Goal: Task Accomplishment & Management: Complete application form

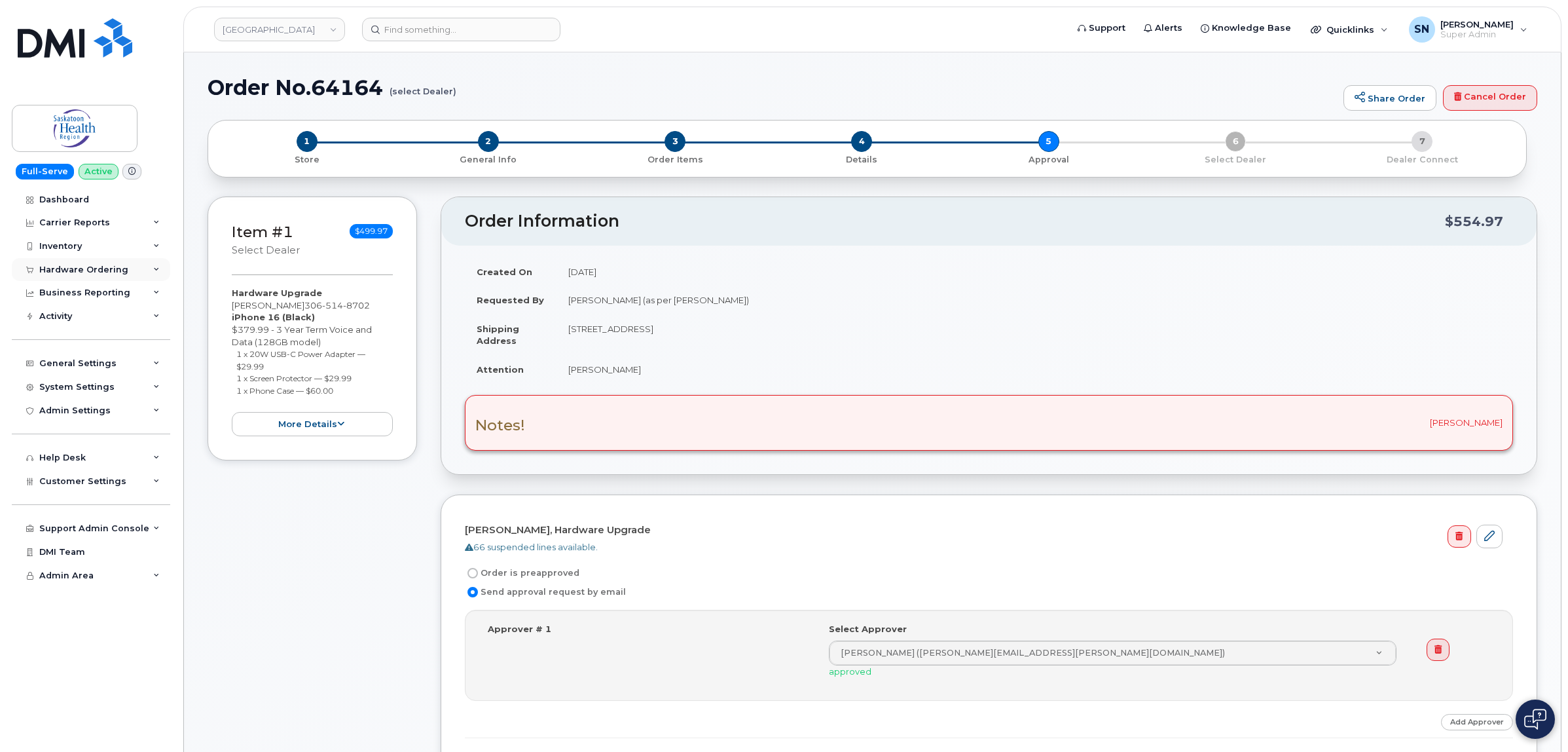
click at [72, 270] on div "Hardware Ordering" at bounding box center [84, 270] width 89 height 11
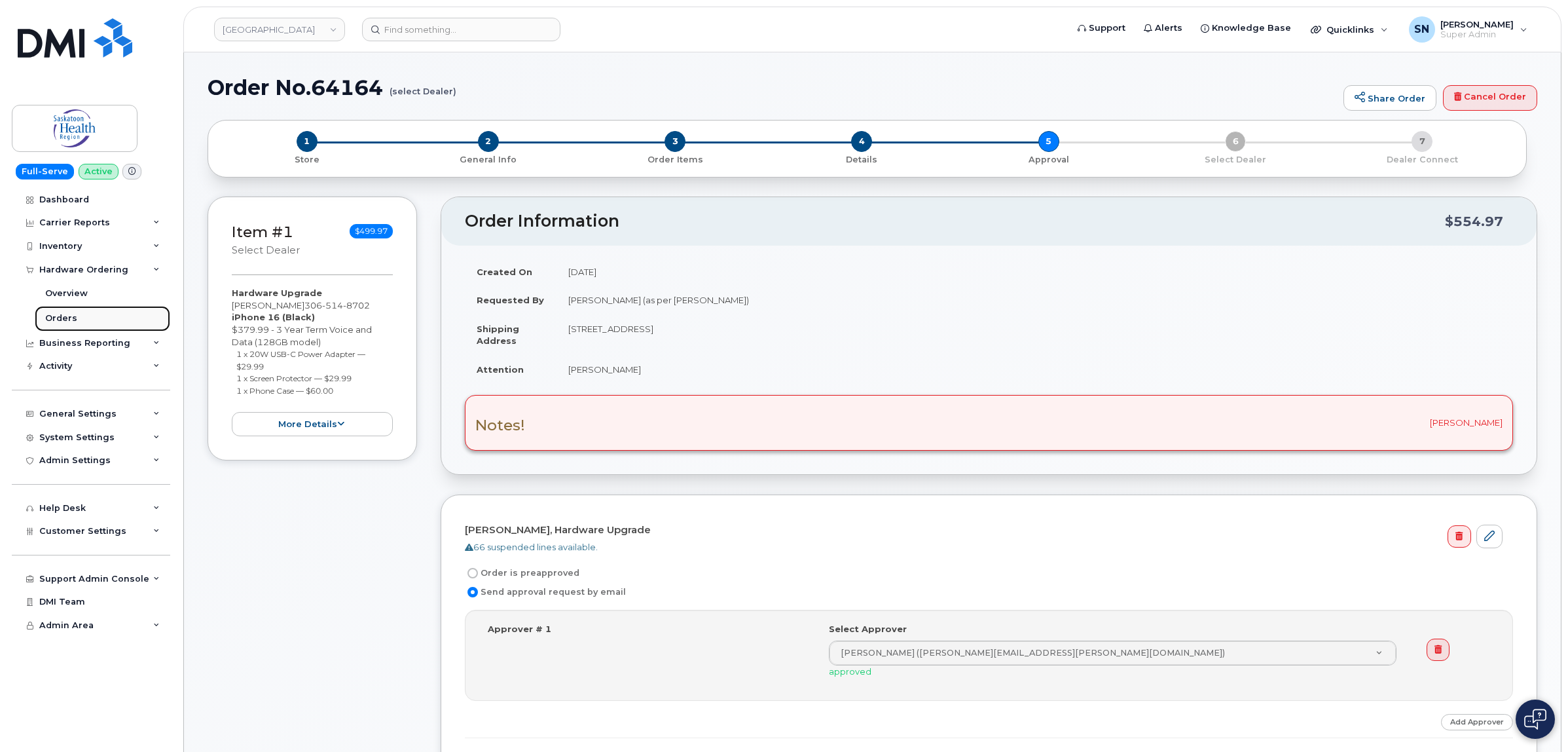
click at [76, 315] on link "Orders" at bounding box center [102, 318] width 136 height 25
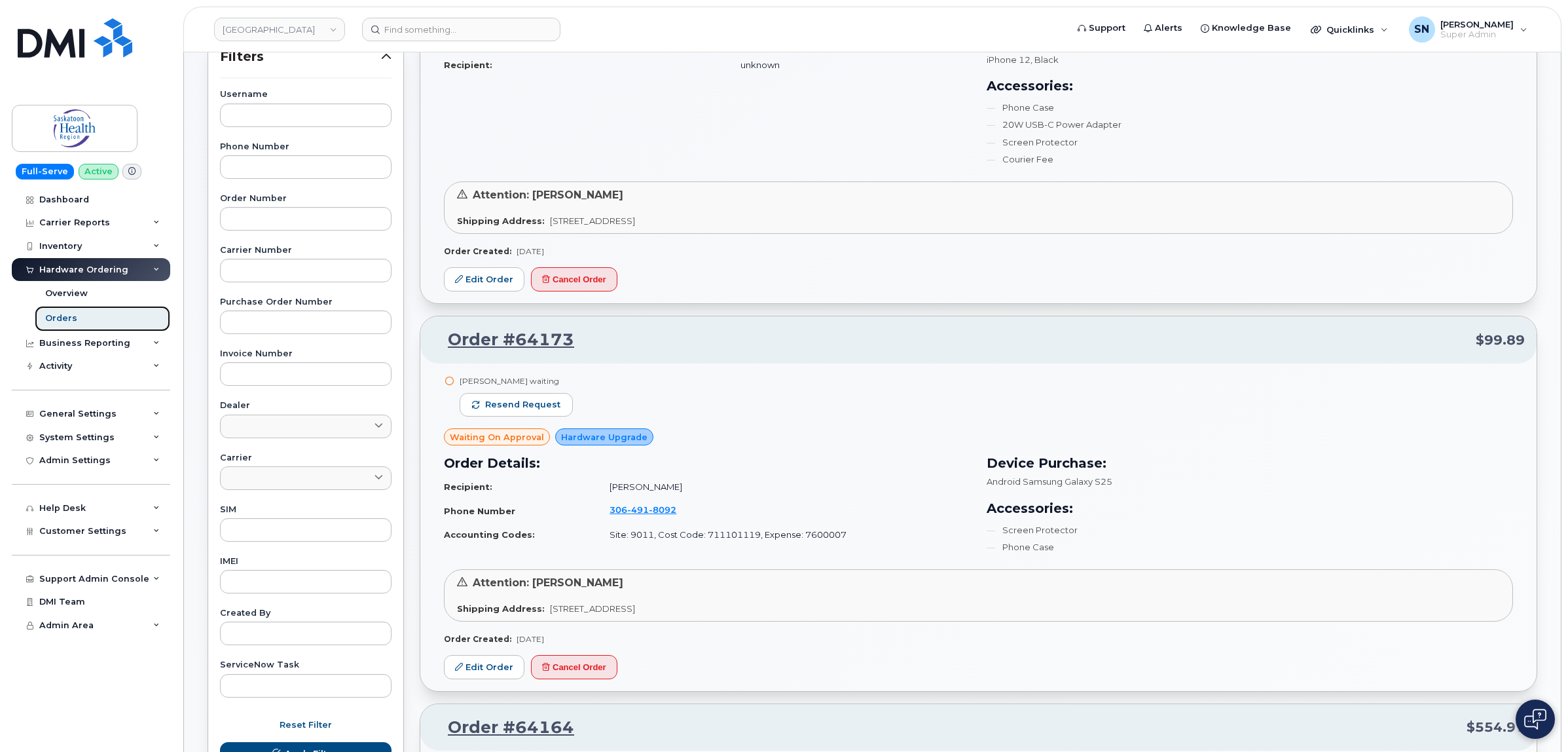
scroll to position [246, 0]
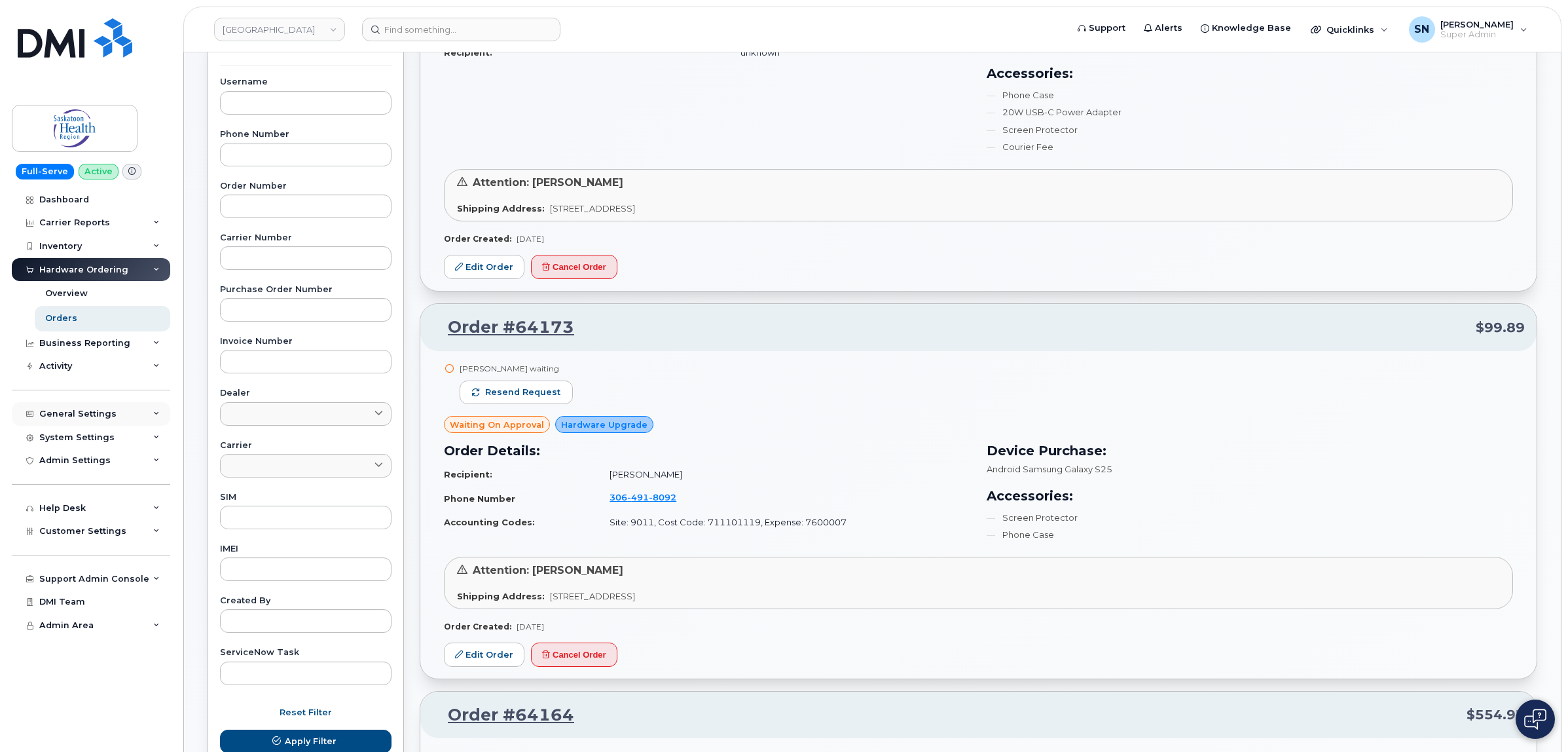
click at [83, 419] on div "General Settings" at bounding box center [78, 414] width 77 height 11
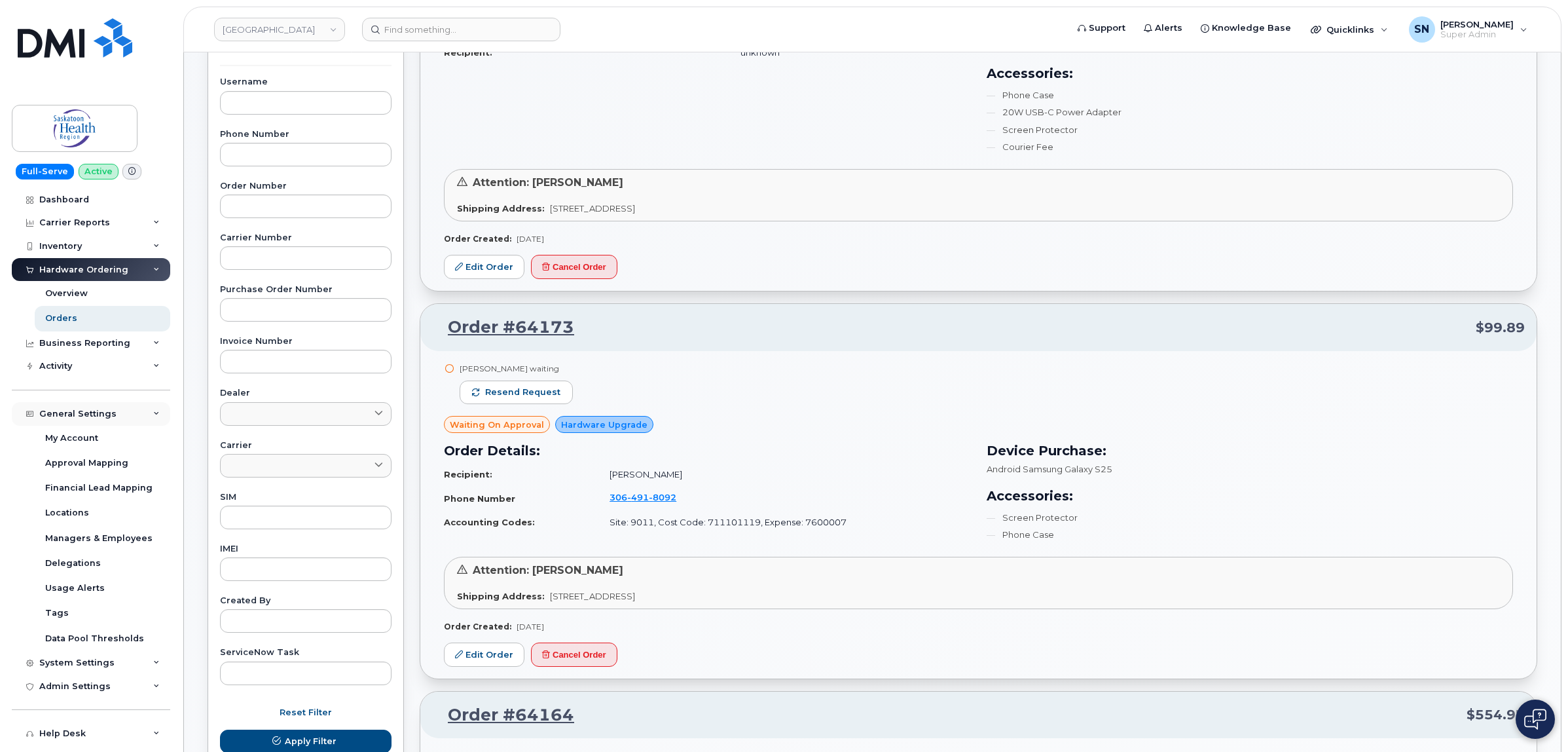
drag, startPoint x: 95, startPoint y: 408, endPoint x: 103, endPoint y: 423, distance: 17.0
click at [95, 410] on div "General Settings" at bounding box center [90, 414] width 159 height 24
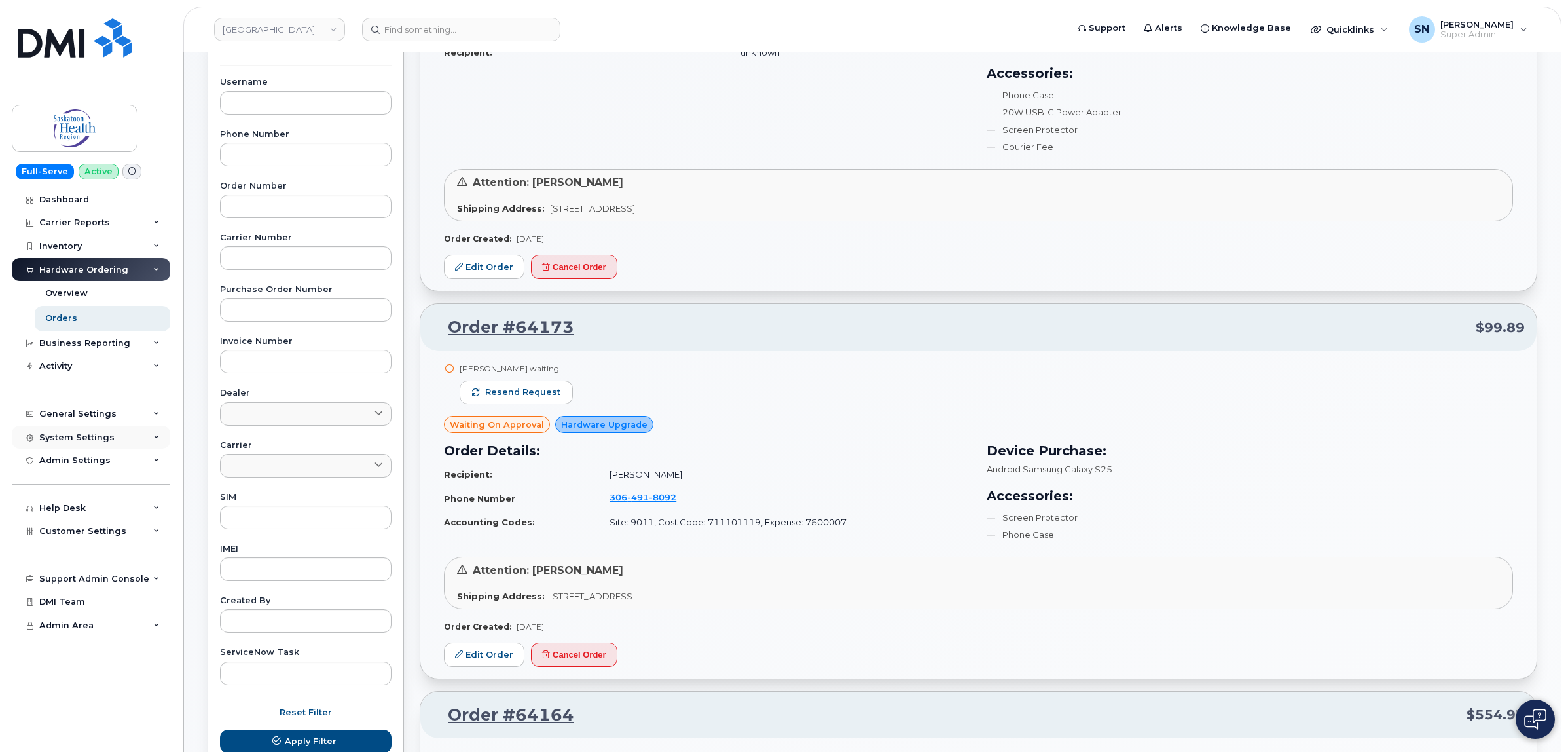
click at [107, 446] on div "System Settings" at bounding box center [90, 437] width 159 height 24
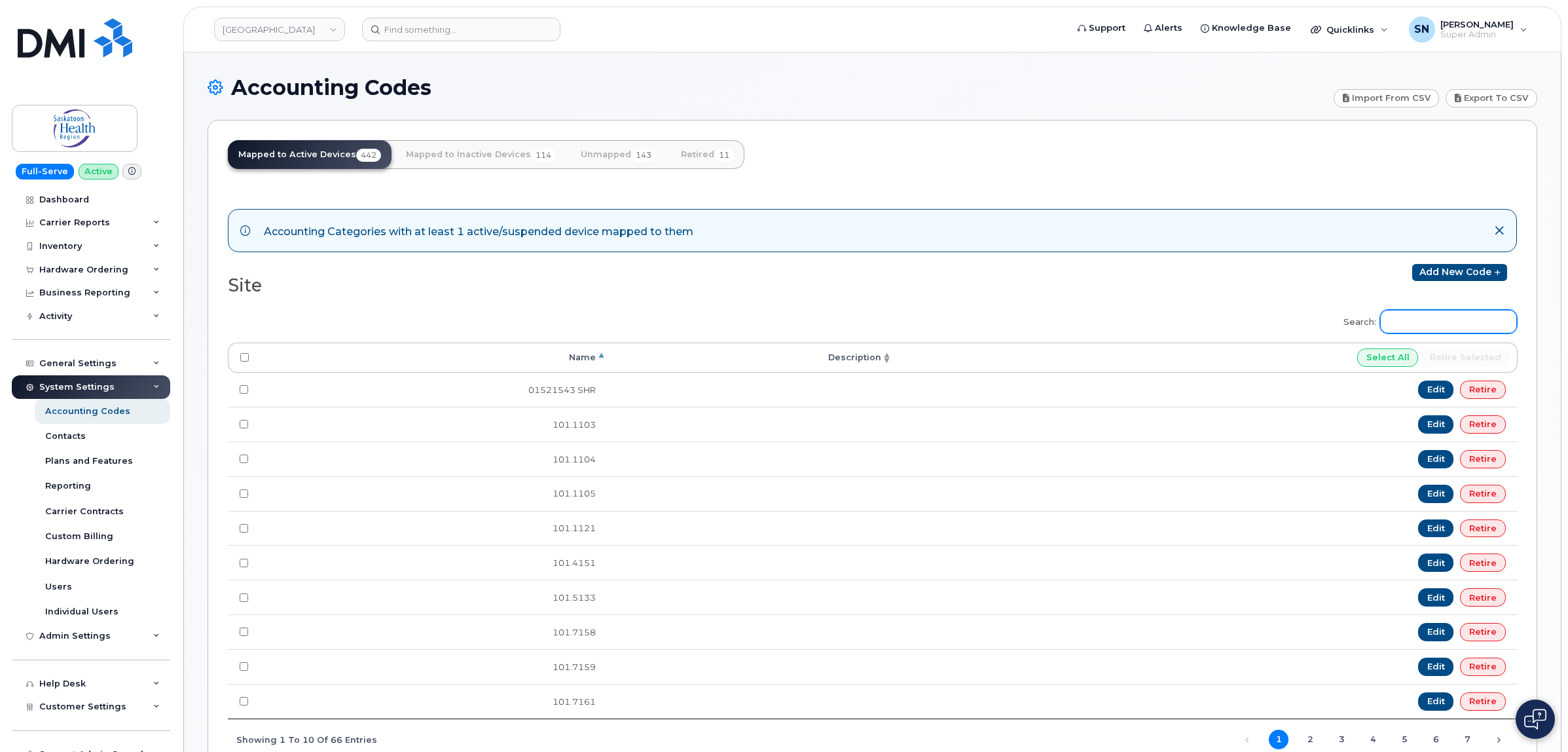
click at [1430, 315] on input "Search:" at bounding box center [1448, 322] width 136 height 24
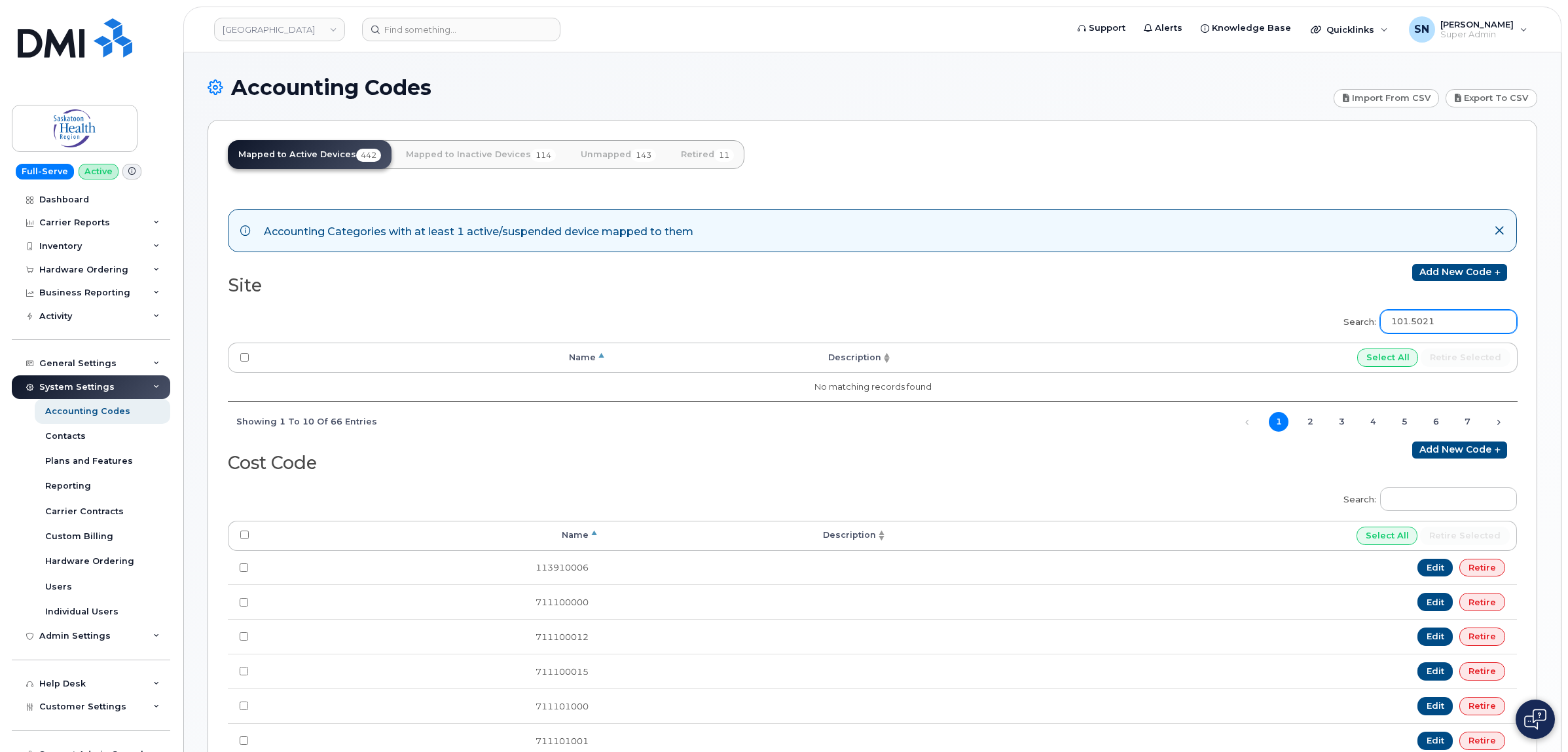
type input "101.5021"
click at [595, 158] on link "Unmapped 143" at bounding box center [617, 154] width 96 height 29
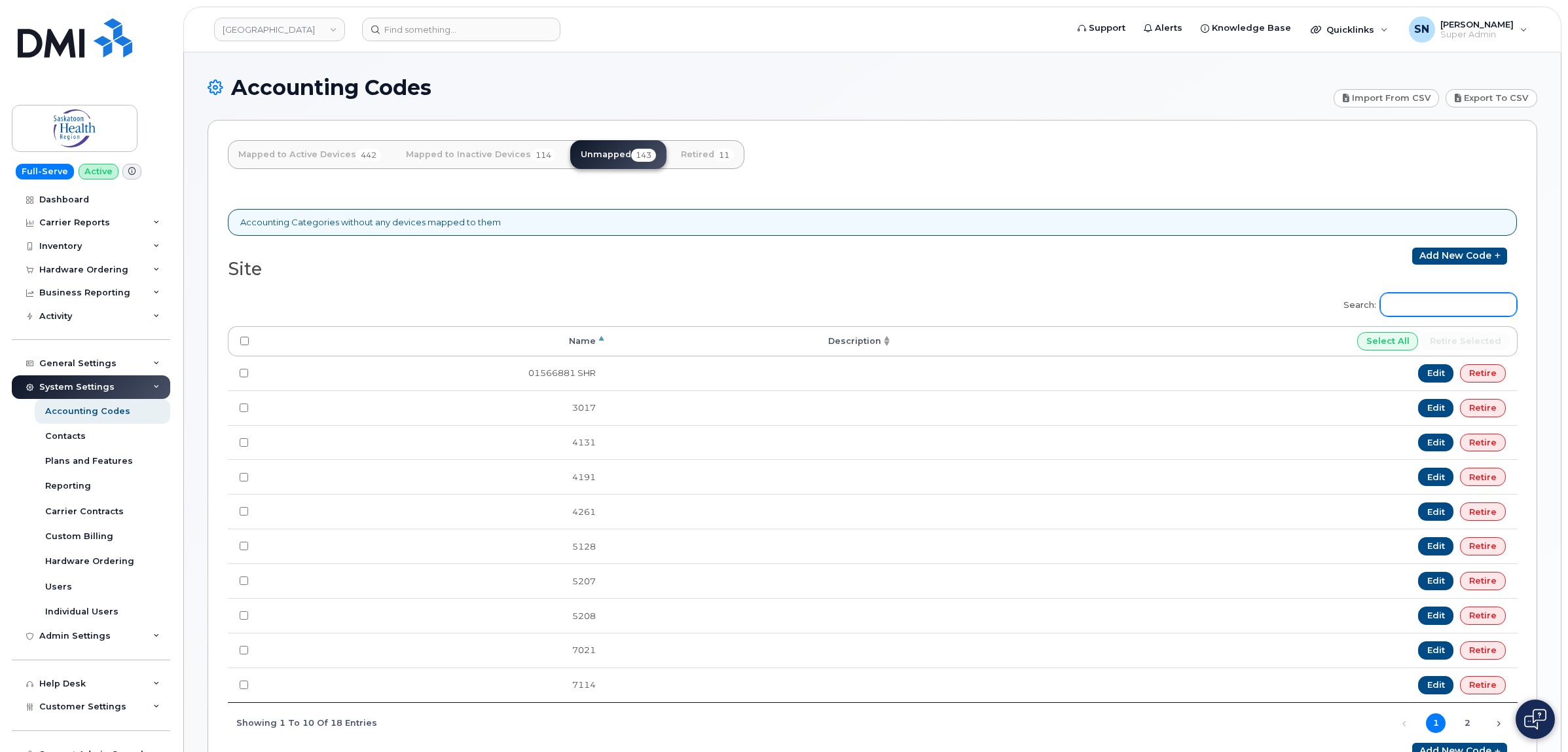
click at [1443, 316] on input "Search:" at bounding box center [1448, 304] width 136 height 24
type input "1"
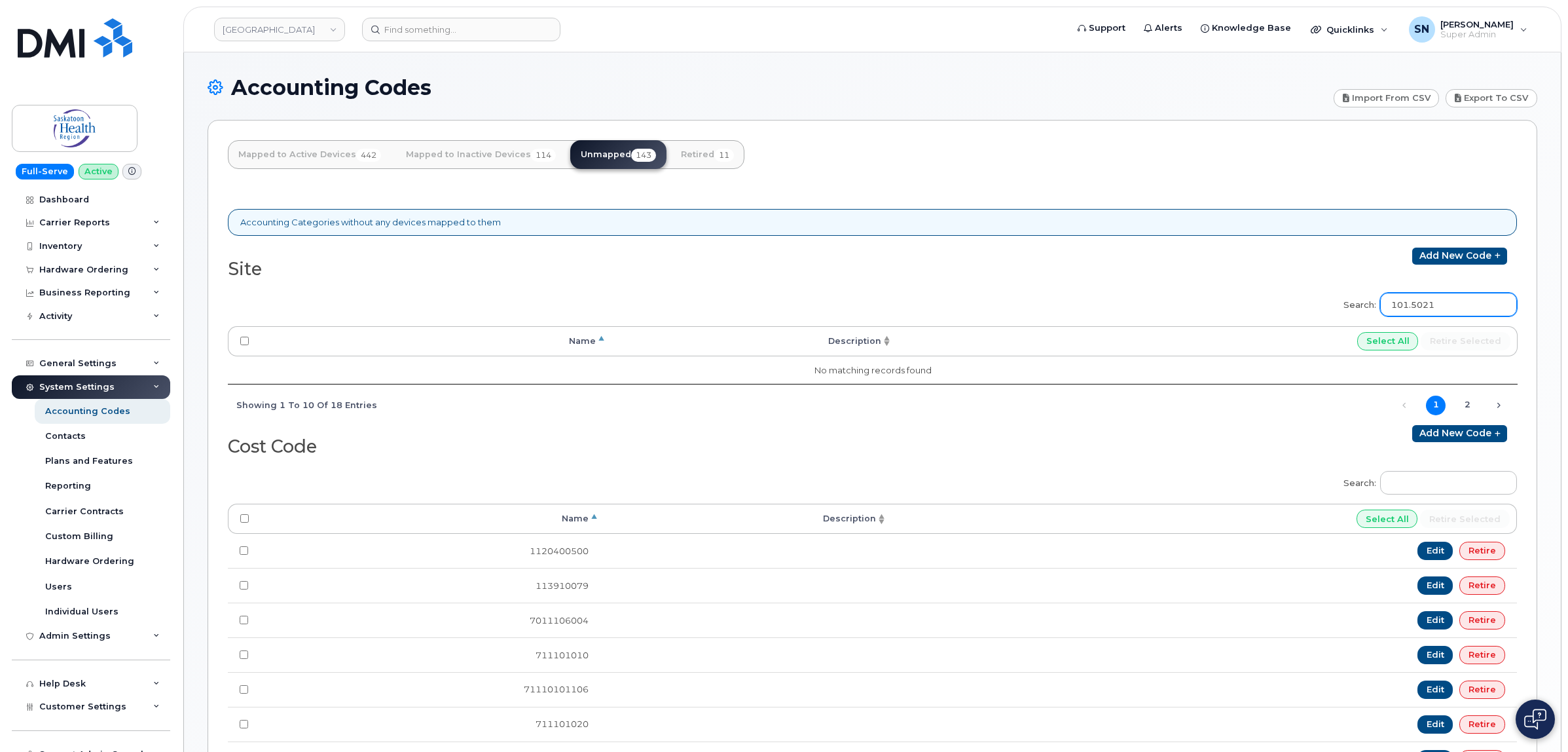
type input "101.5021"
click at [302, 155] on link "Mapped to Active Devices 442" at bounding box center [309, 154] width 164 height 29
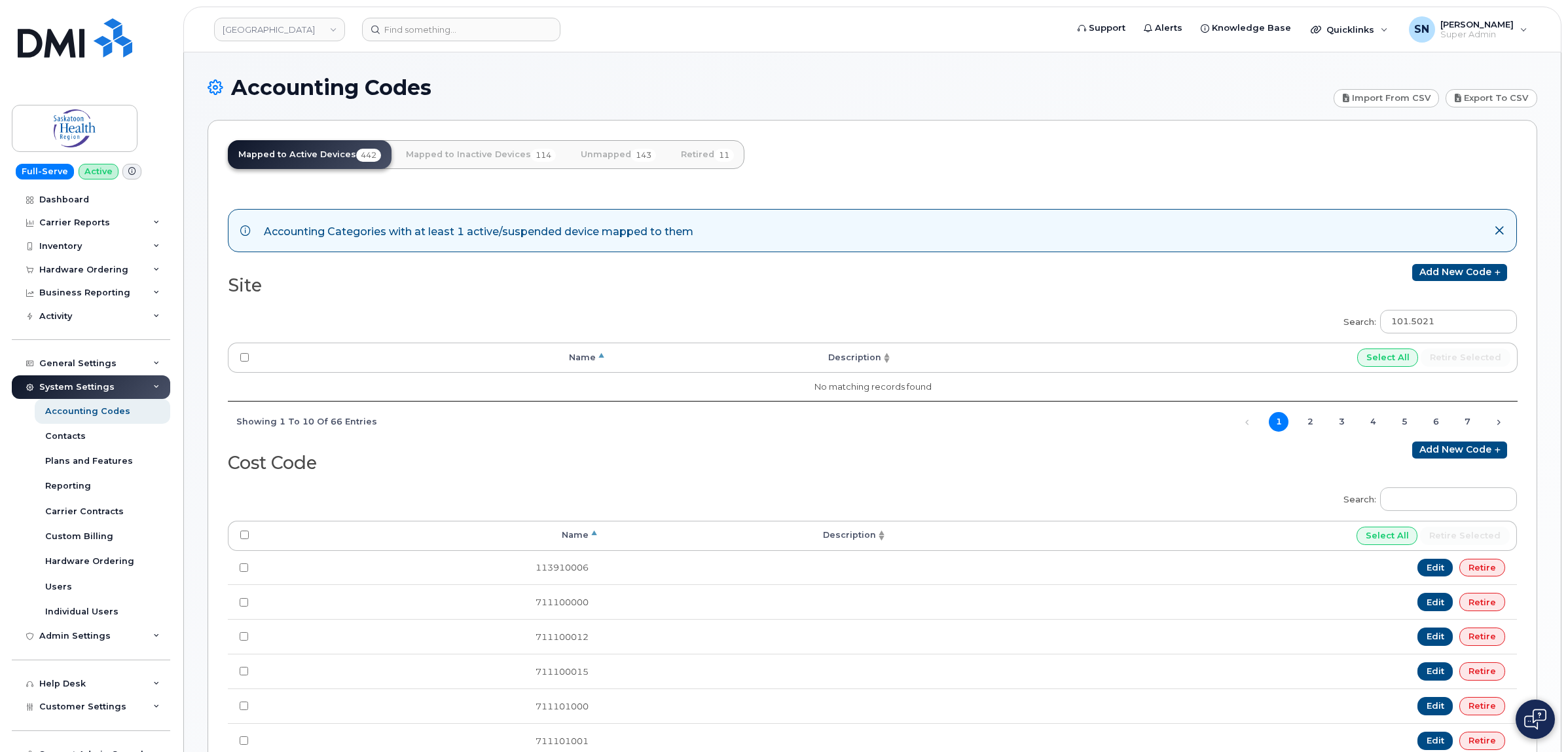
click at [1477, 266] on link "Add new code" at bounding box center [1459, 272] width 95 height 17
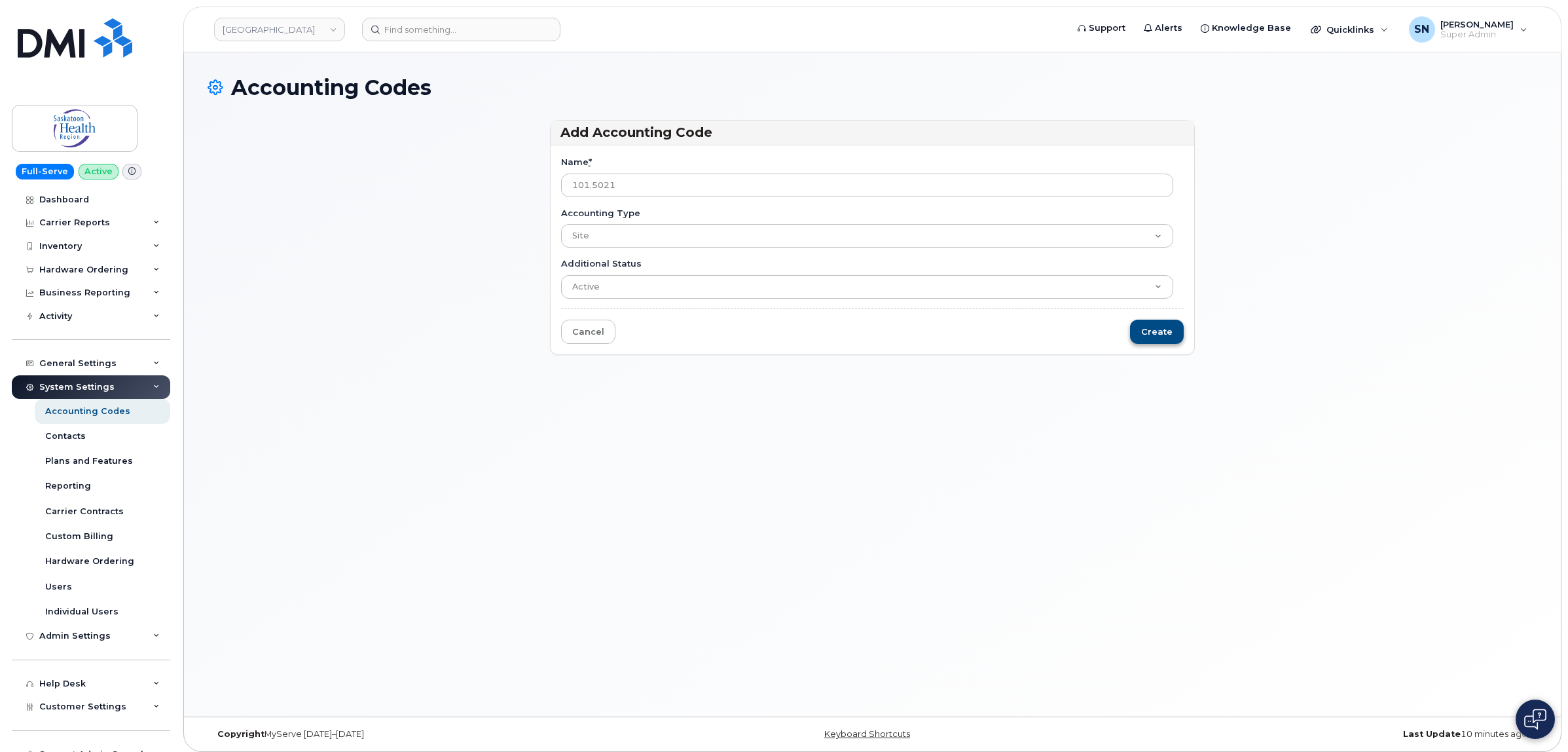
type input "101.5021"
click at [1179, 329] on input "Create" at bounding box center [1156, 331] width 53 height 24
type input "Saving..."
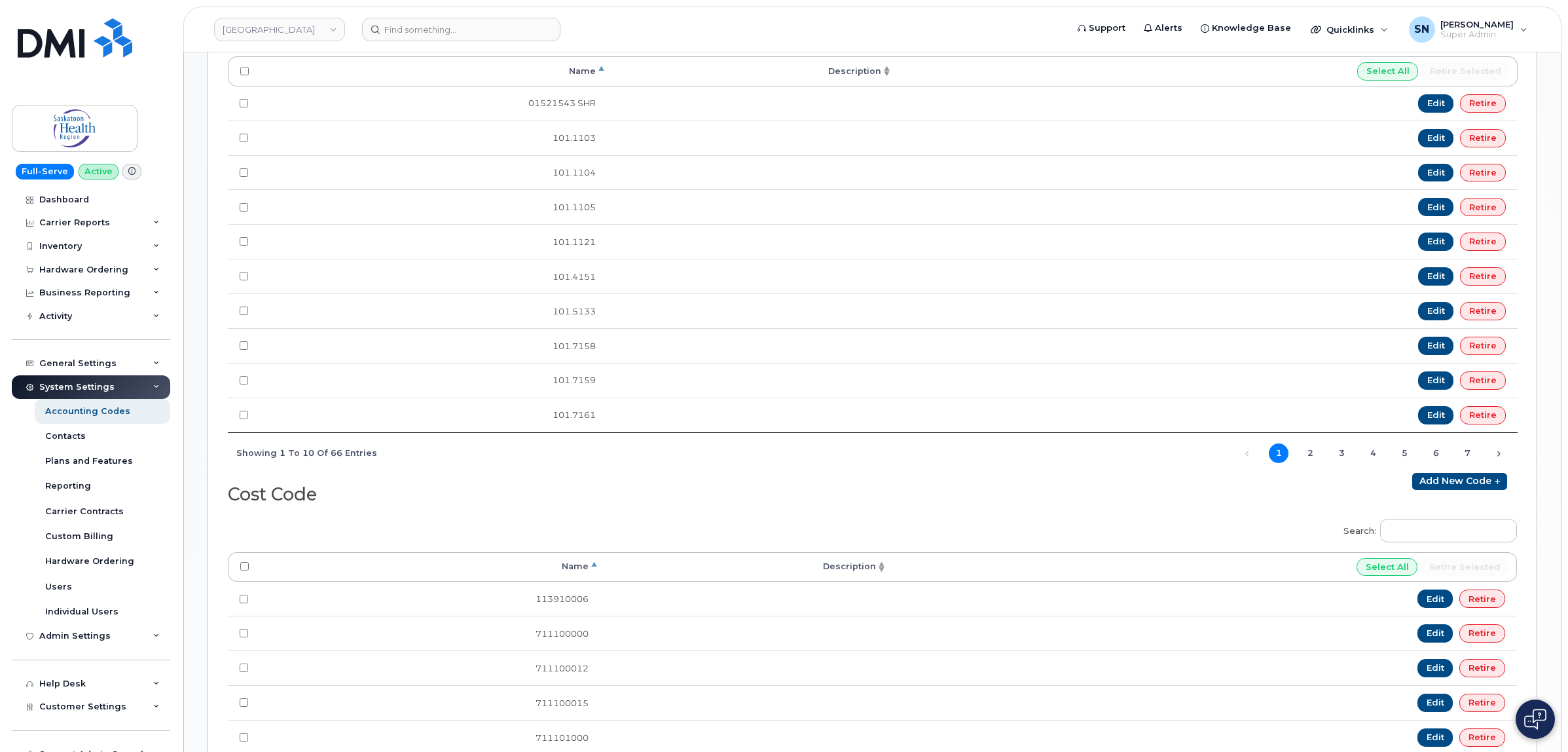
scroll to position [491, 0]
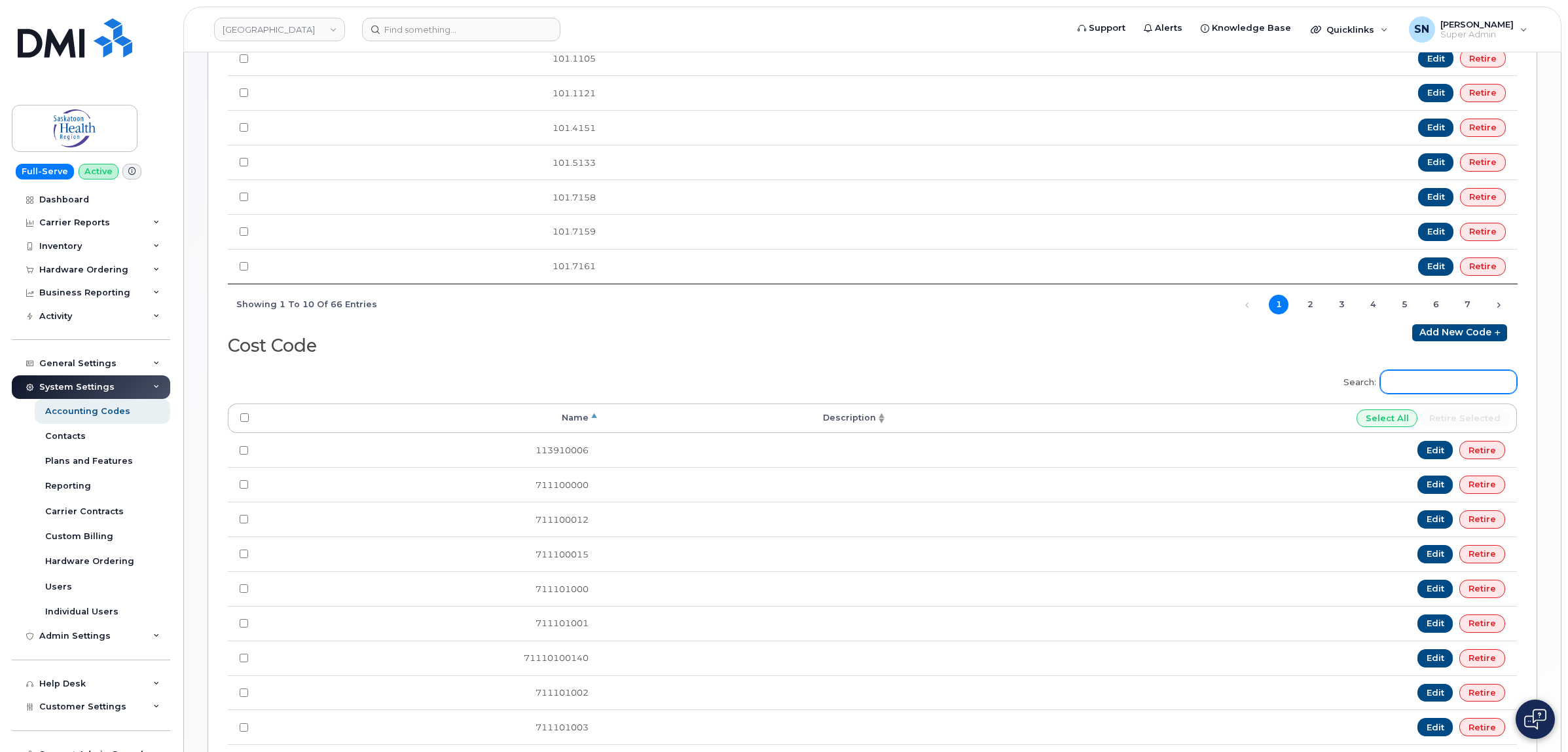
click at [1421, 393] on input "Search:" at bounding box center [1448, 382] width 136 height 24
paste input "71505000000"
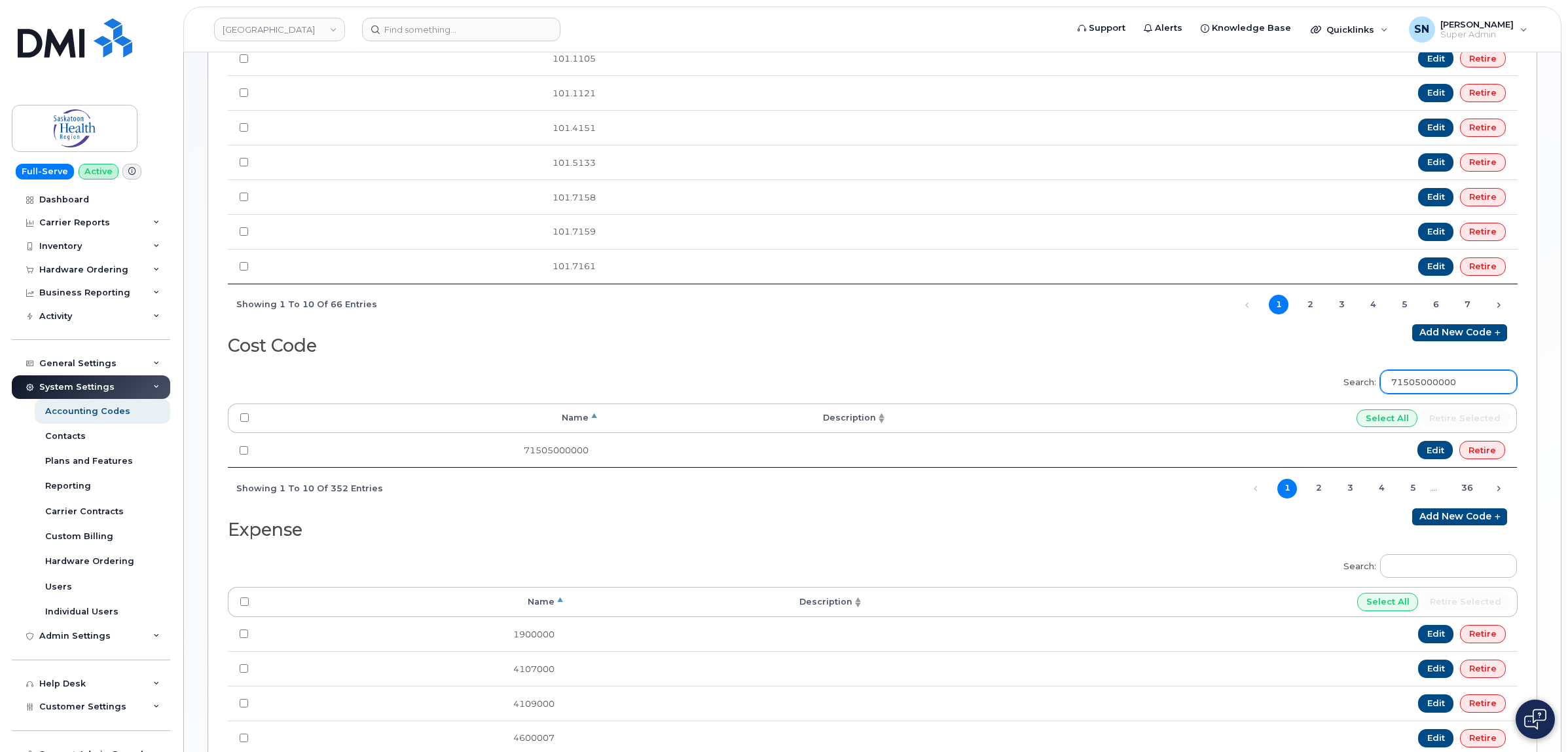
type input "71505000000"
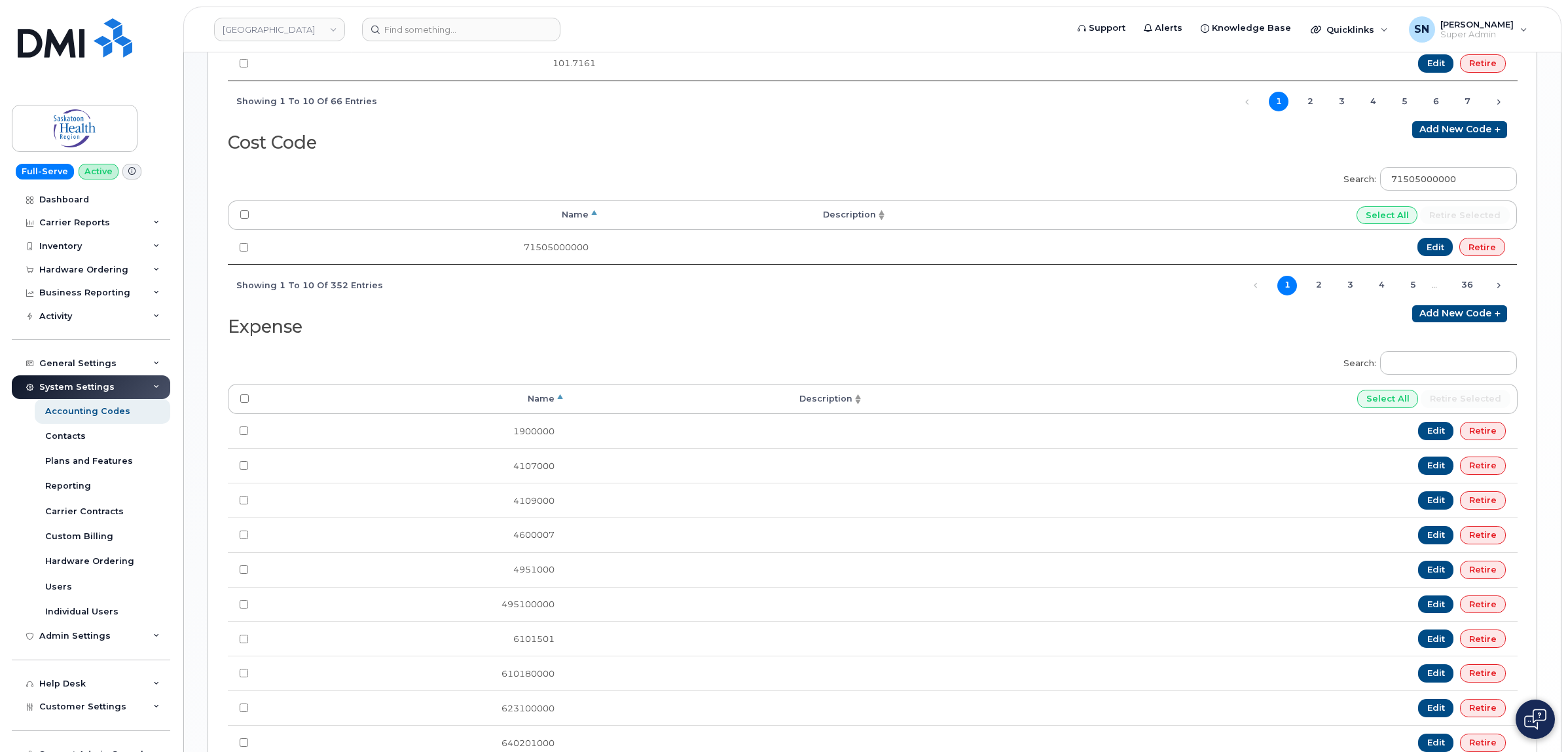
scroll to position [737, 0]
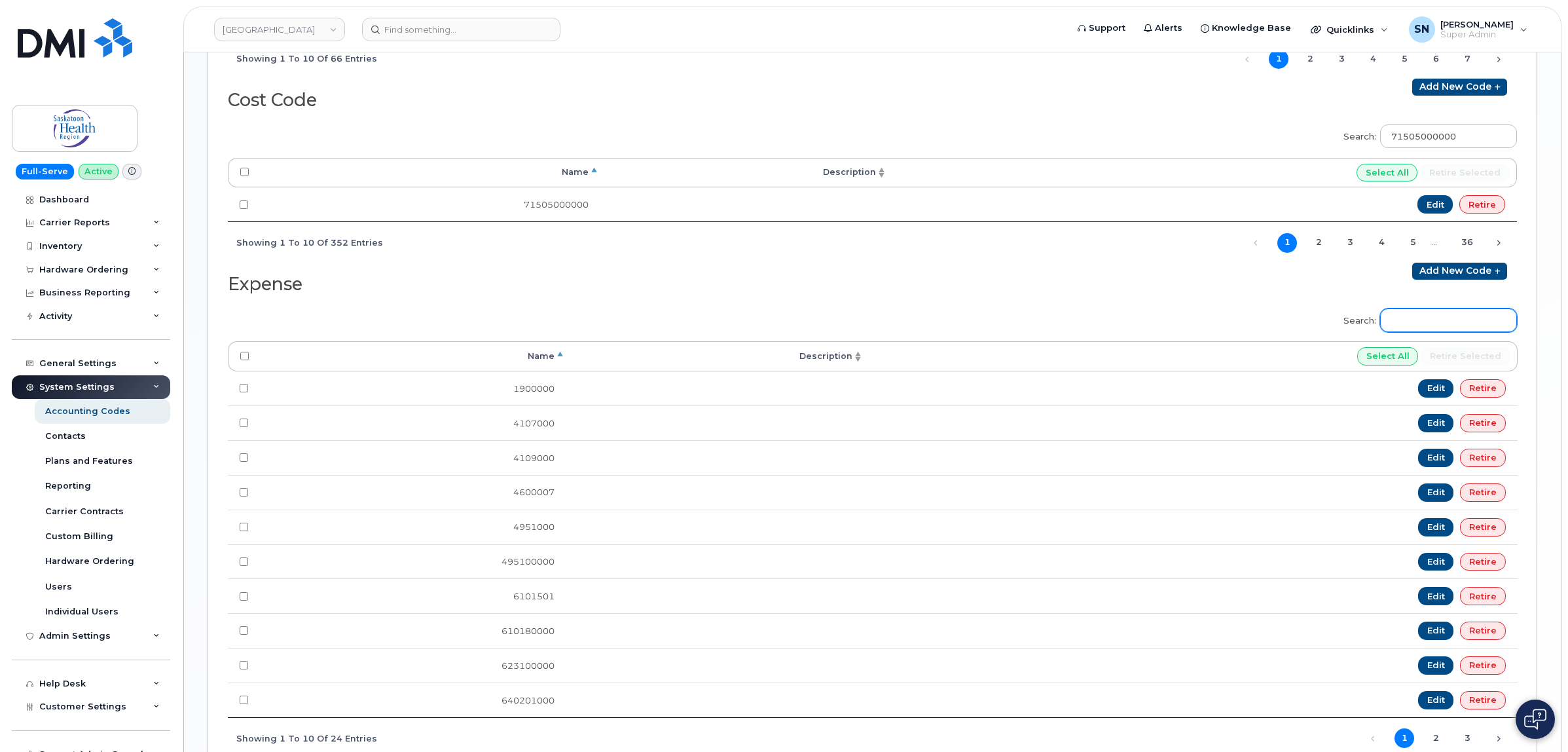
click at [1451, 329] on input "Search:" at bounding box center [1448, 320] width 136 height 24
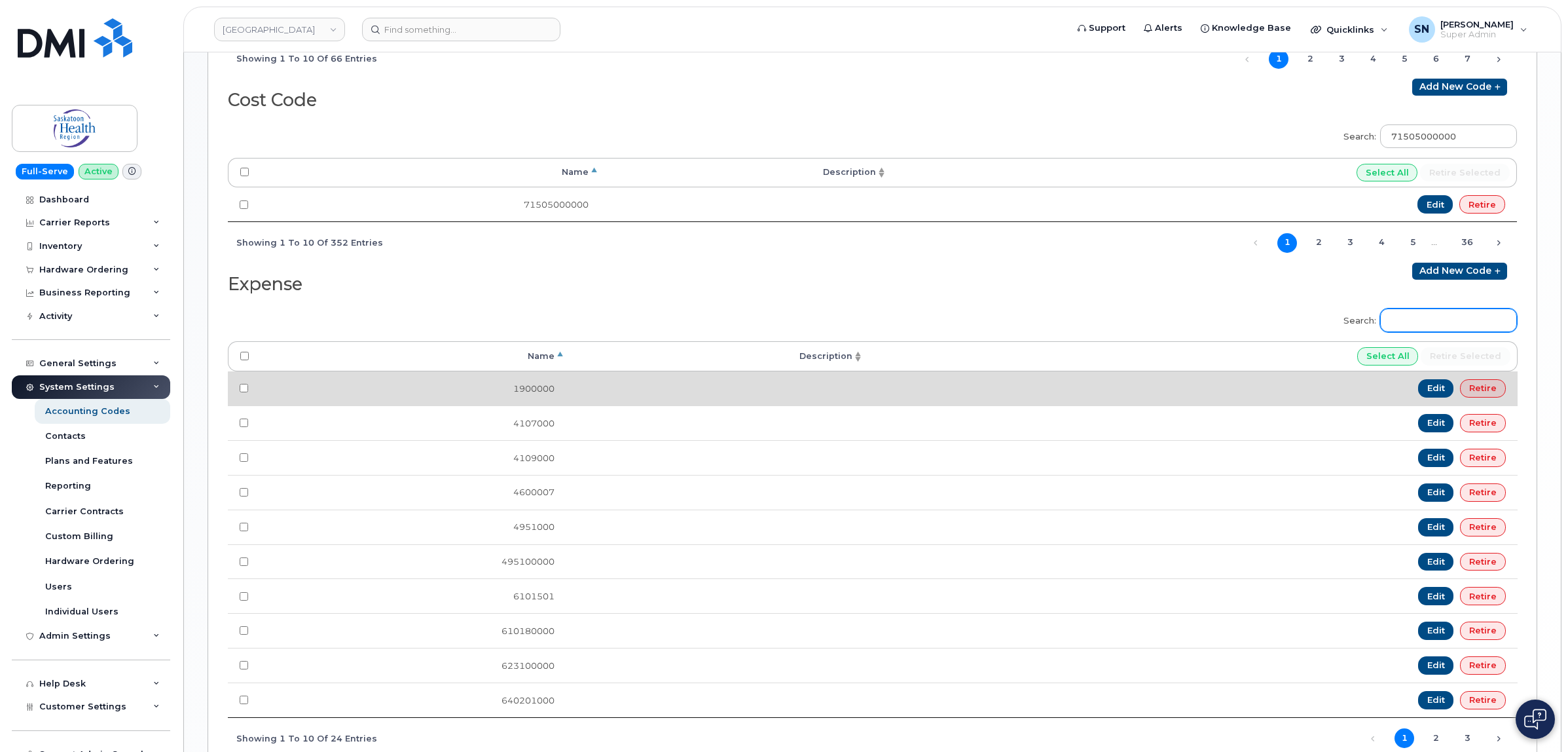
paste input "770004000"
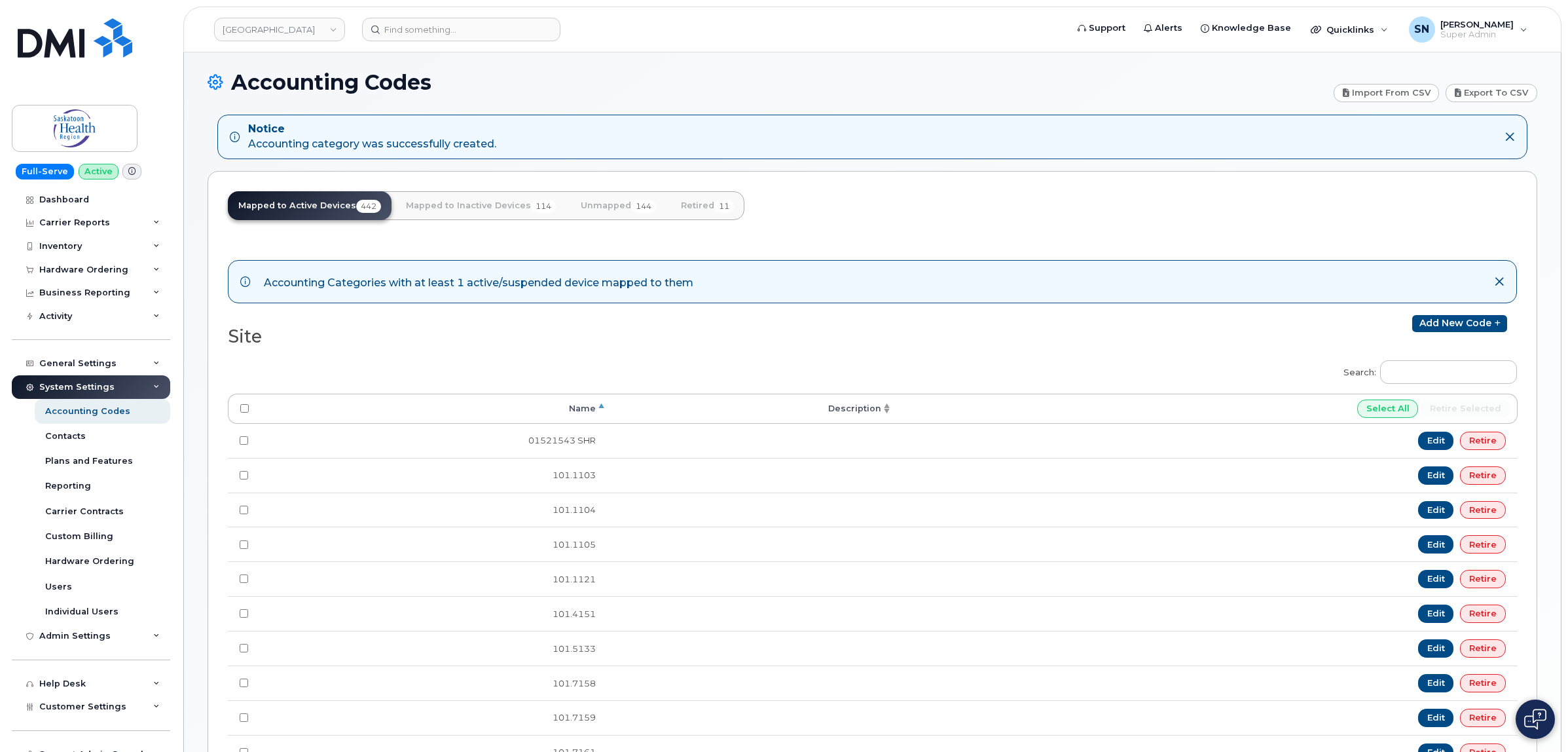
scroll to position [0, 0]
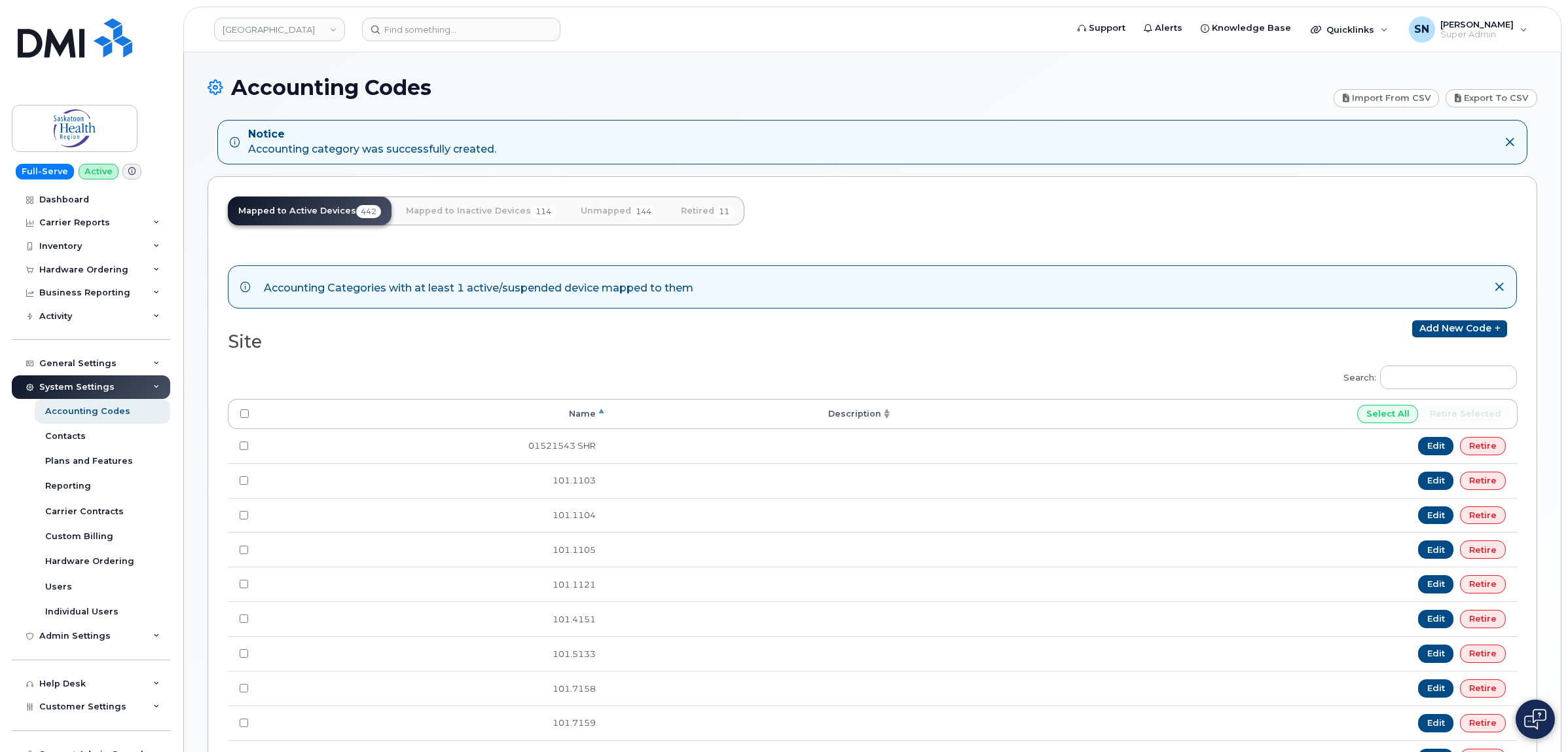
type input "770004000"
click at [603, 211] on link "Unmapped 144" at bounding box center [617, 211] width 96 height 29
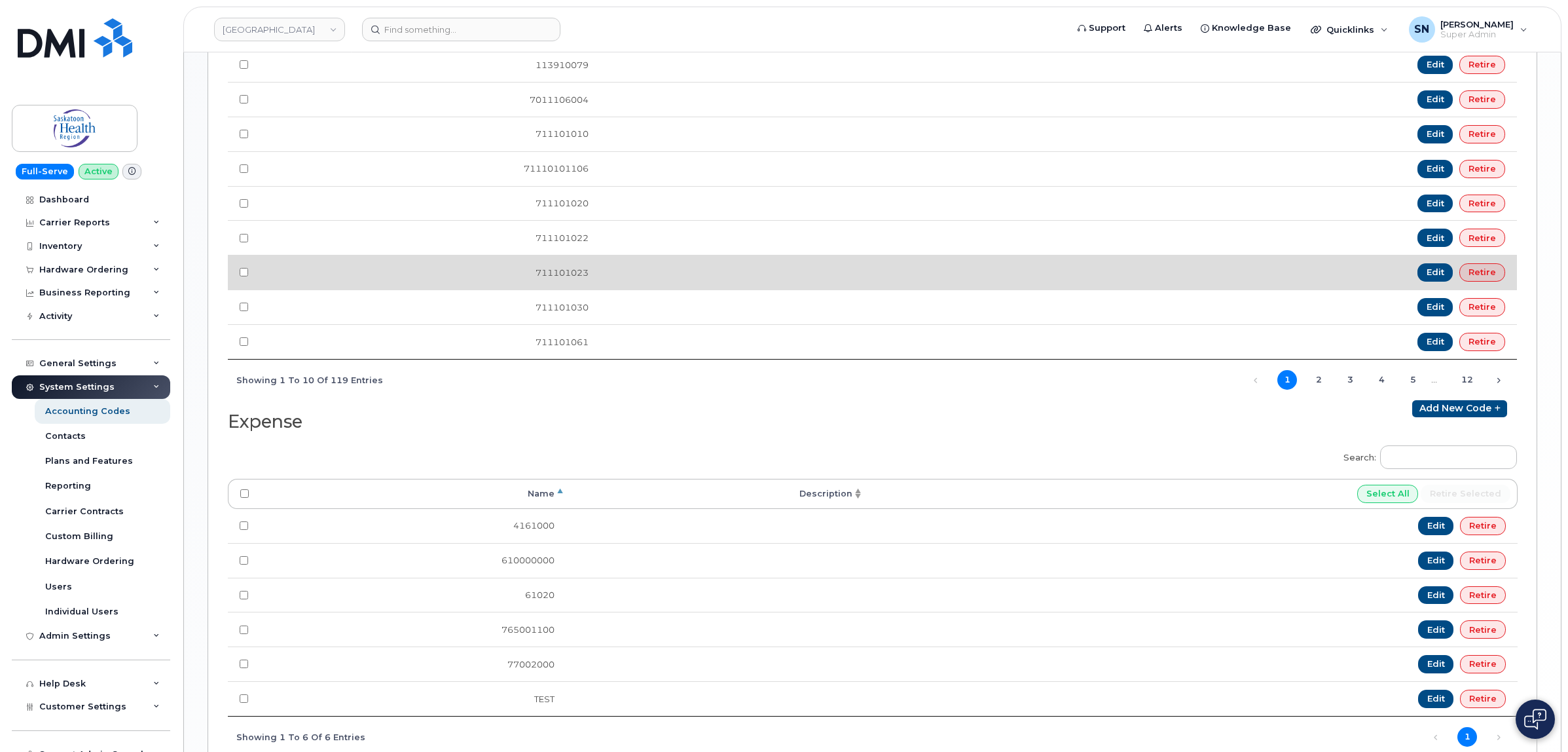
scroll to position [1000, 0]
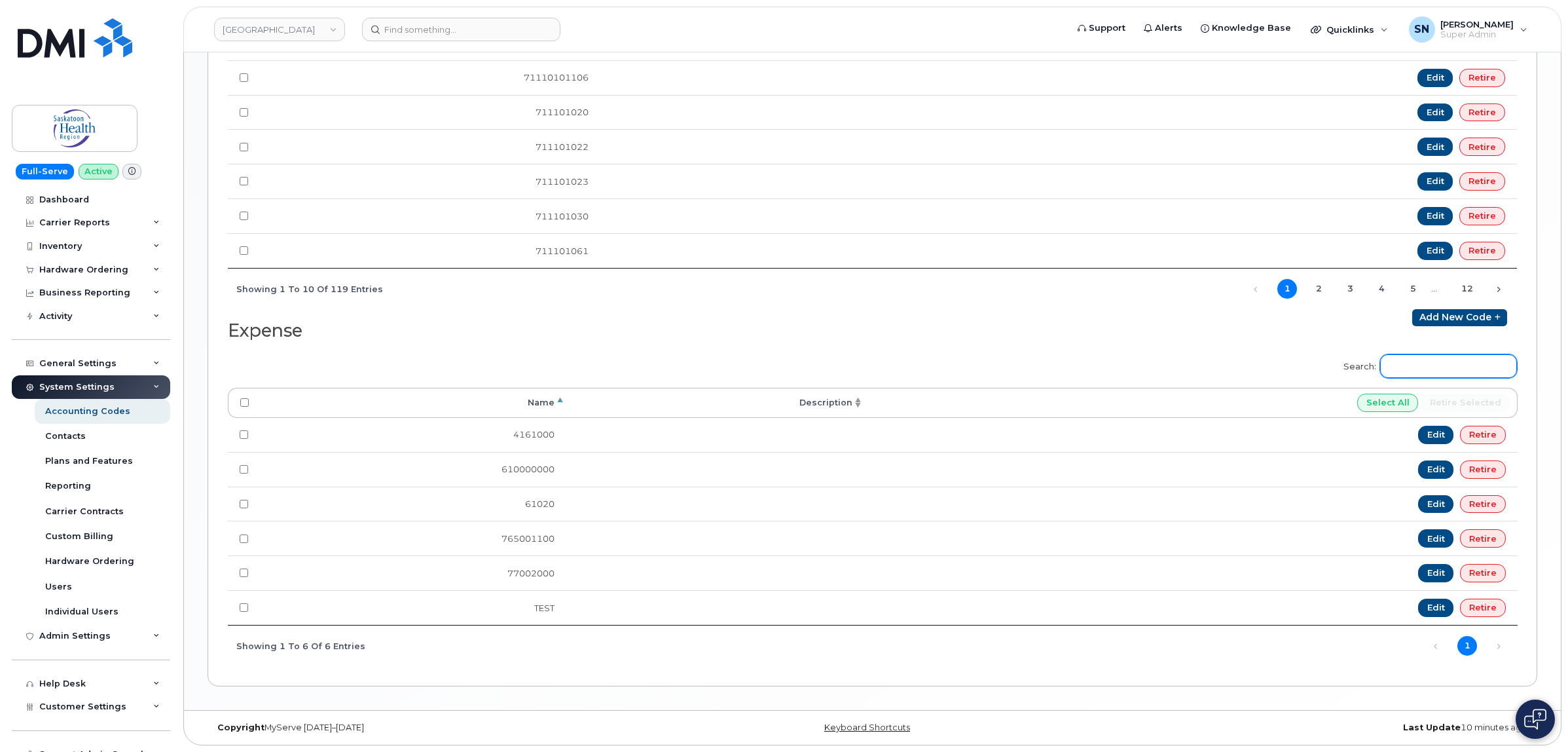
click at [1445, 364] on input "Search:" at bounding box center [1448, 366] width 136 height 24
paste input "770004000"
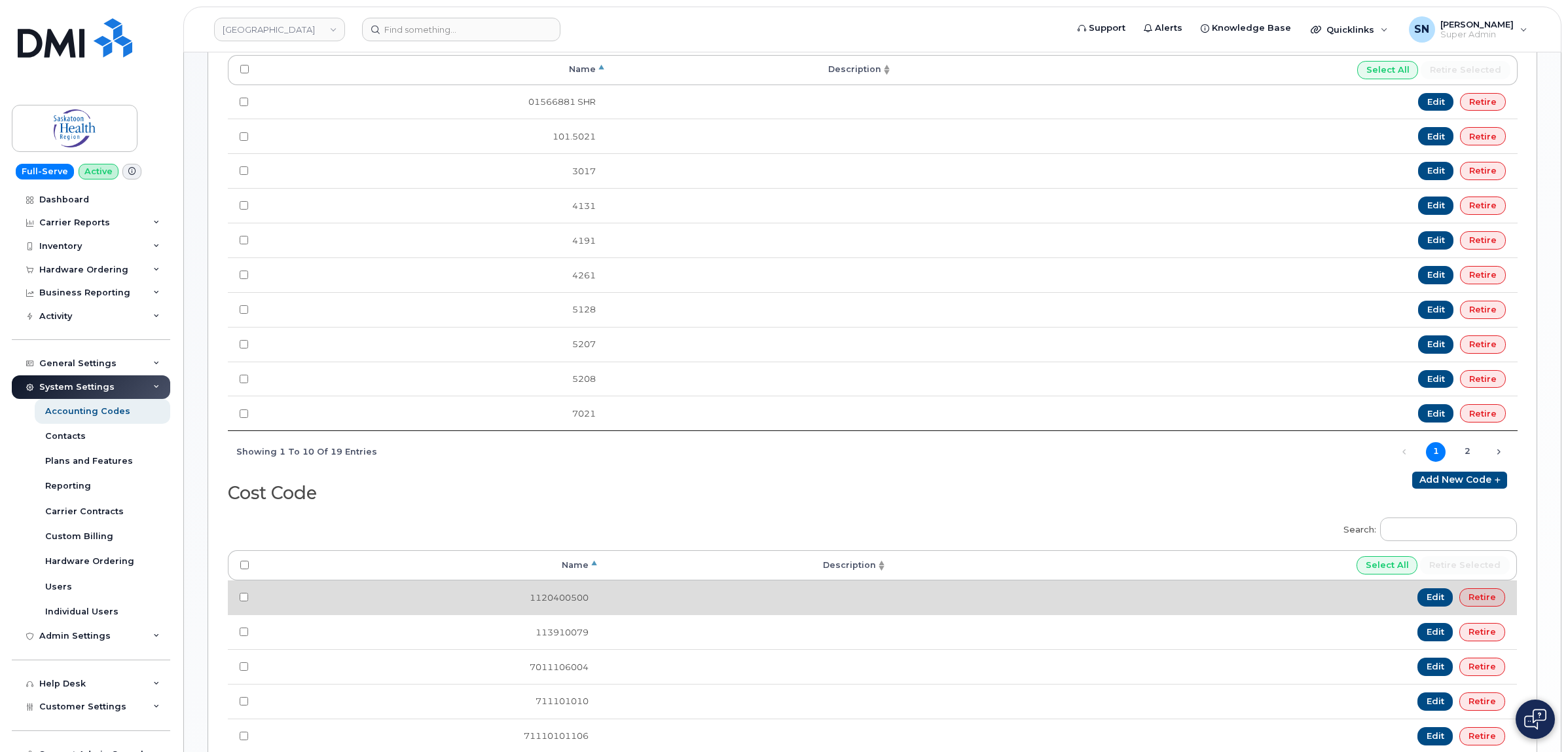
scroll to position [0, 0]
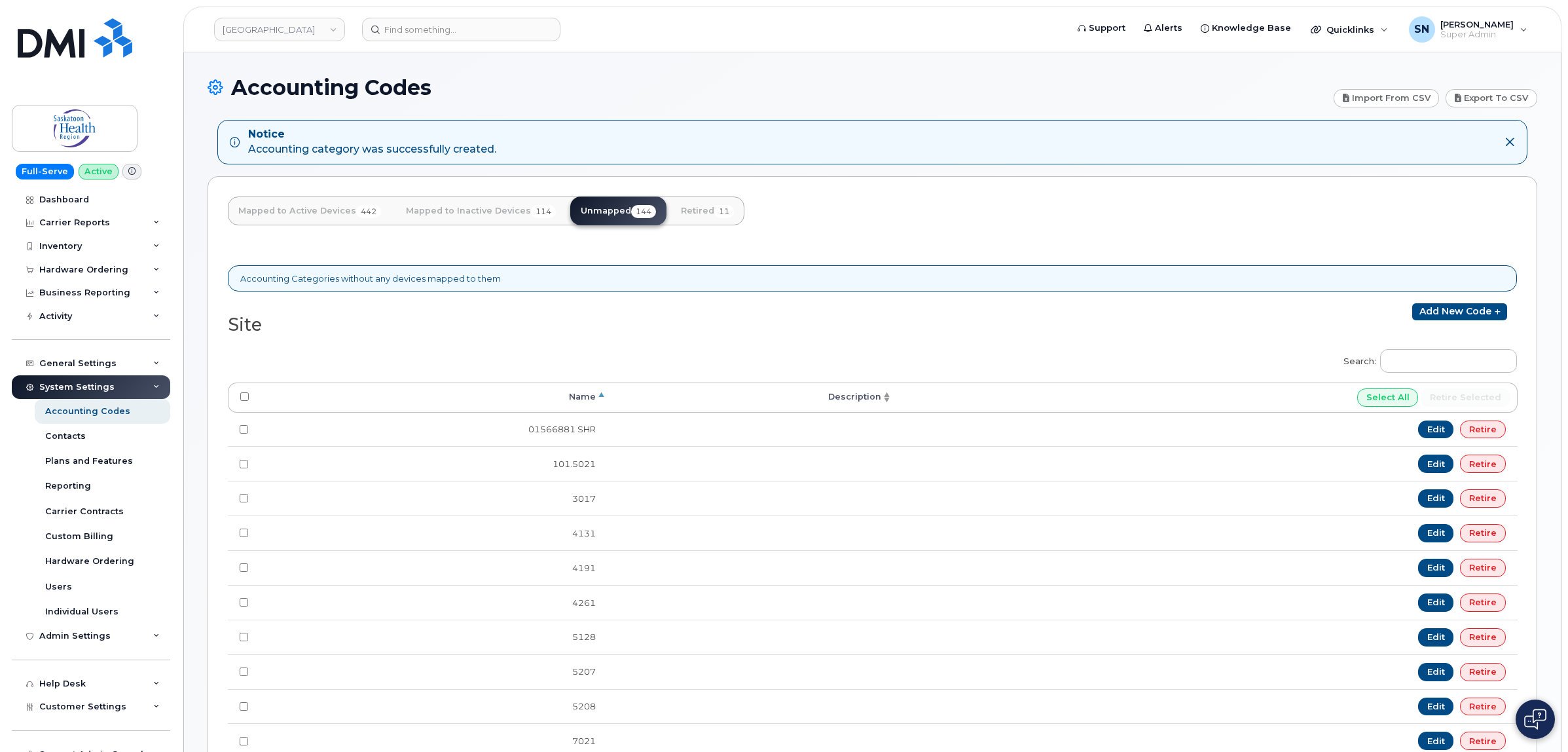
type input "770004000"
click at [303, 214] on link "Mapped to Active Devices 442" at bounding box center [309, 211] width 164 height 29
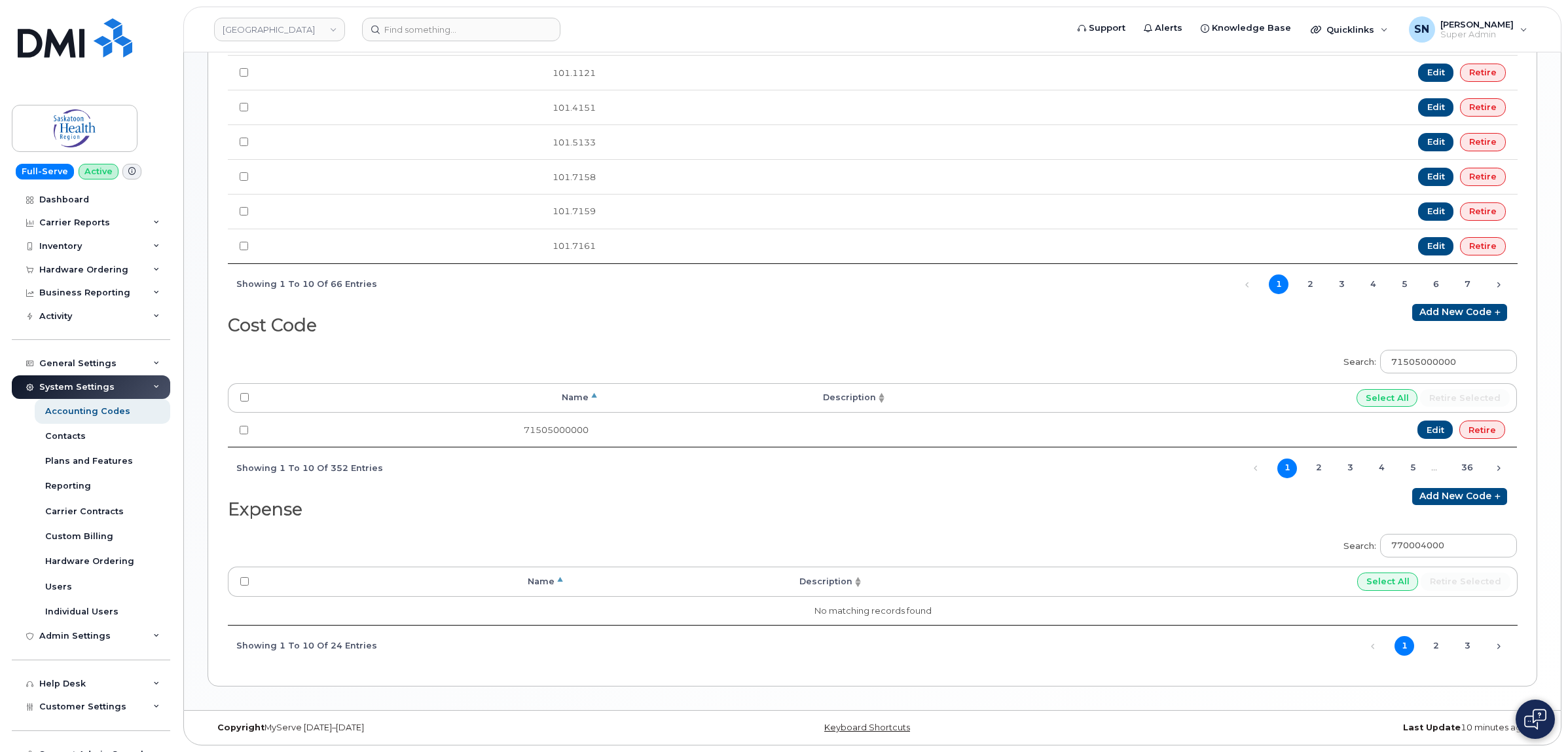
scroll to position [518, 0]
click at [1477, 499] on link "Add new code" at bounding box center [1459, 496] width 95 height 17
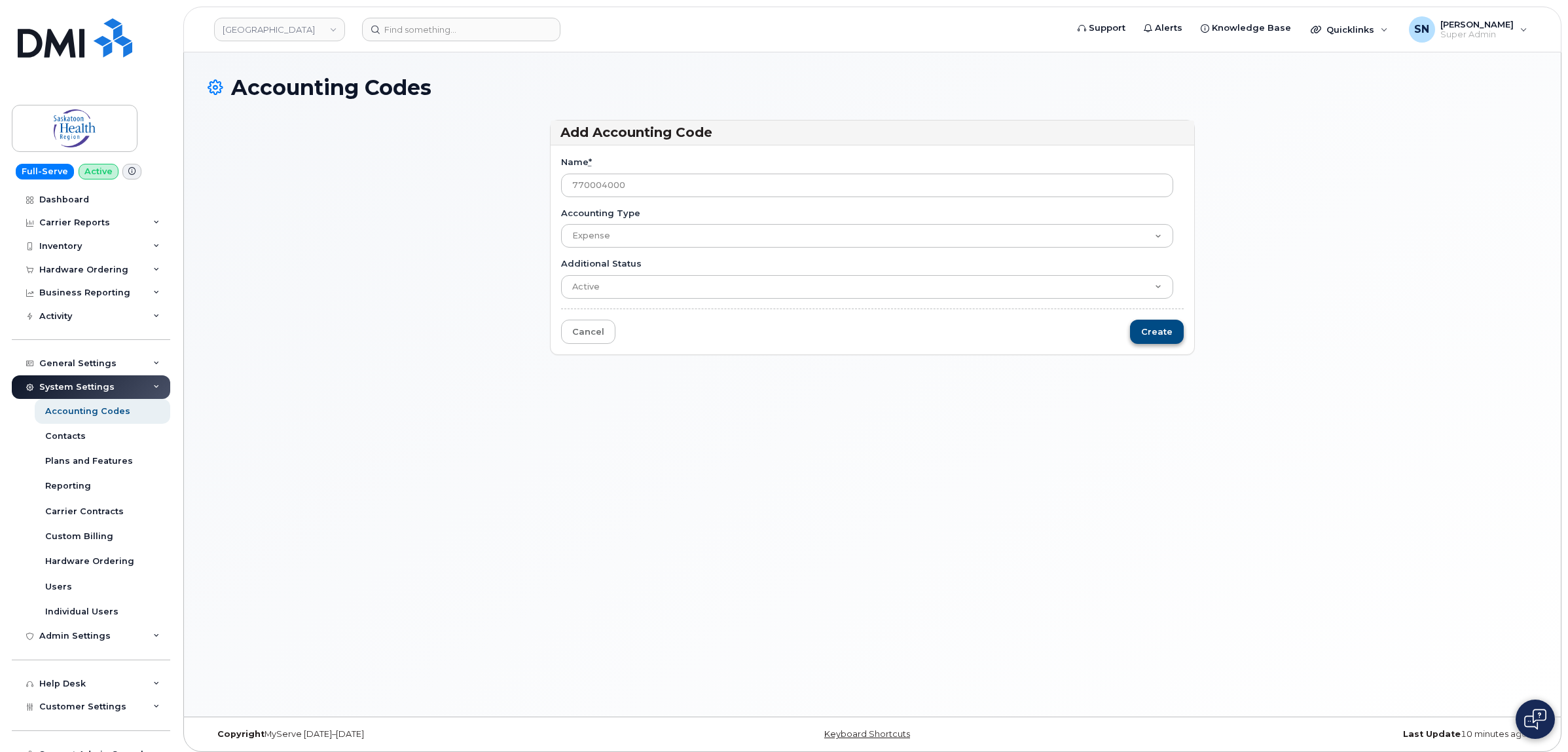
type input "770004000"
click at [1154, 336] on input "Create" at bounding box center [1156, 331] width 53 height 24
type input "Saving..."
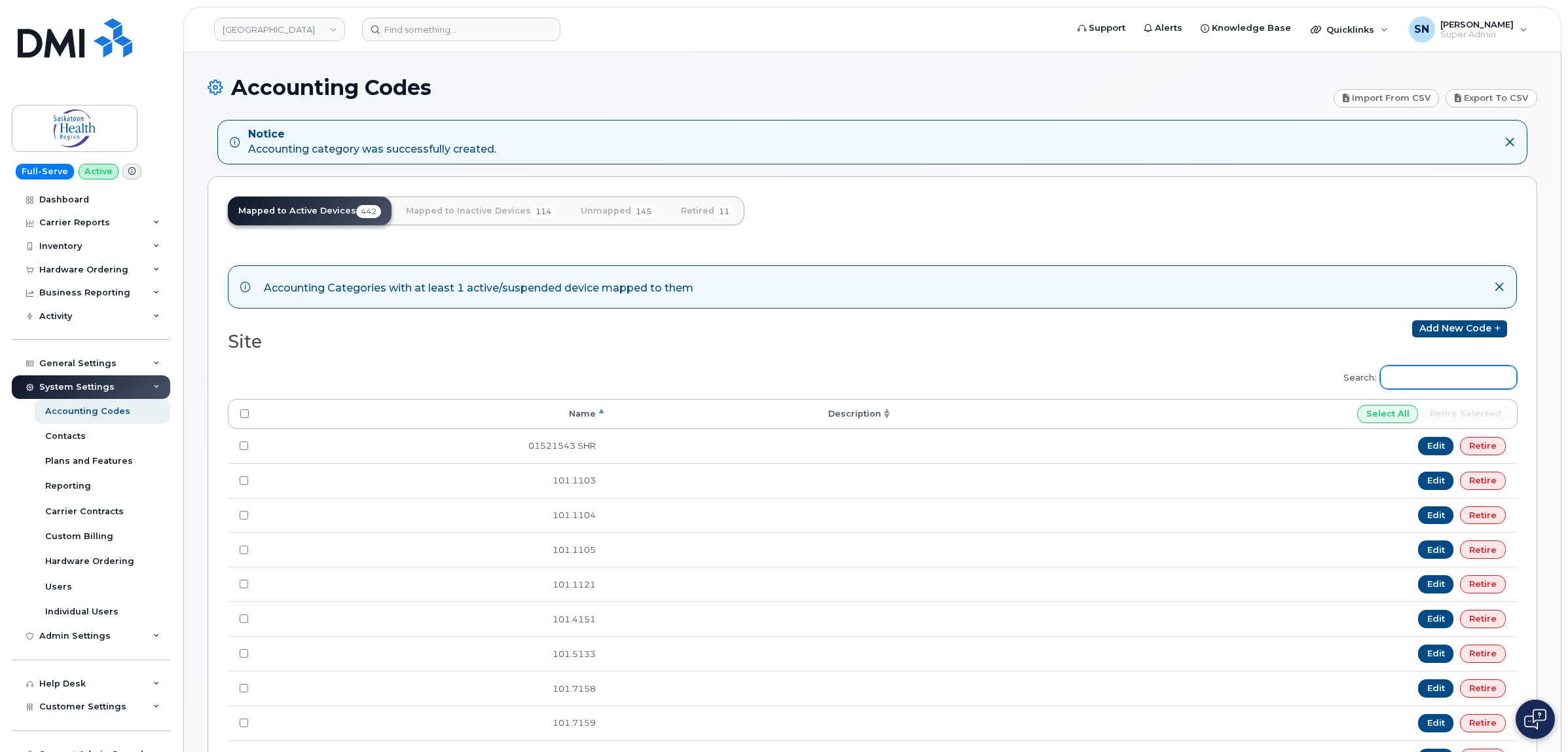
click at [1450, 385] on input "Search:" at bounding box center [1448, 377] width 136 height 24
paste input "101.9090"
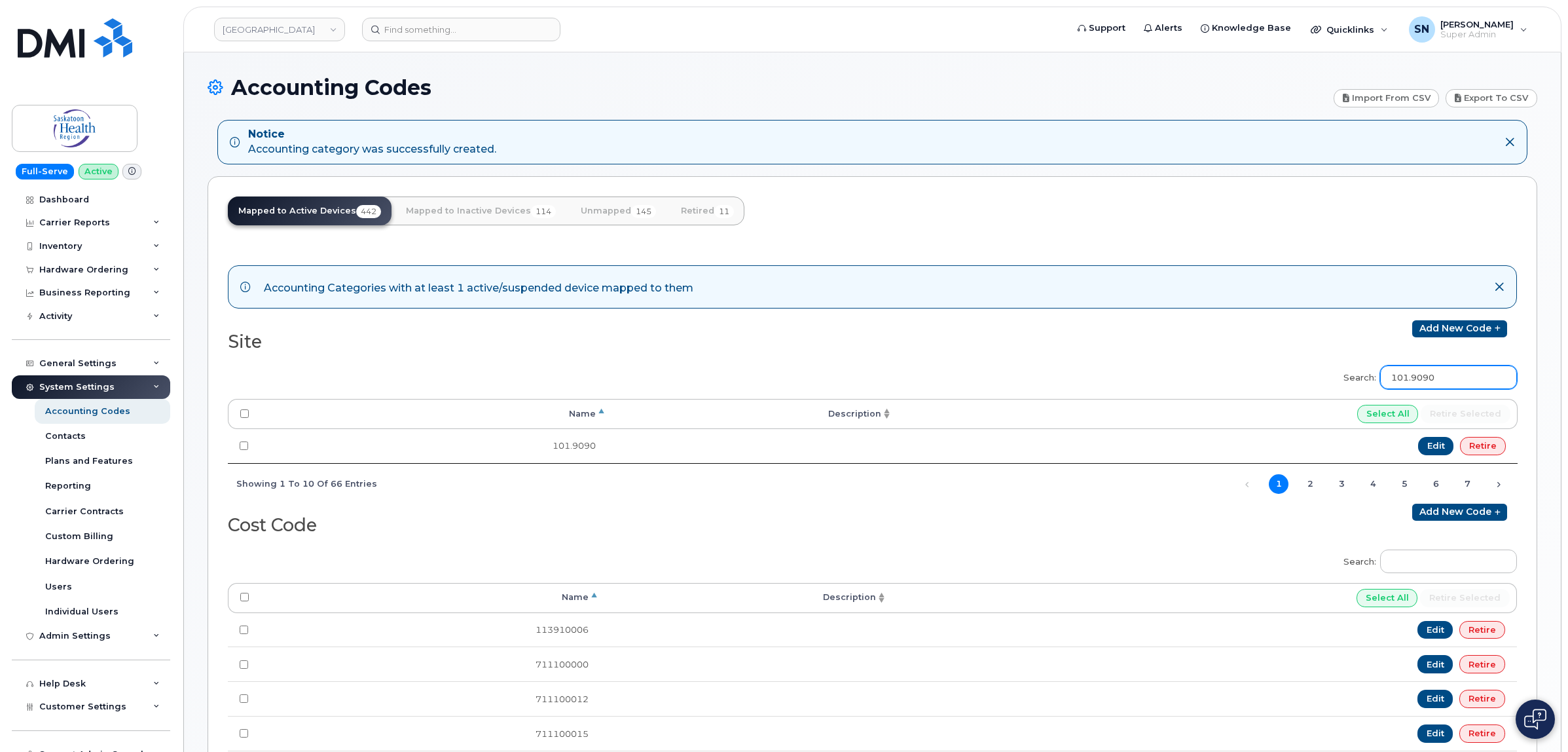
type input "101.9090"
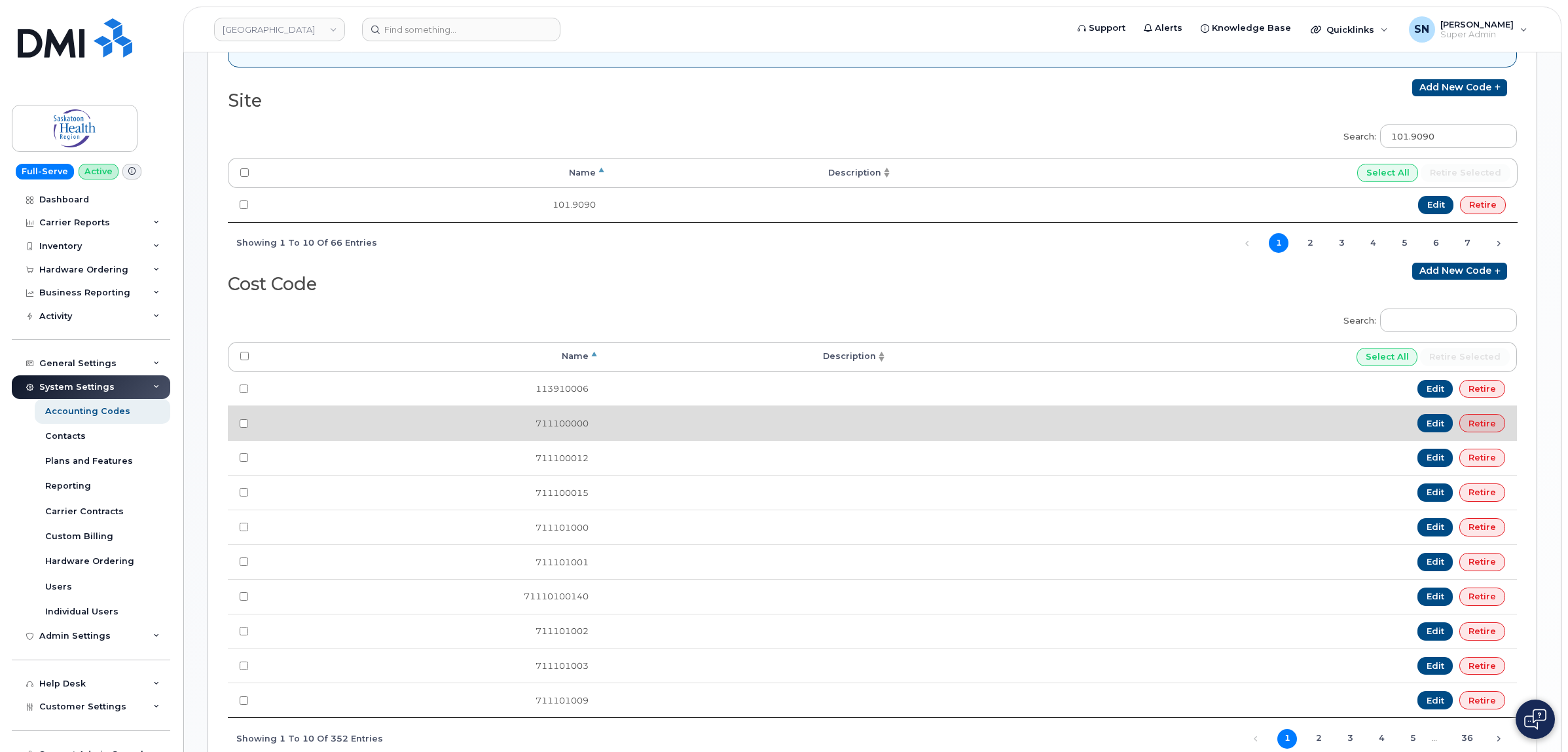
scroll to position [246, 0]
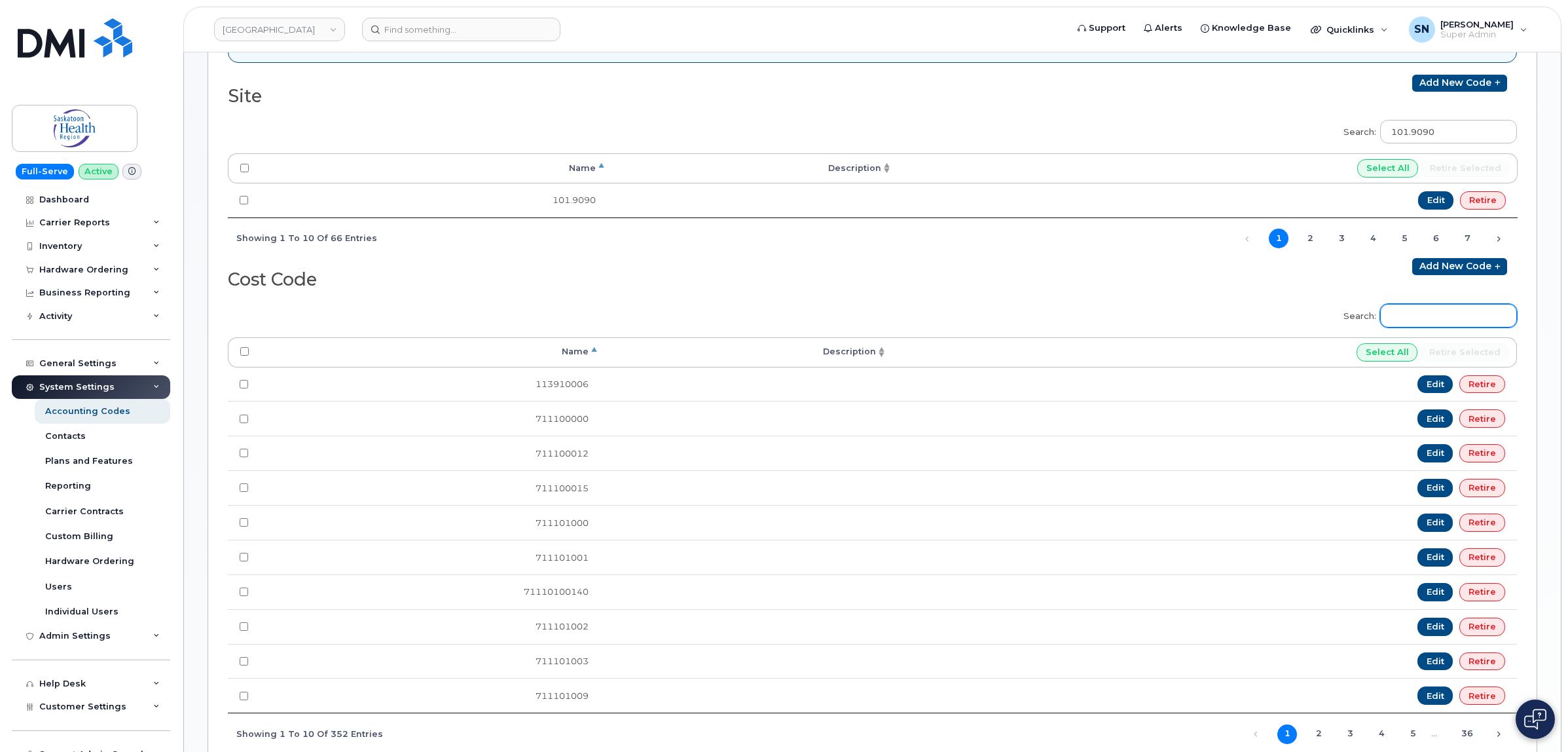
click at [1427, 311] on input "Search:" at bounding box center [1448, 315] width 136 height 24
paste input "71120900320"
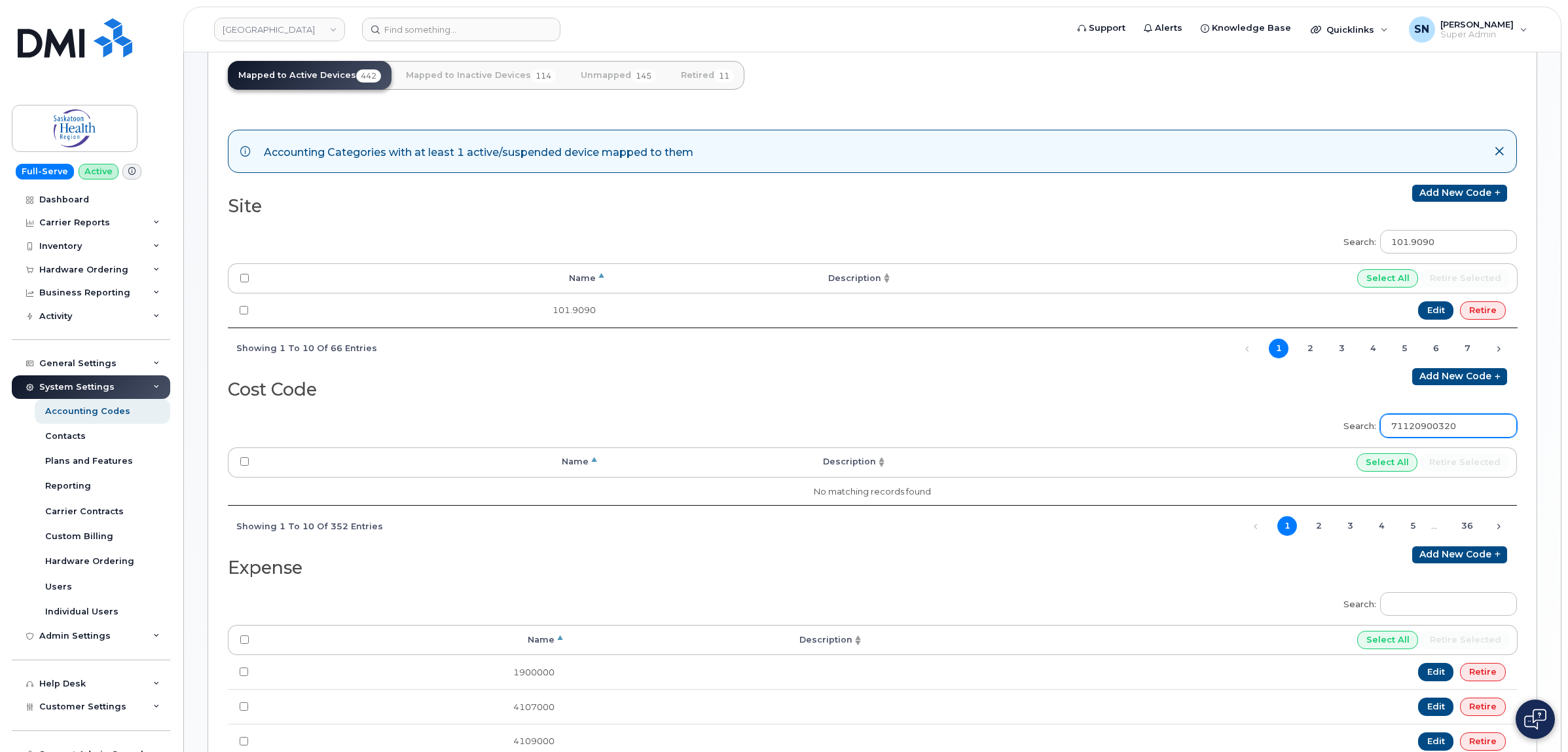
scroll to position [0, 0]
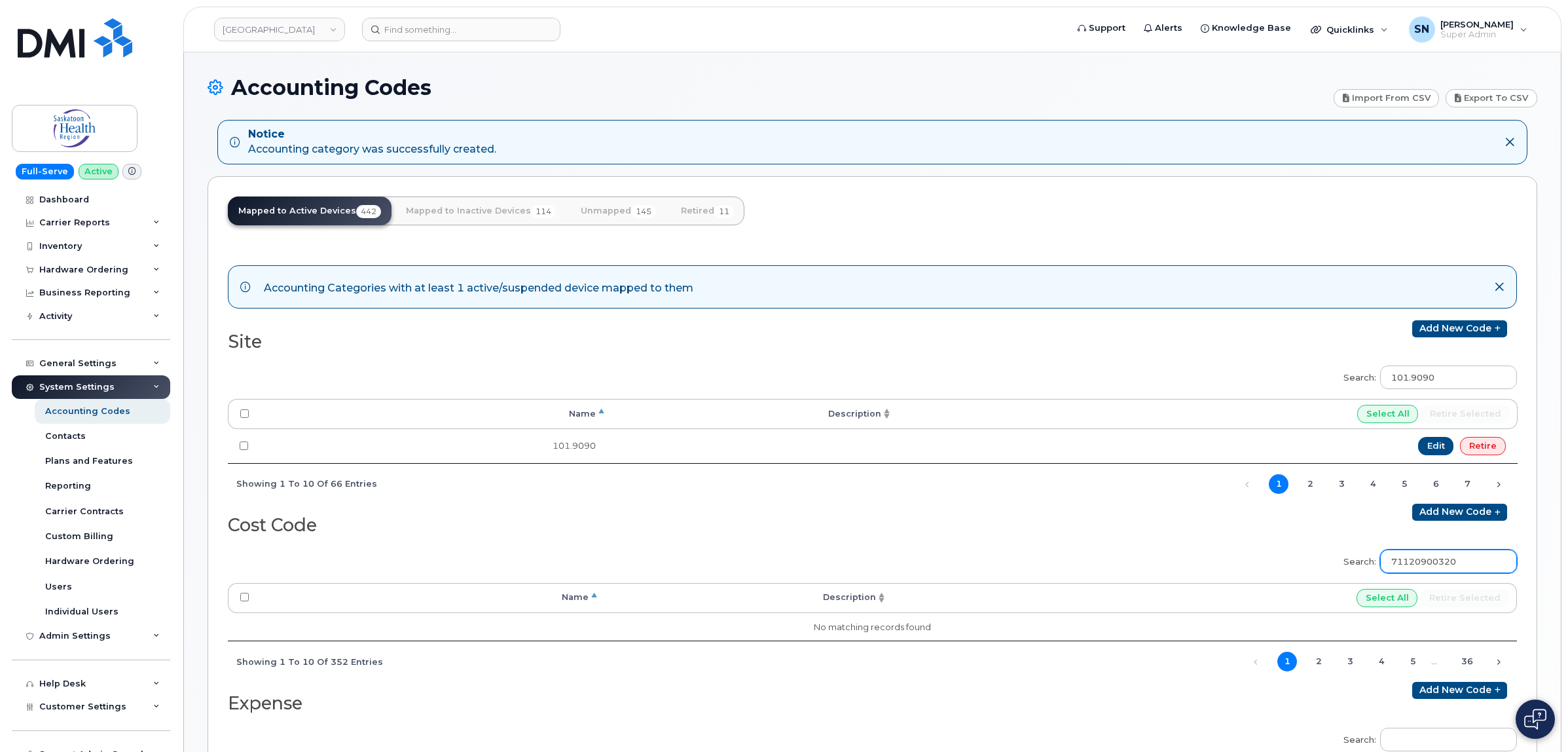
type input "71120900320"
click at [604, 216] on link "Unmapped 145" at bounding box center [617, 211] width 96 height 29
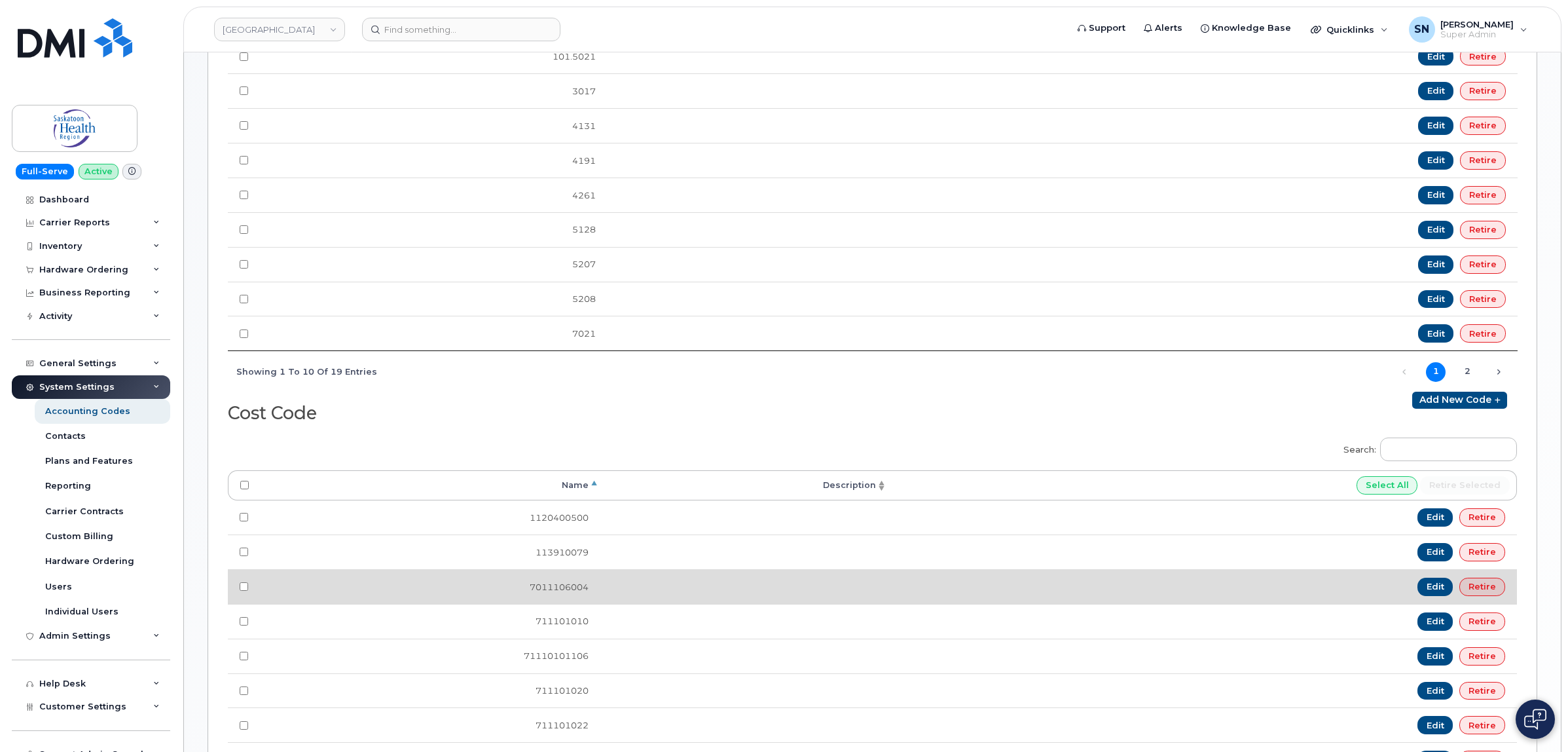
scroll to position [573, 0]
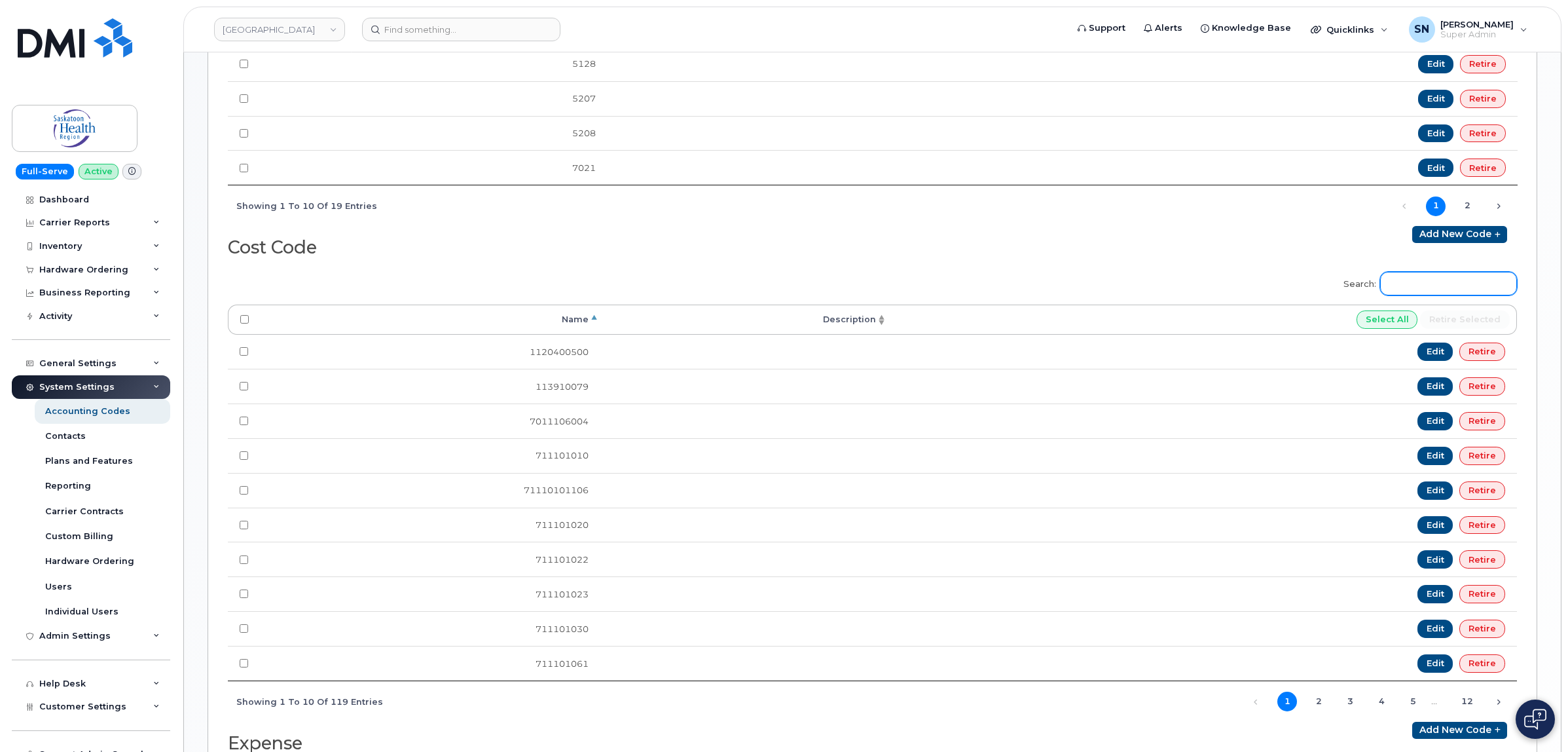
click at [1398, 293] on input "Search:" at bounding box center [1448, 283] width 136 height 24
paste input "71120900320"
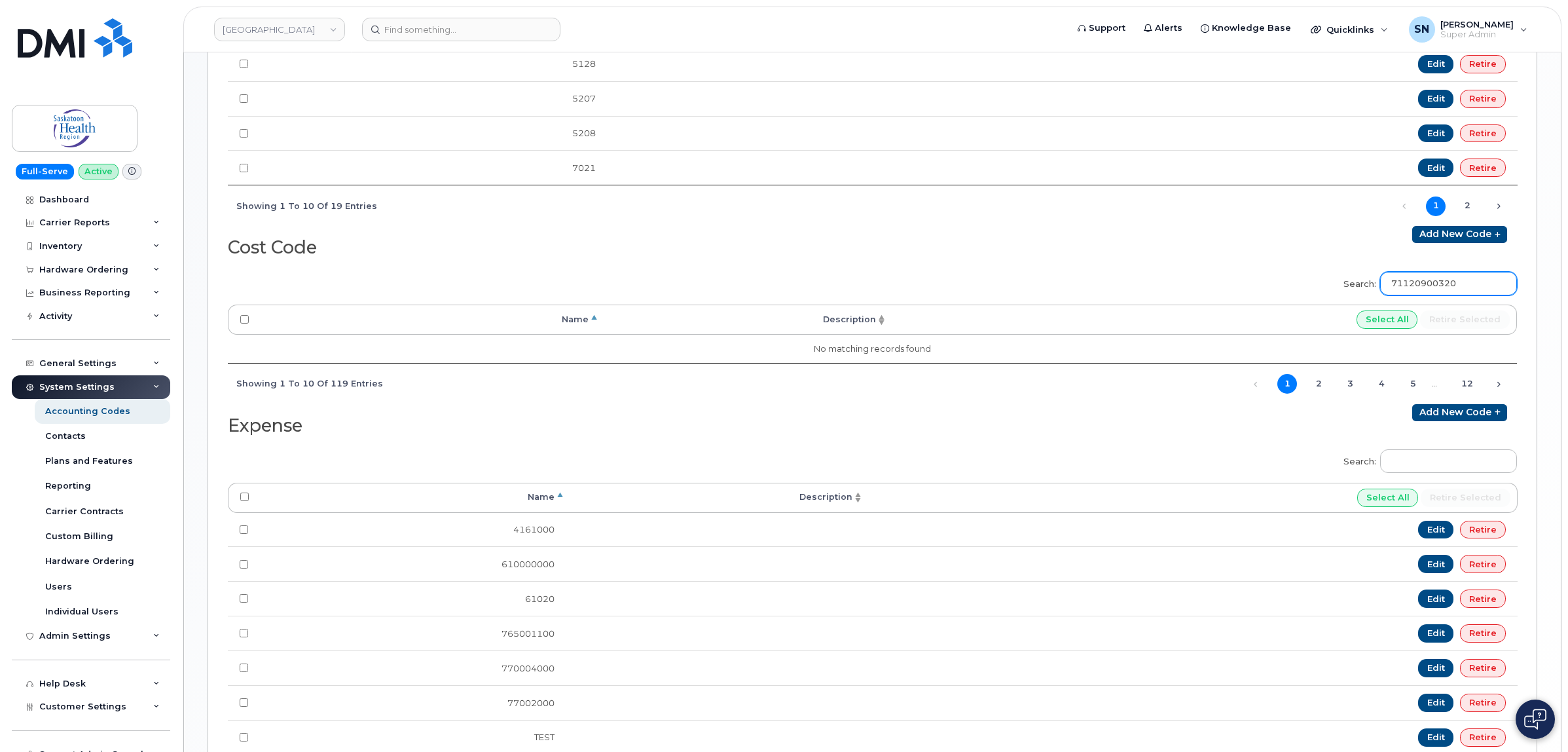
type input "71120900320"
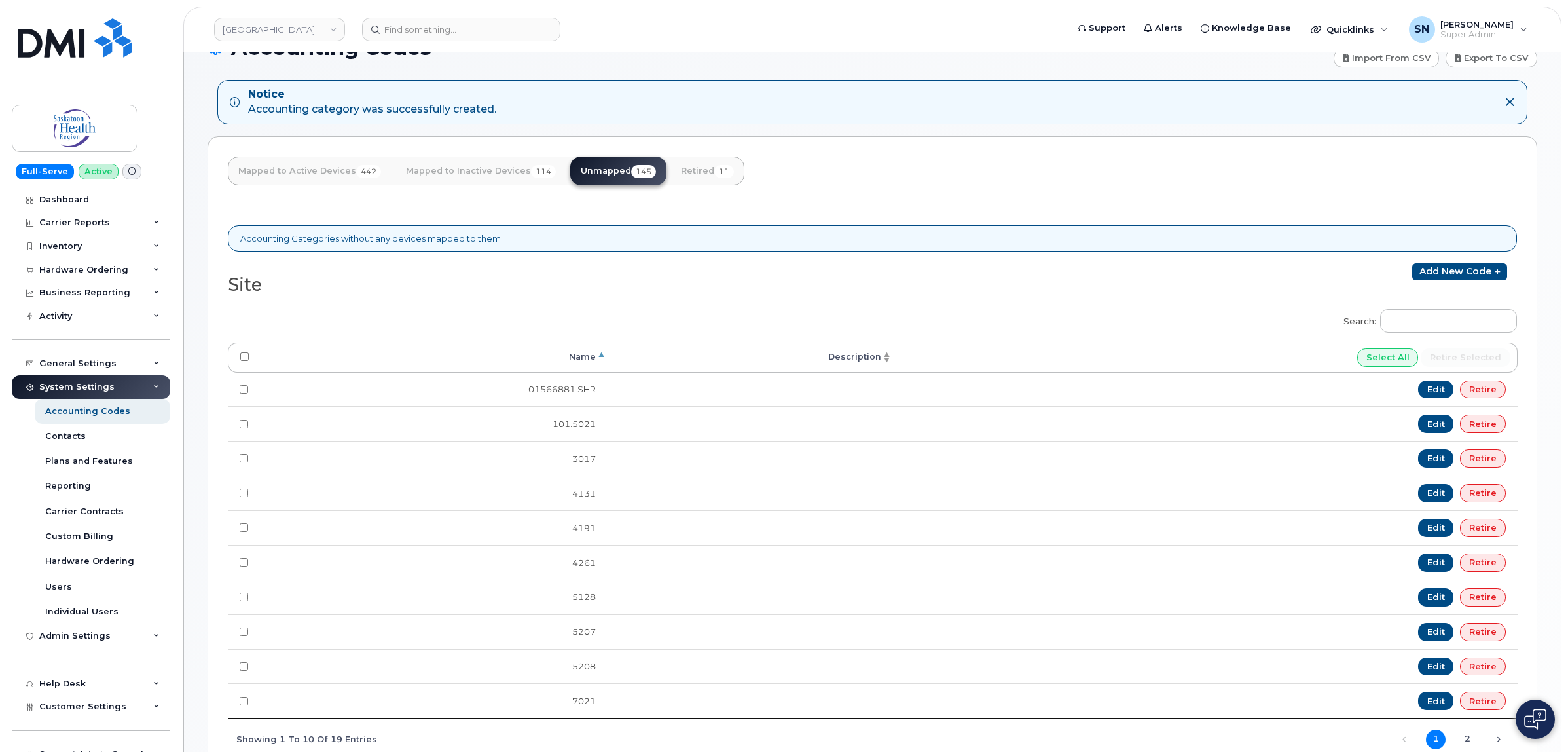
scroll to position [0, 0]
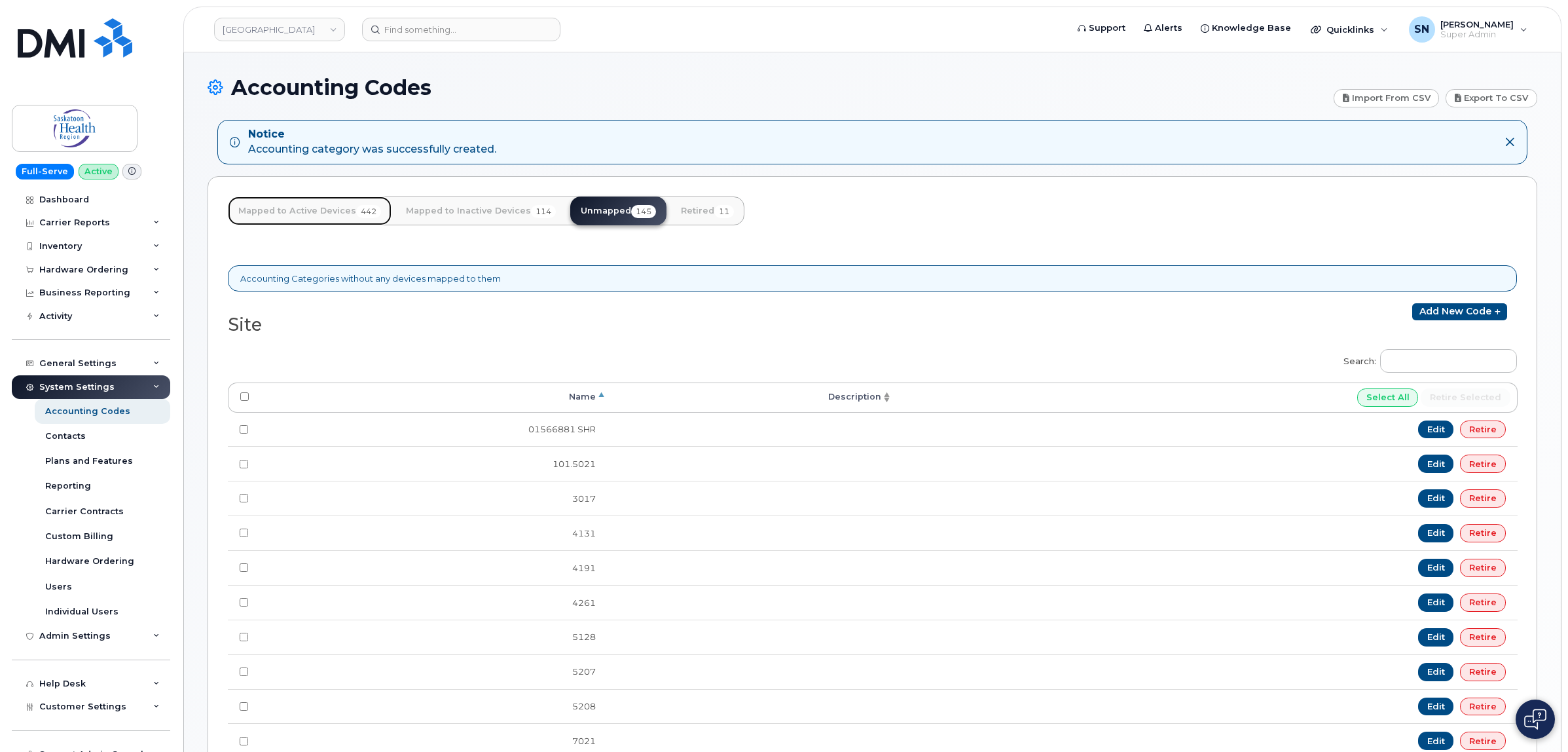
click at [324, 217] on link "Mapped to Active Devices 442" at bounding box center [309, 211] width 164 height 29
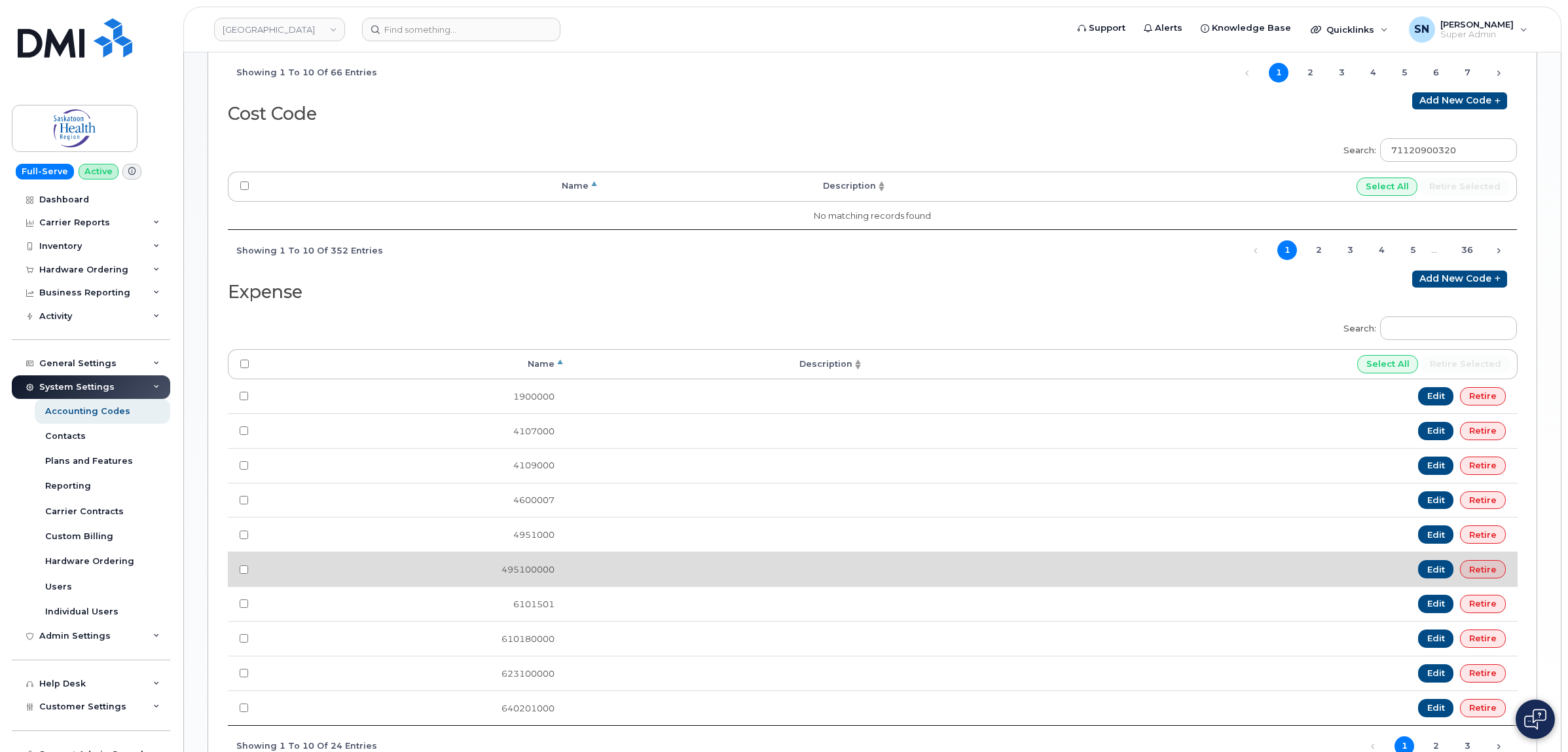
scroll to position [491, 0]
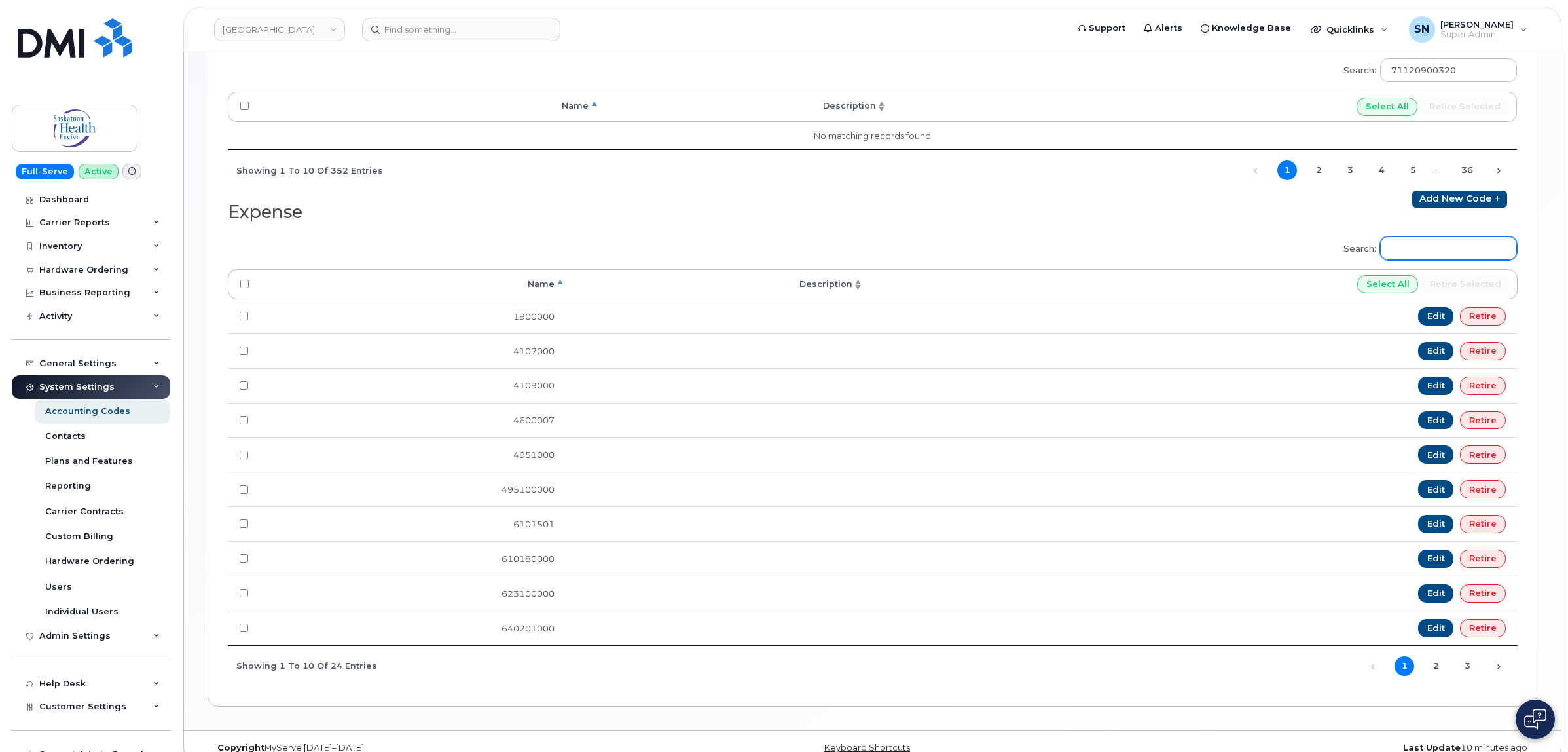
click at [1444, 251] on input "Search:" at bounding box center [1448, 248] width 136 height 24
paste input "770002000"
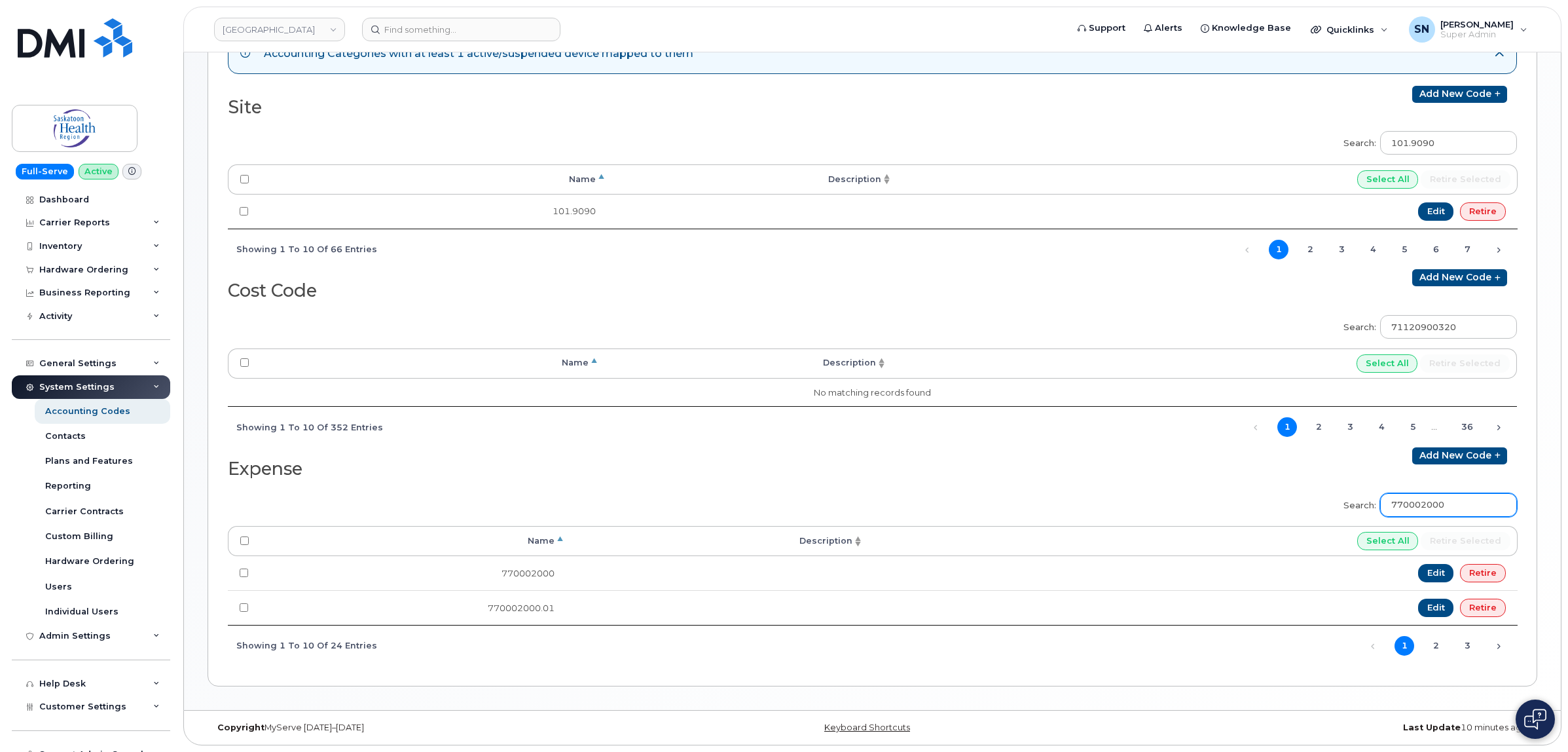
type input "770002000"
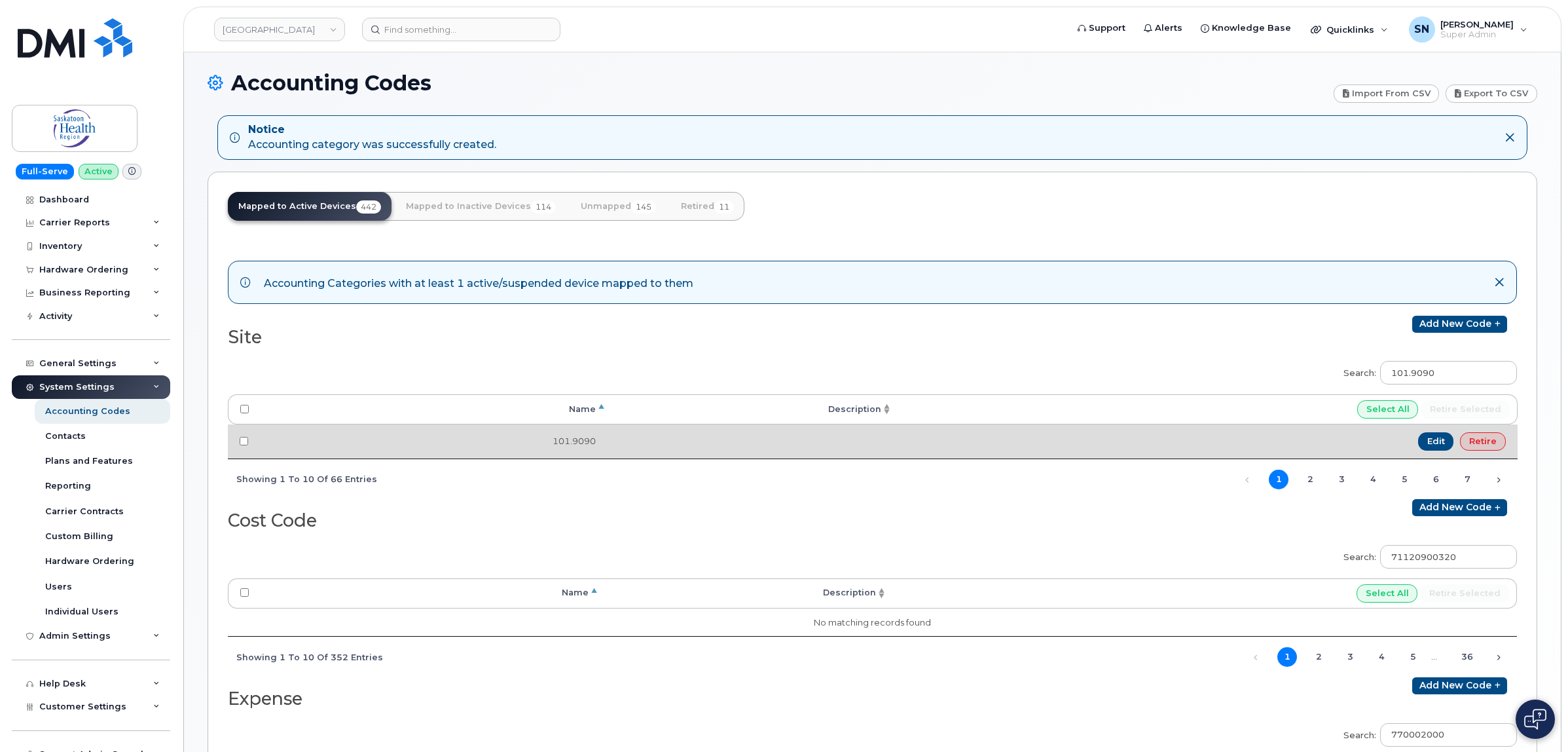
scroll to position [82, 0]
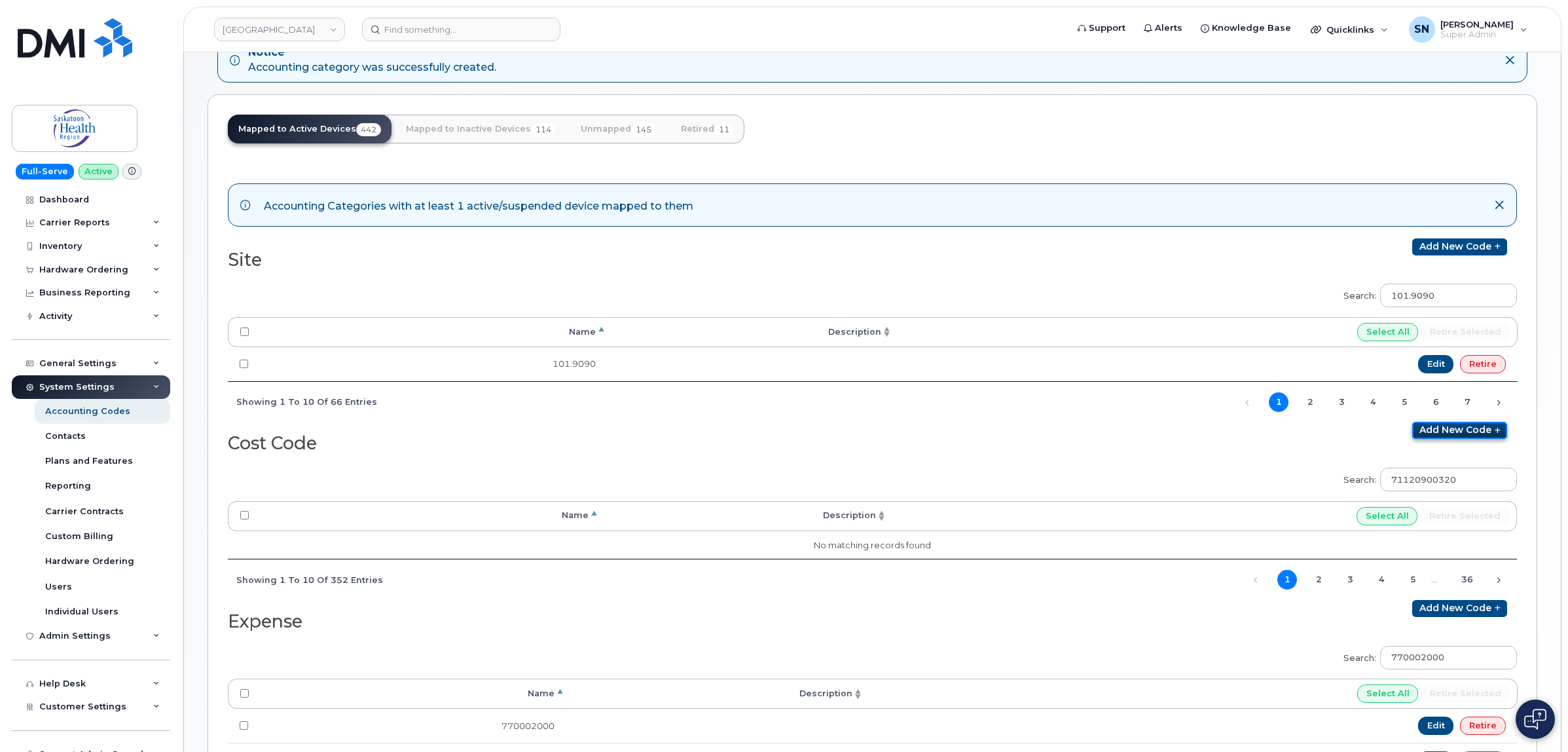
click at [1454, 431] on link "Add new code" at bounding box center [1459, 430] width 95 height 17
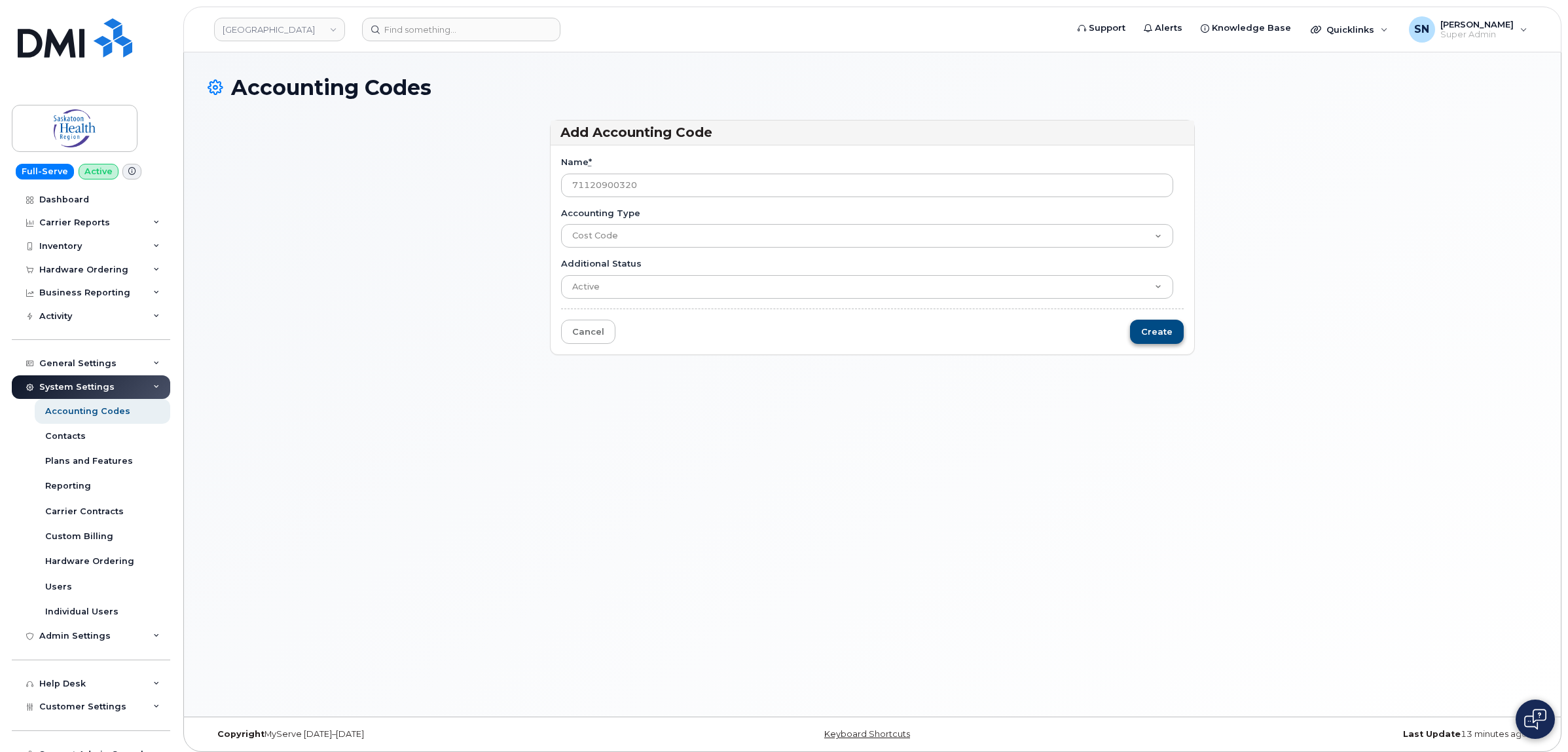
type input "71120900320"
click at [1159, 332] on input "Create" at bounding box center [1156, 331] width 53 height 24
type input "Saving..."
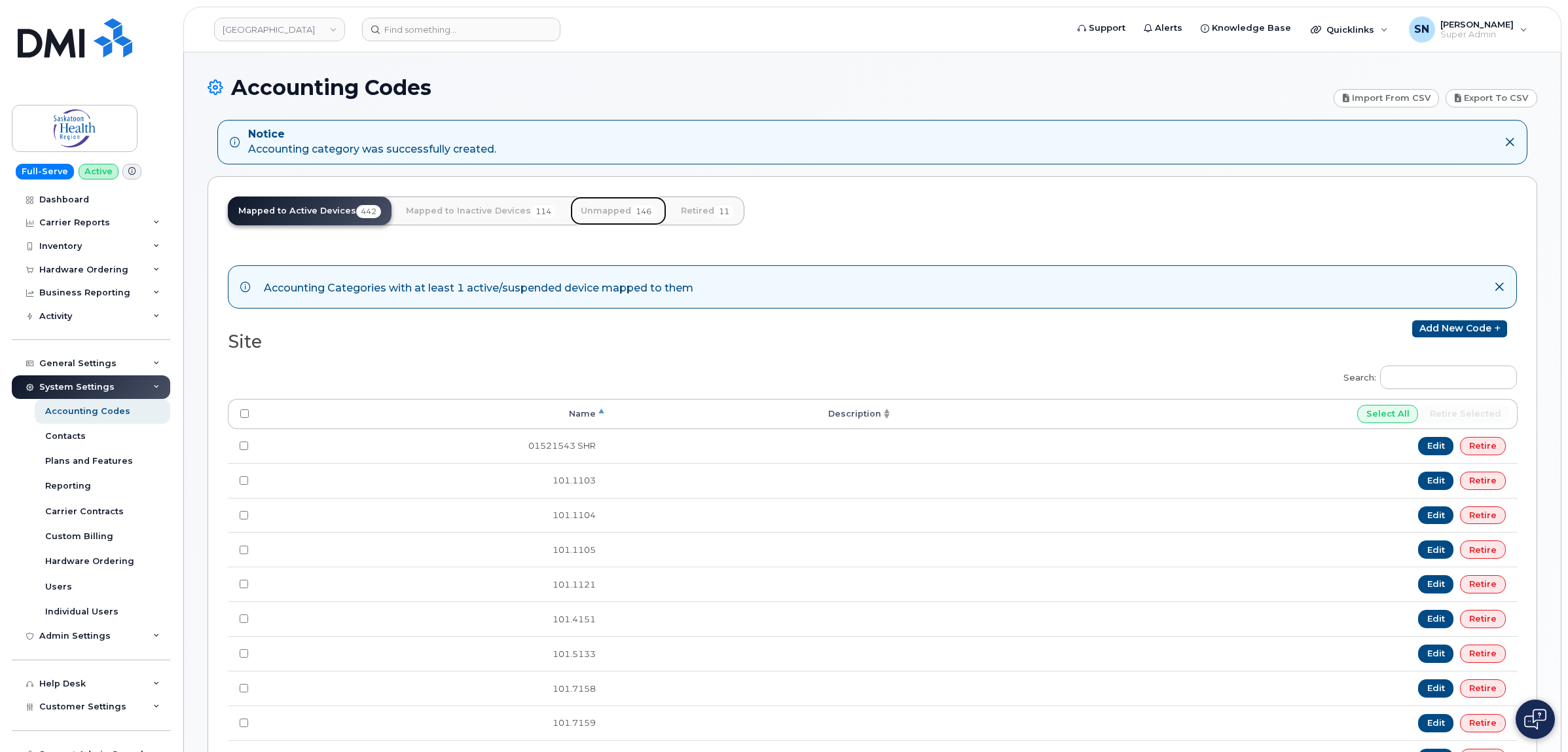
click at [595, 211] on link "Unmapped 146" at bounding box center [617, 211] width 96 height 29
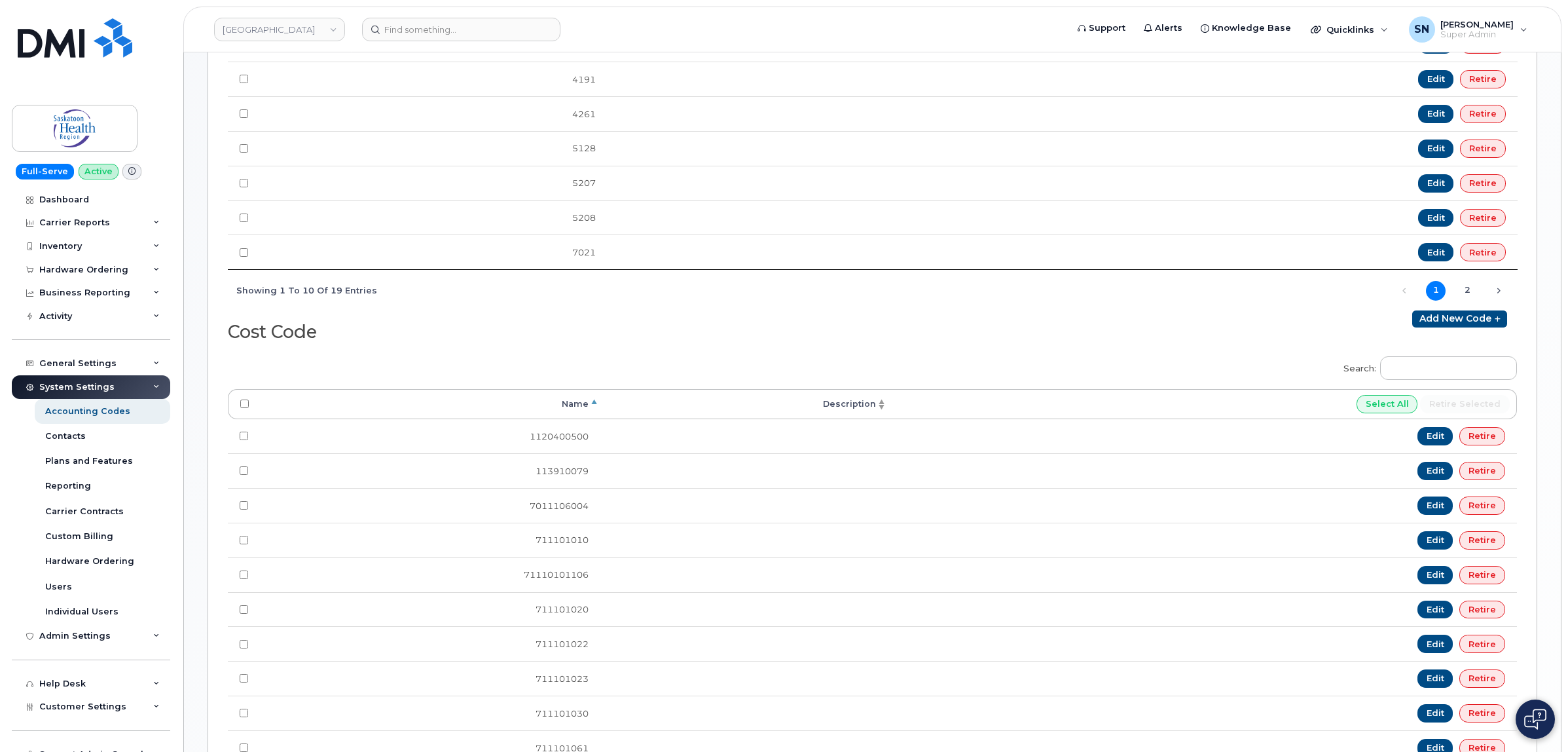
scroll to position [491, 0]
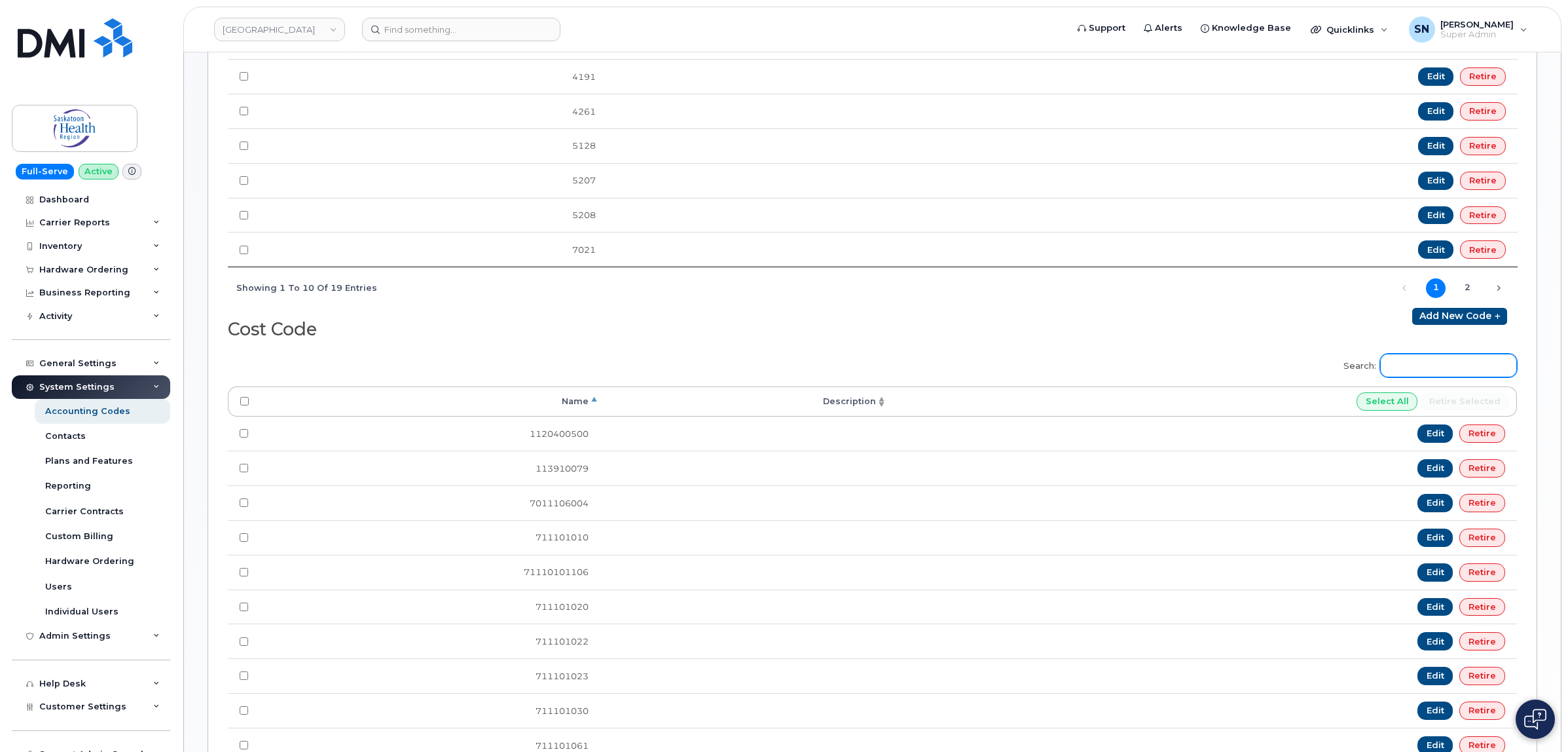
click at [1425, 374] on input "Search:" at bounding box center [1448, 365] width 136 height 24
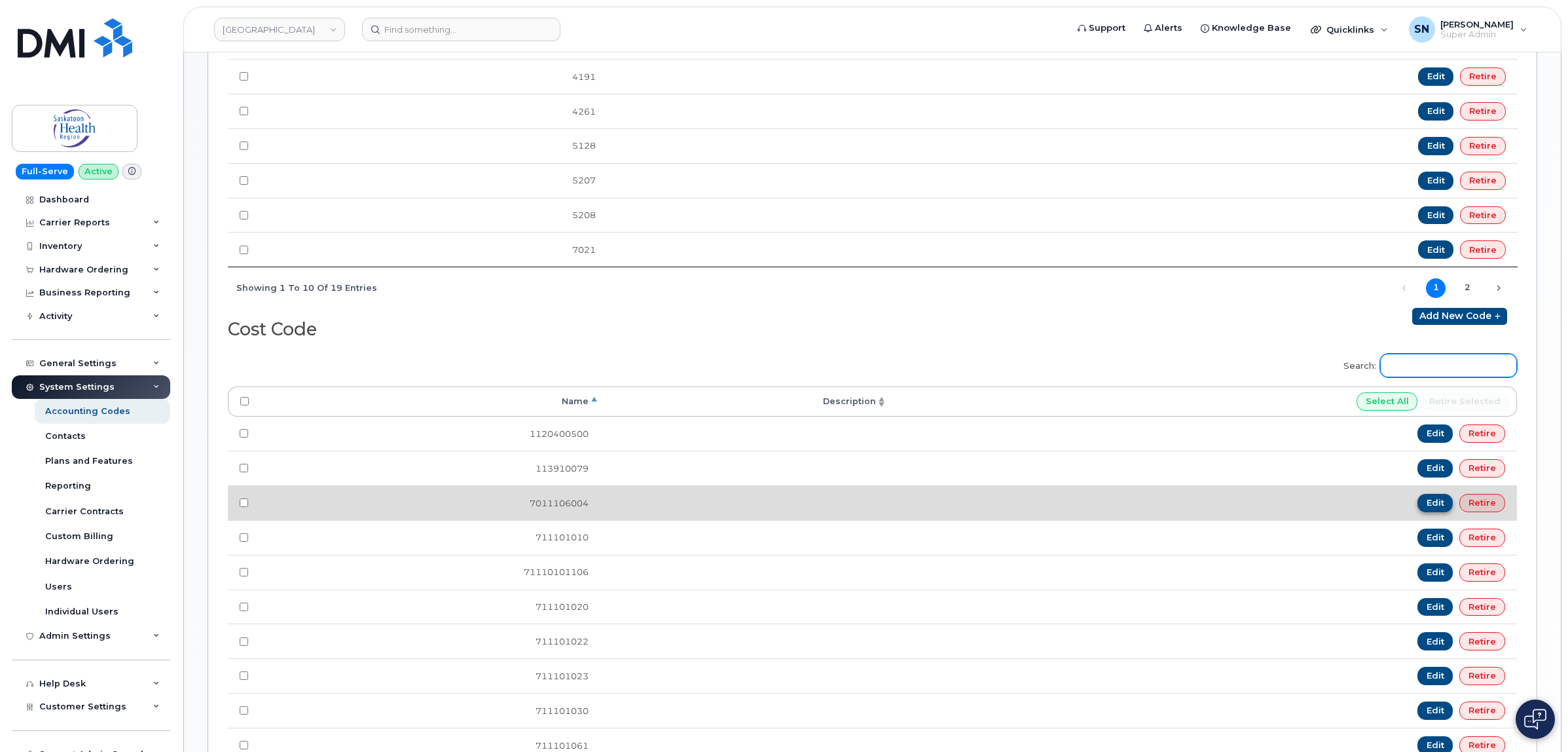
paste input "71120900320"
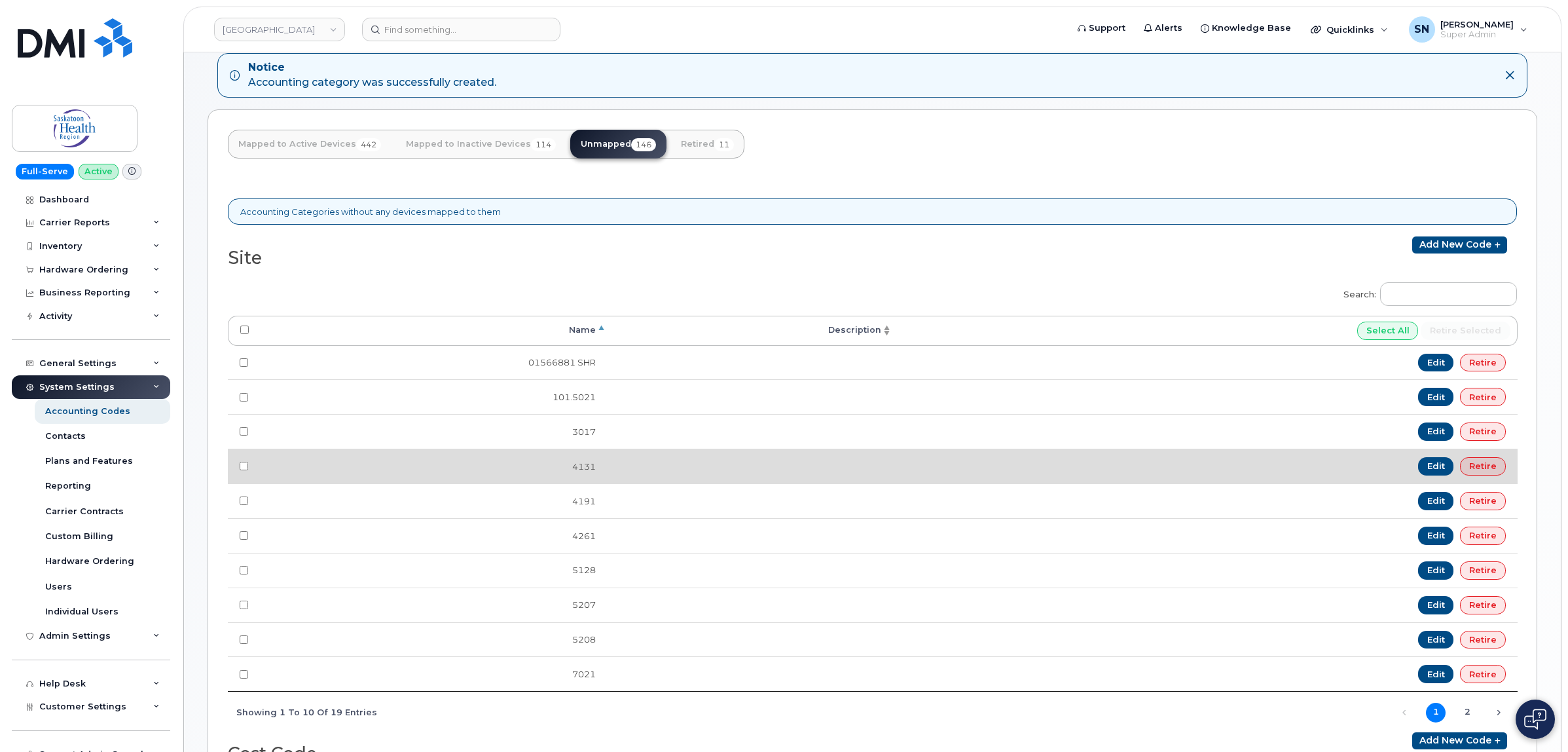
scroll to position [0, 0]
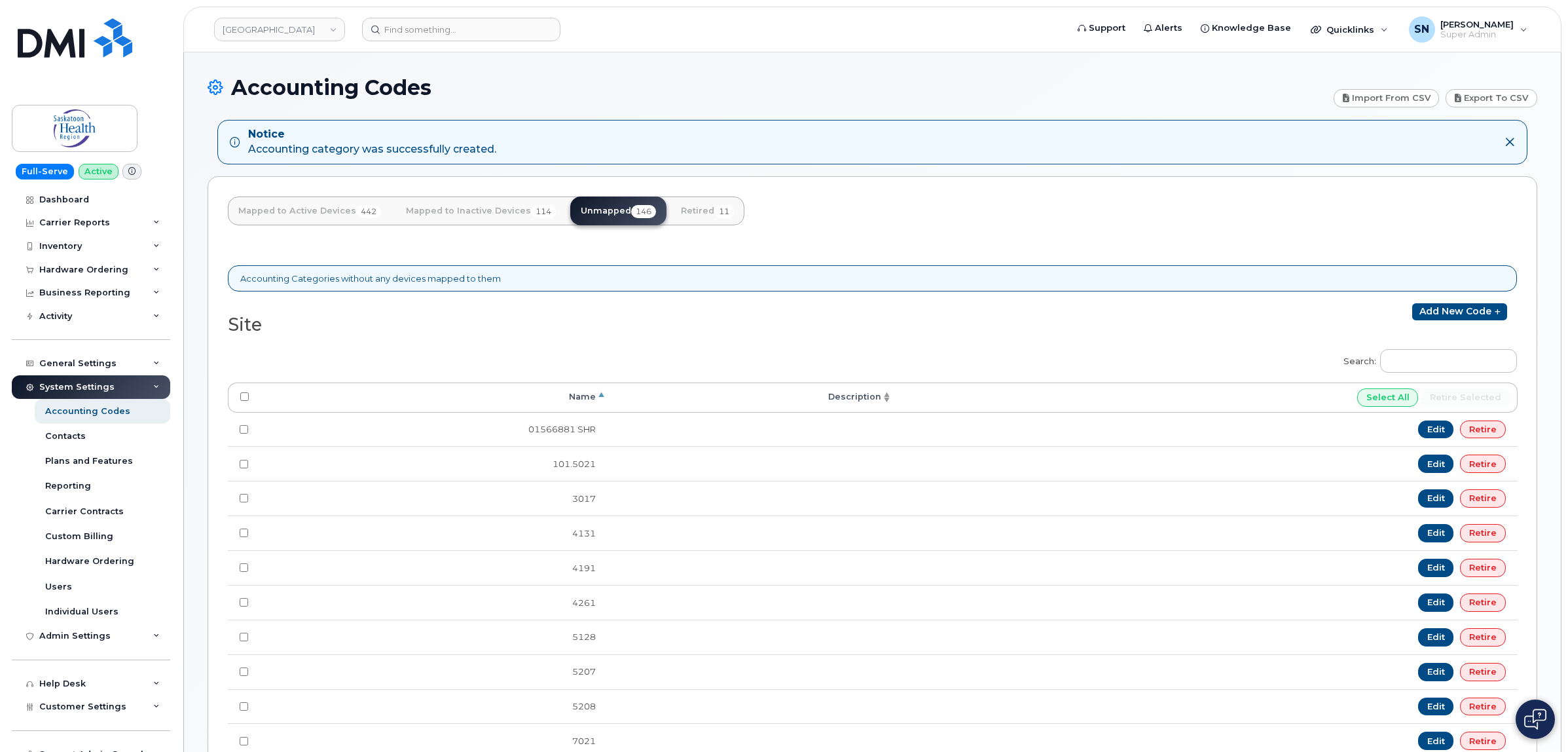
type input "71120900320"
click at [56, 266] on div "Hardware Ordering" at bounding box center [84, 270] width 89 height 11
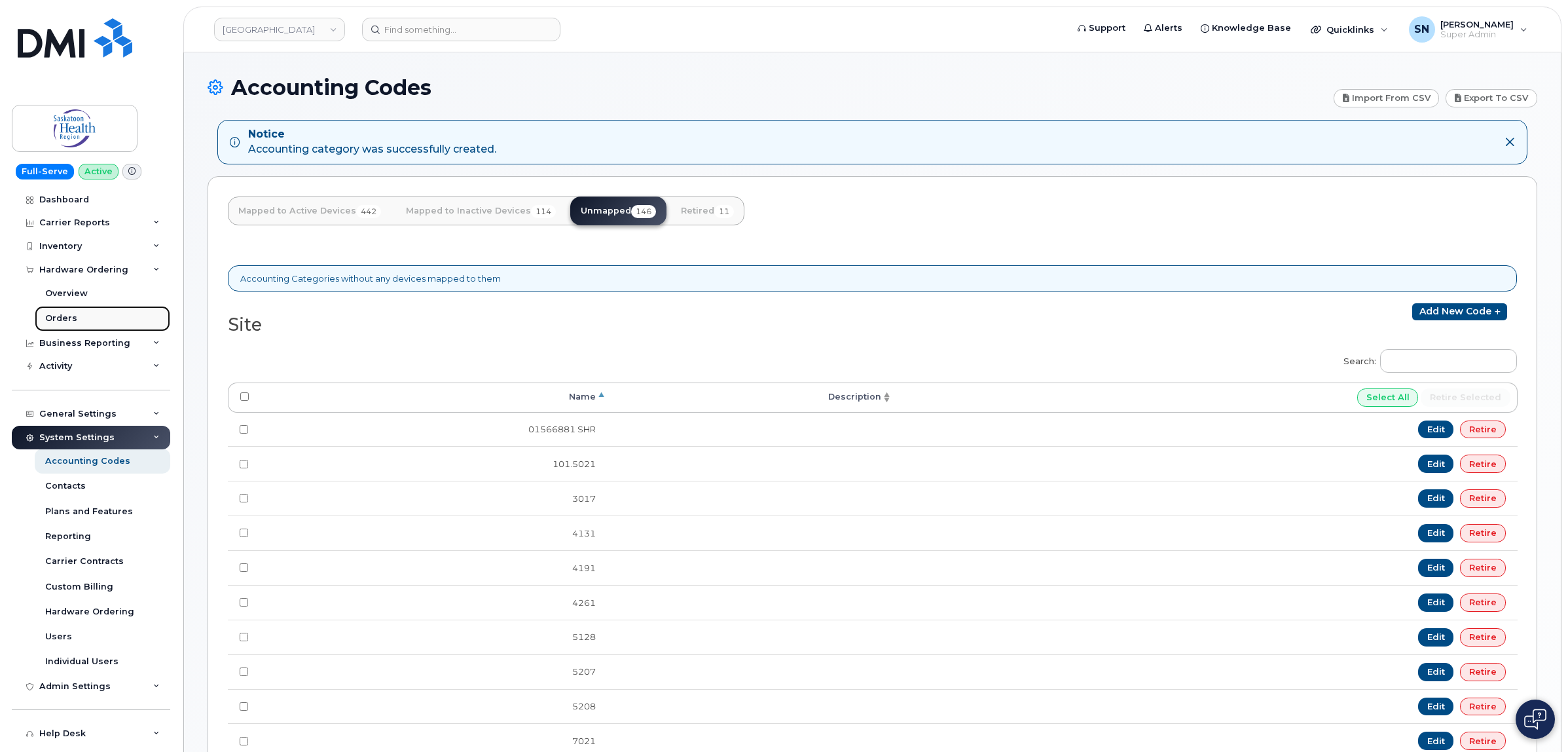
click at [63, 312] on link "Orders" at bounding box center [102, 318] width 136 height 25
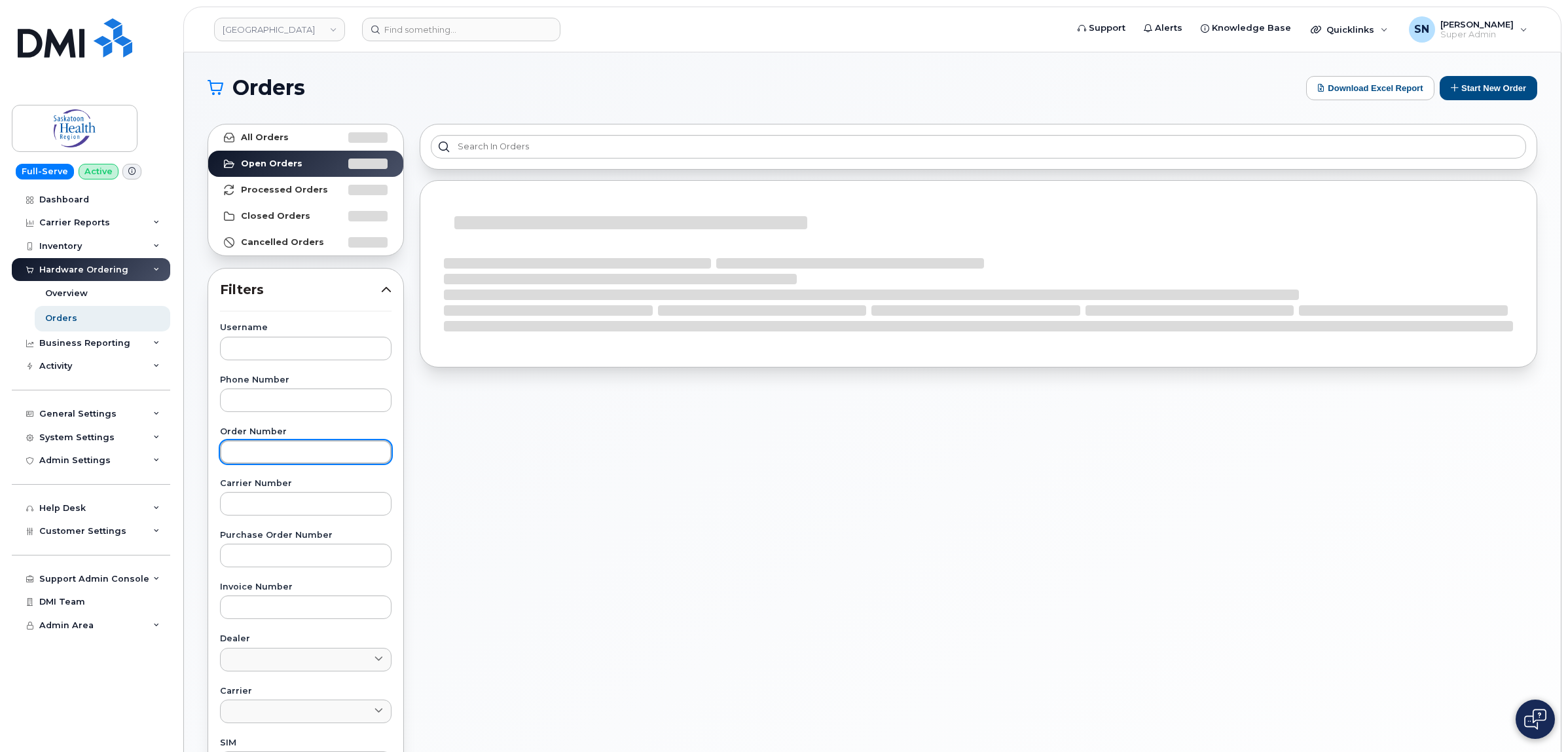
click at [292, 453] on input "text" at bounding box center [305, 452] width 172 height 24
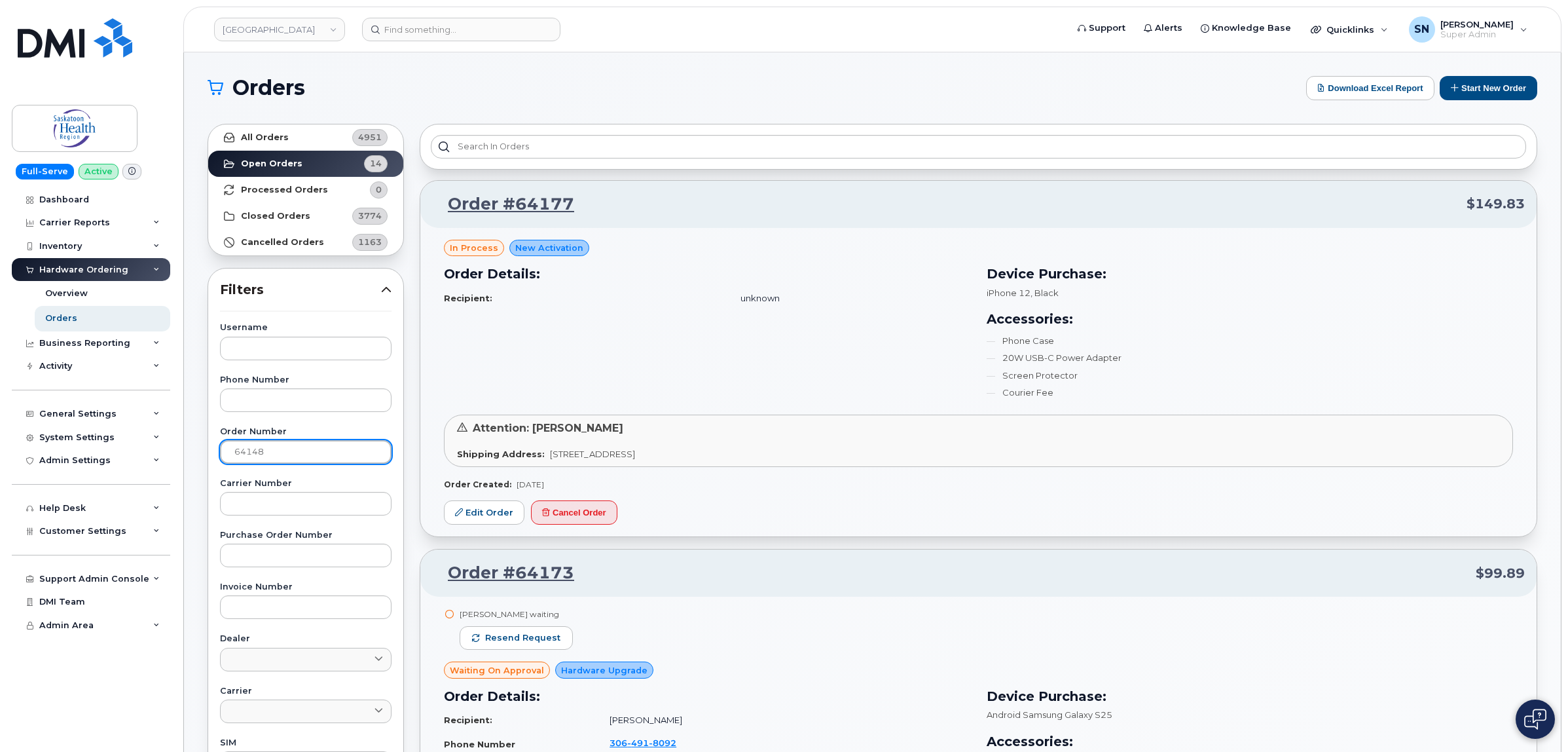
type input "64148"
click at [276, 126] on link "All Orders 4951" at bounding box center [305, 137] width 195 height 26
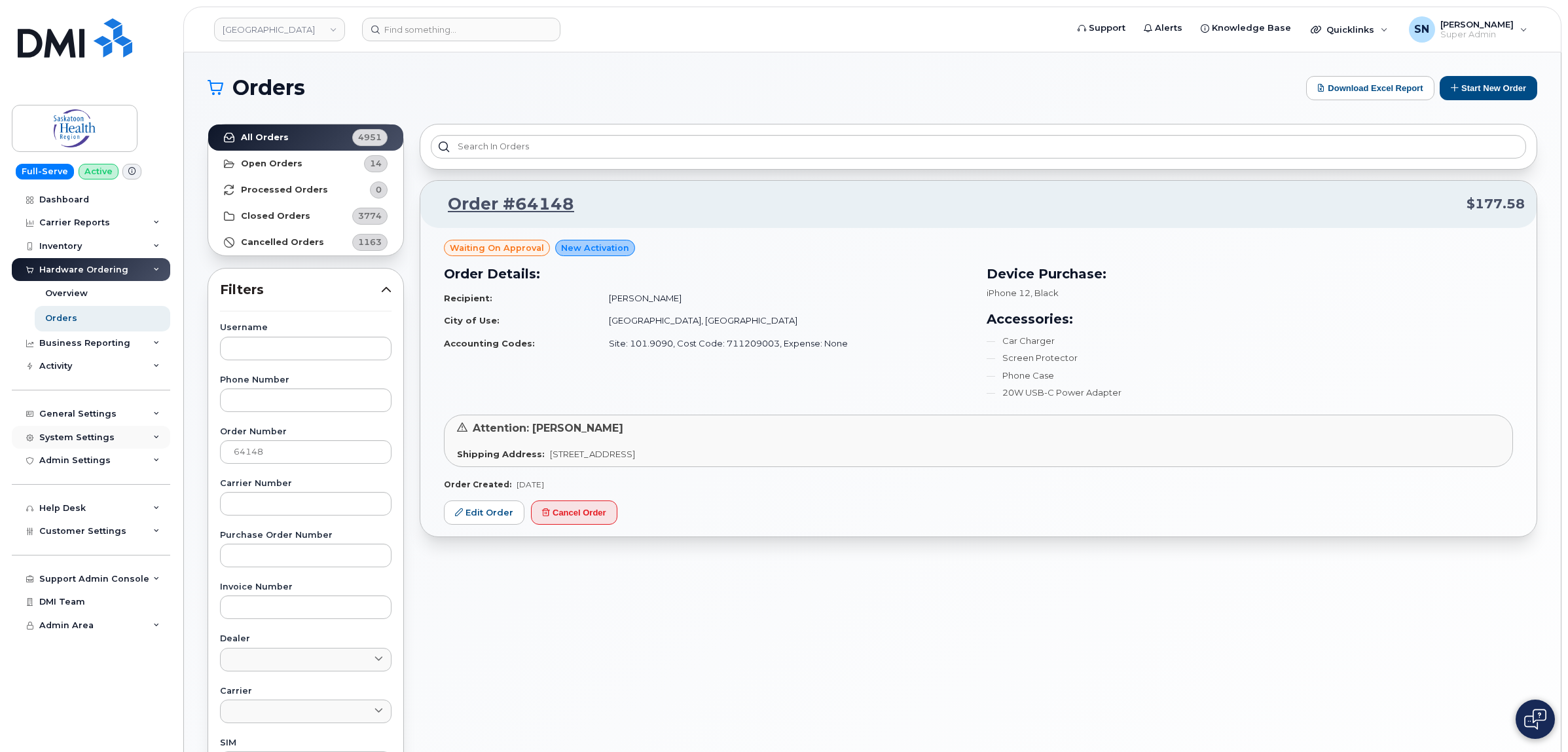
click at [90, 439] on div "System Settings" at bounding box center [77, 437] width 76 height 11
click at [92, 440] on div "System Settings" at bounding box center [77, 437] width 76 height 11
click at [90, 417] on div "General Settings" at bounding box center [78, 414] width 77 height 11
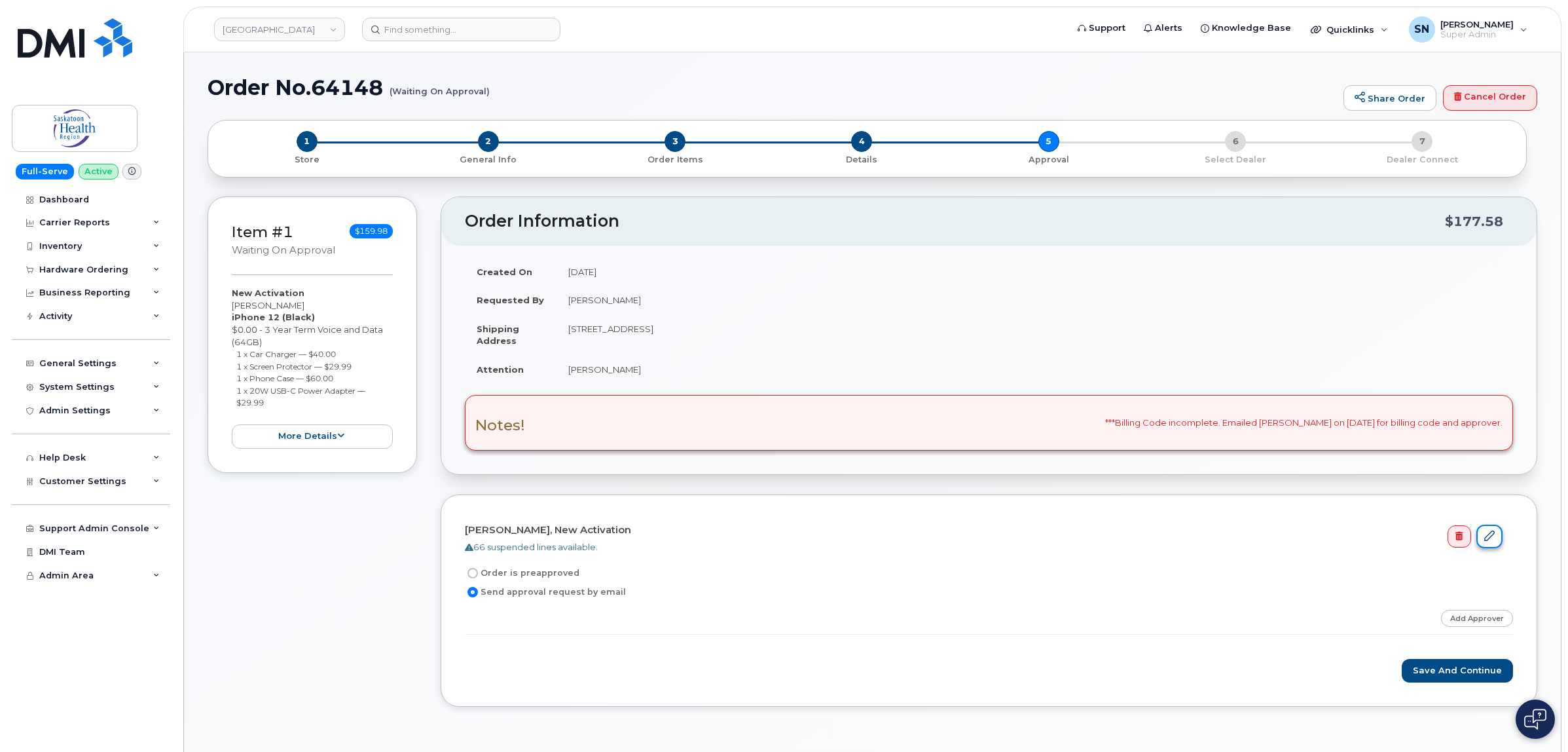
click at [1496, 536] on link at bounding box center [1489, 536] width 26 height 24
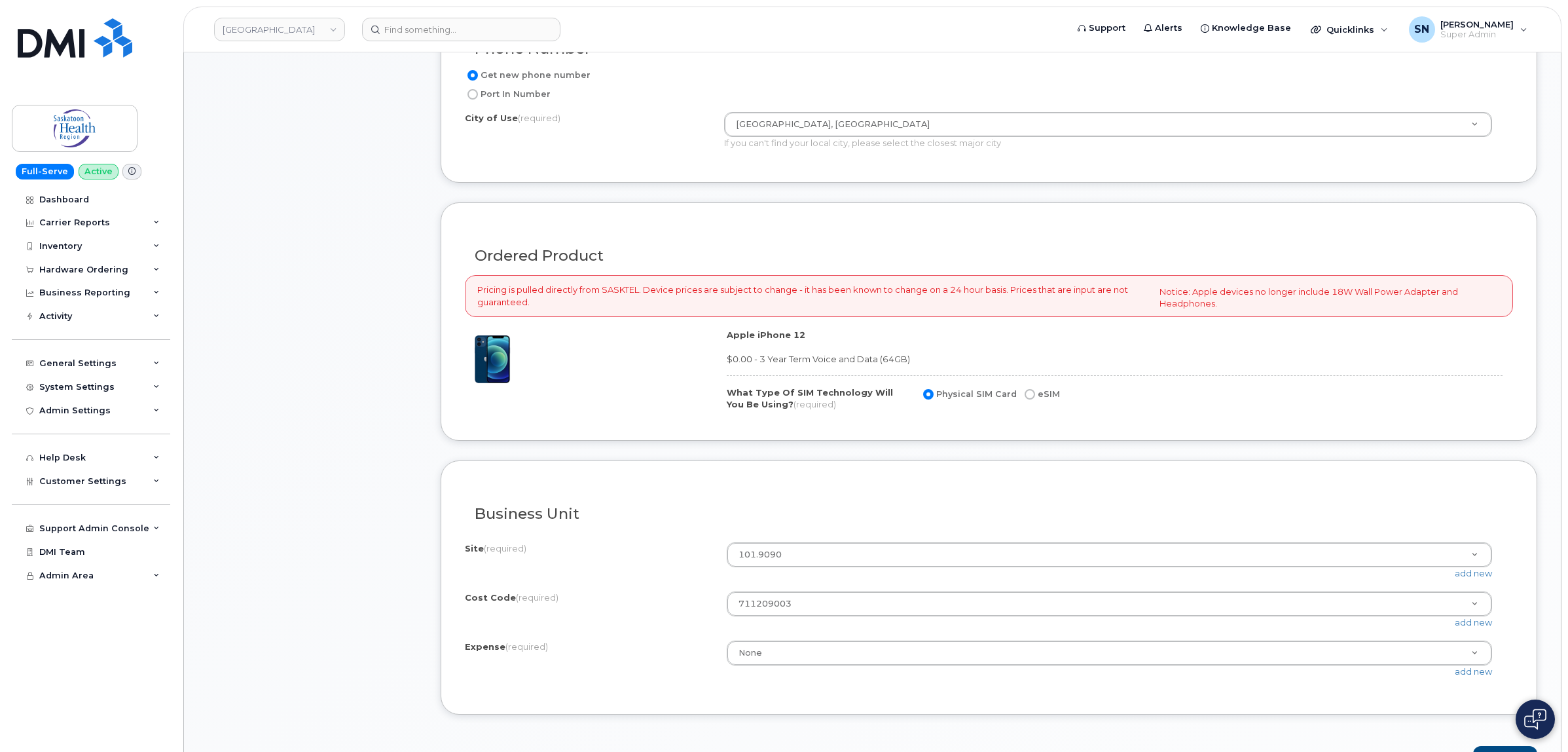
scroll to position [737, 0]
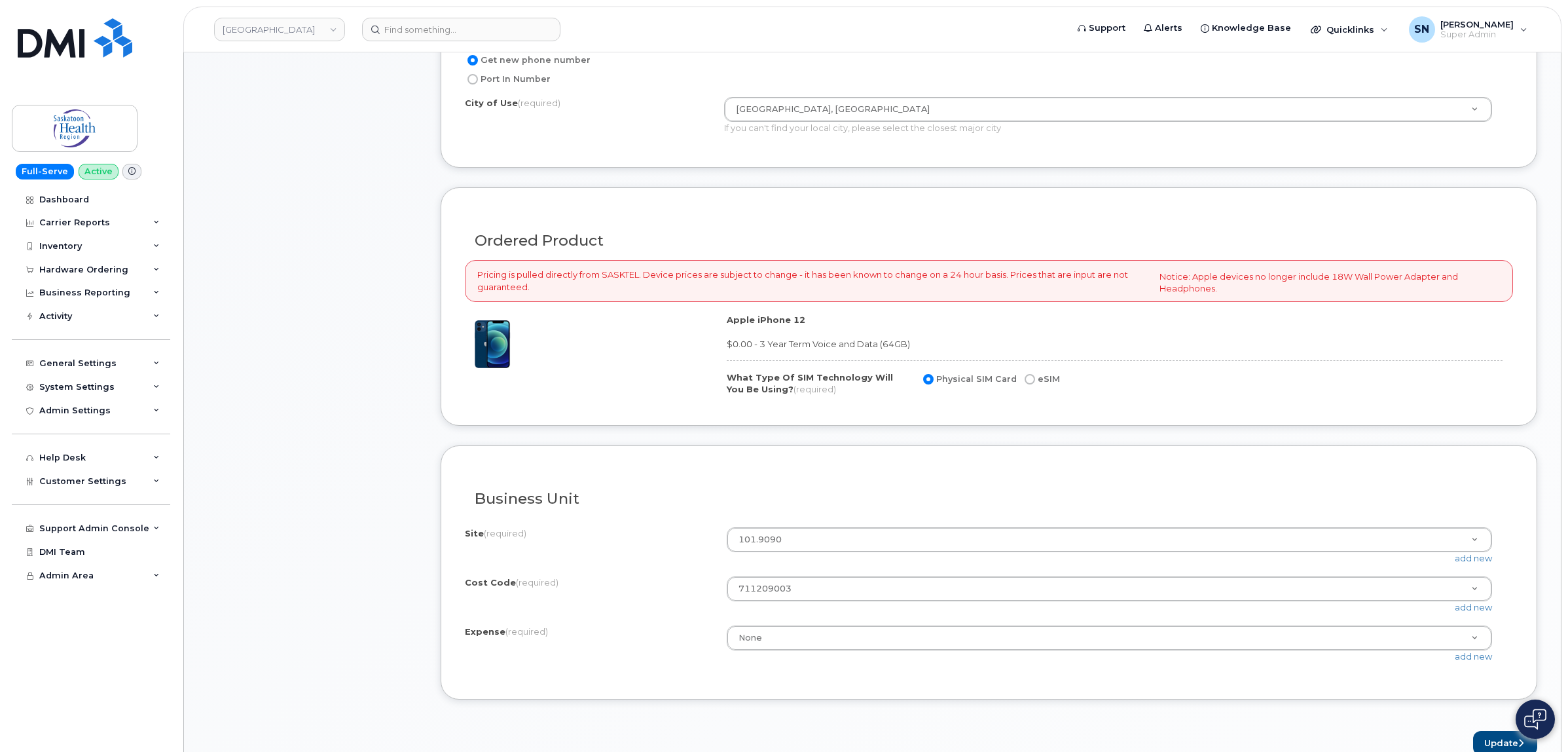
click at [923, 608] on div "add new" at bounding box center [1114, 607] width 775 height 12
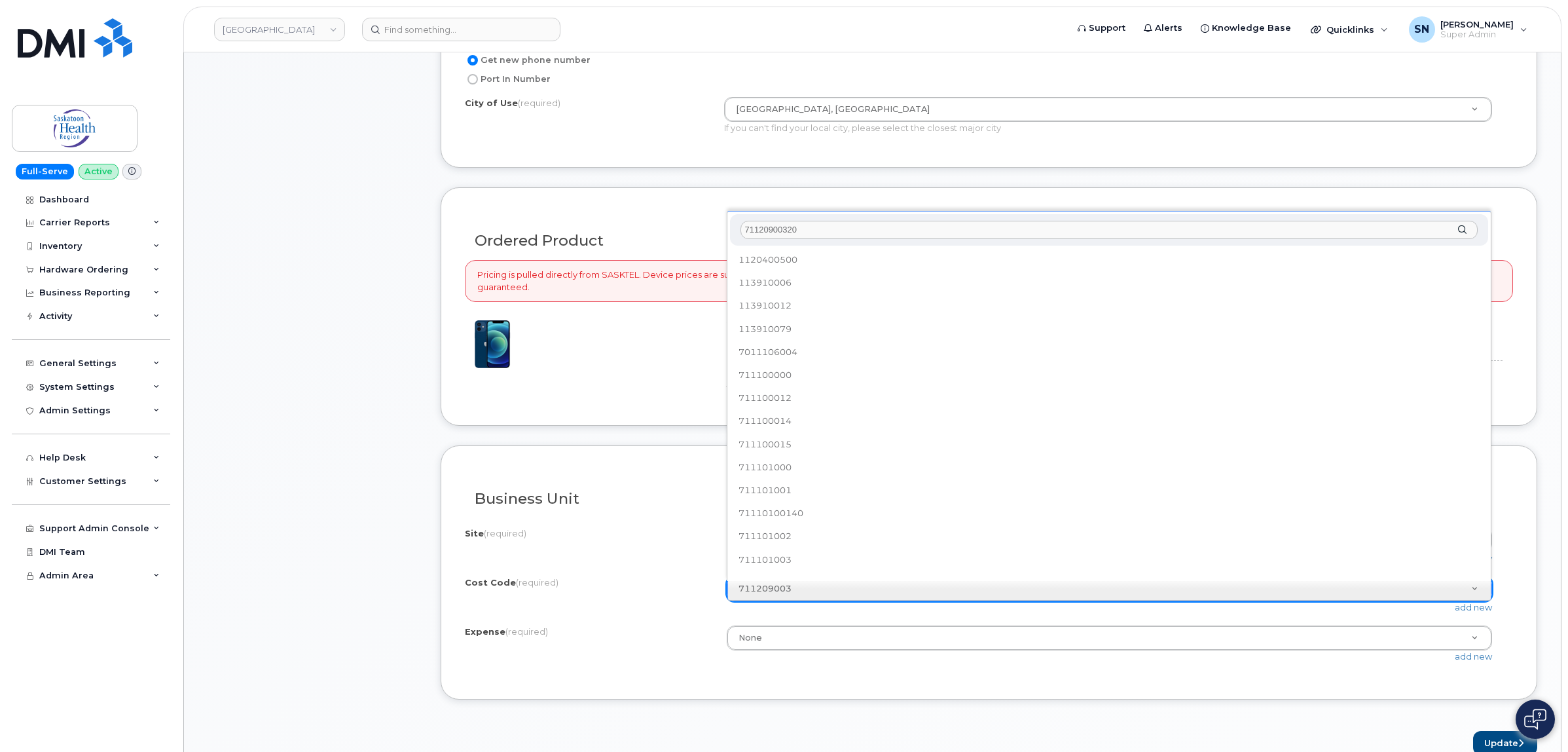
scroll to position [0, 0]
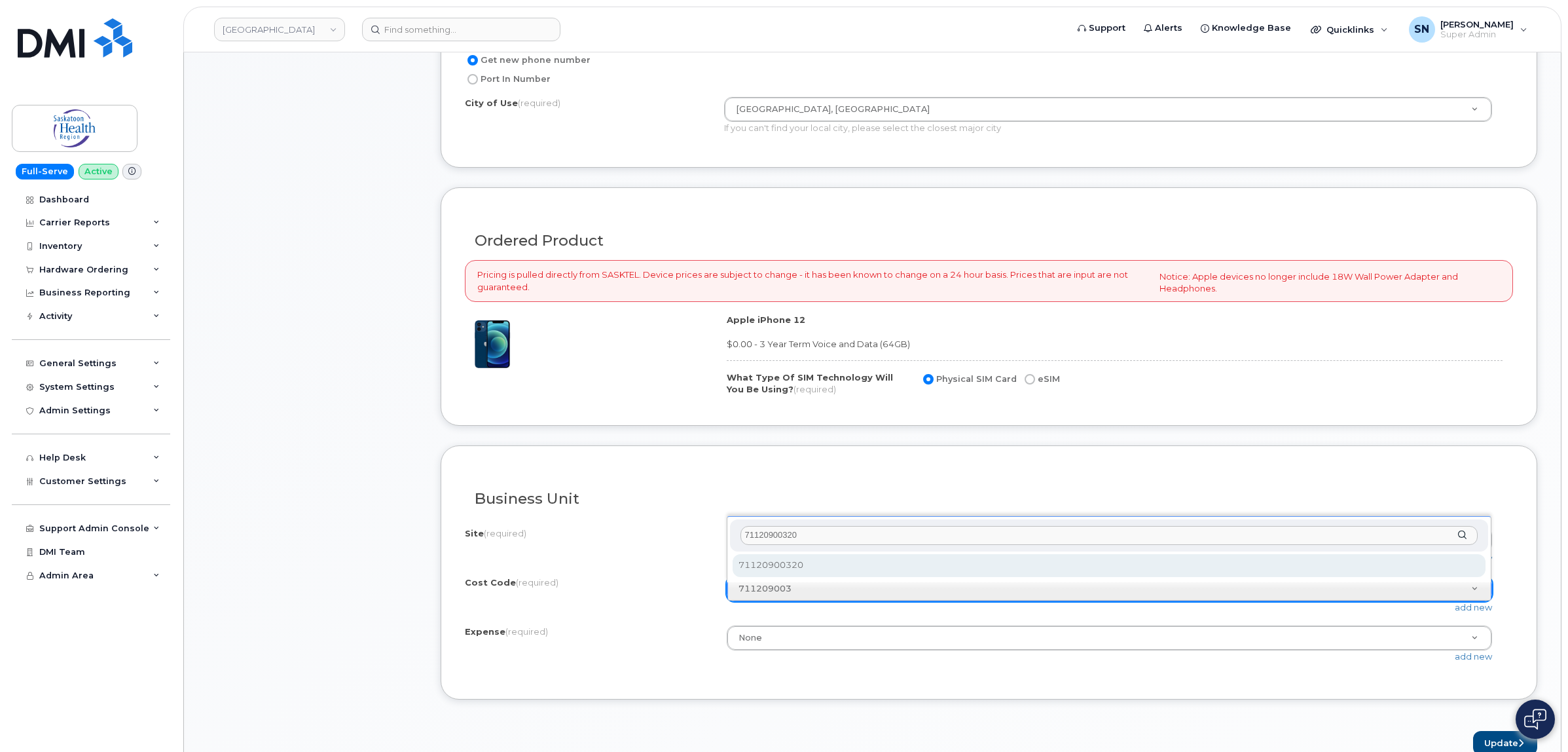
type input "71120900320"
select select "71120900320"
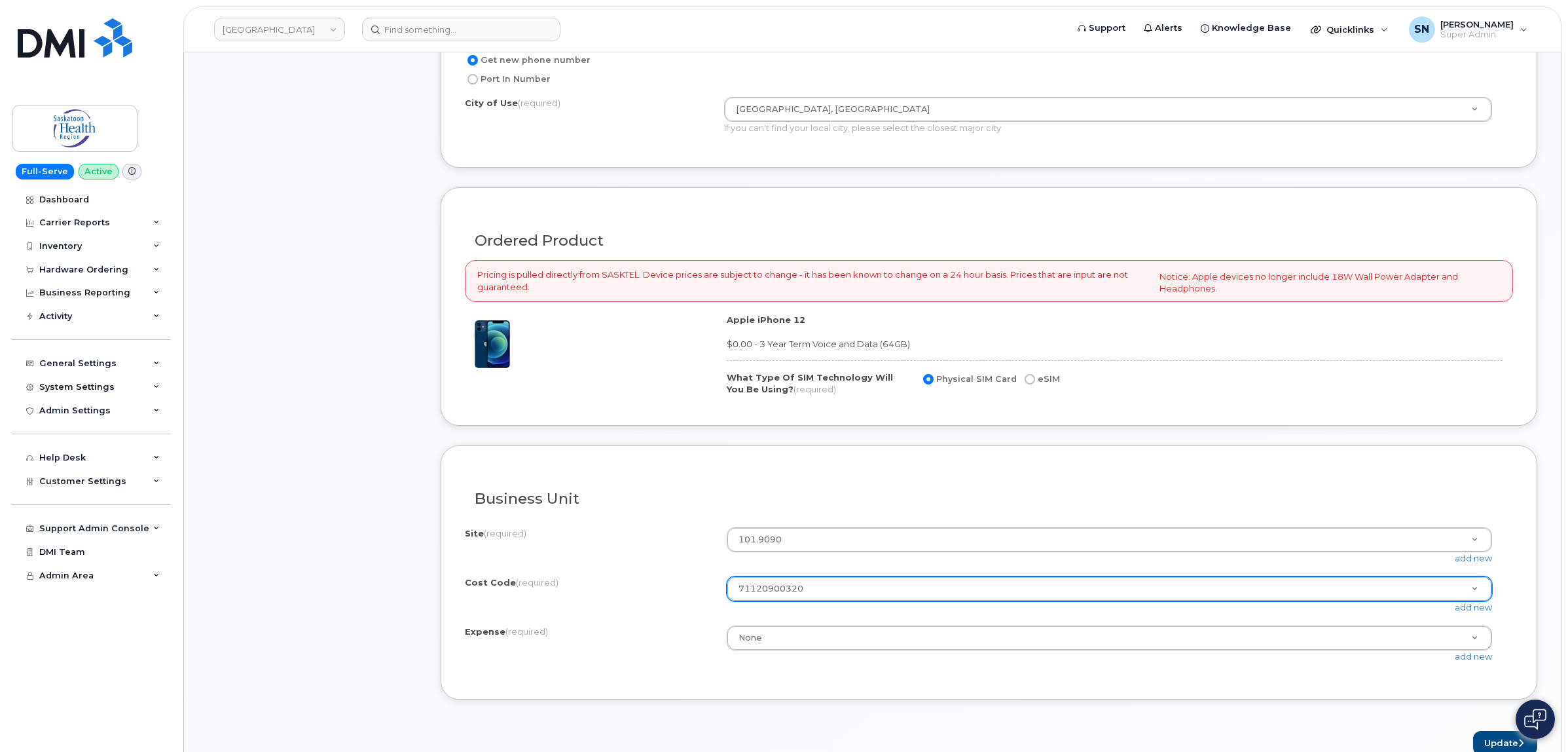
paste input "770002000"
type input "770002000"
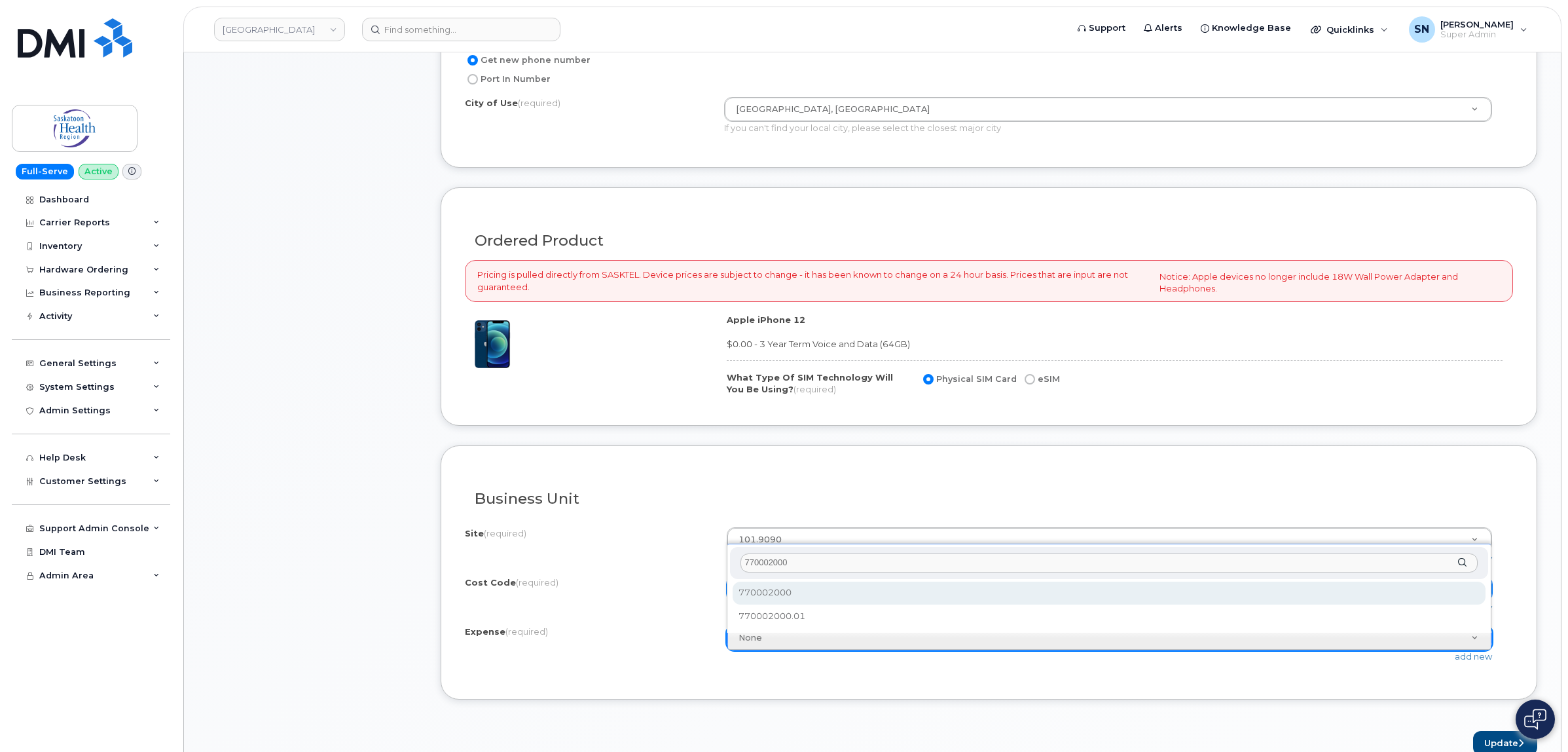
type input "770002000"
select select "770002000"
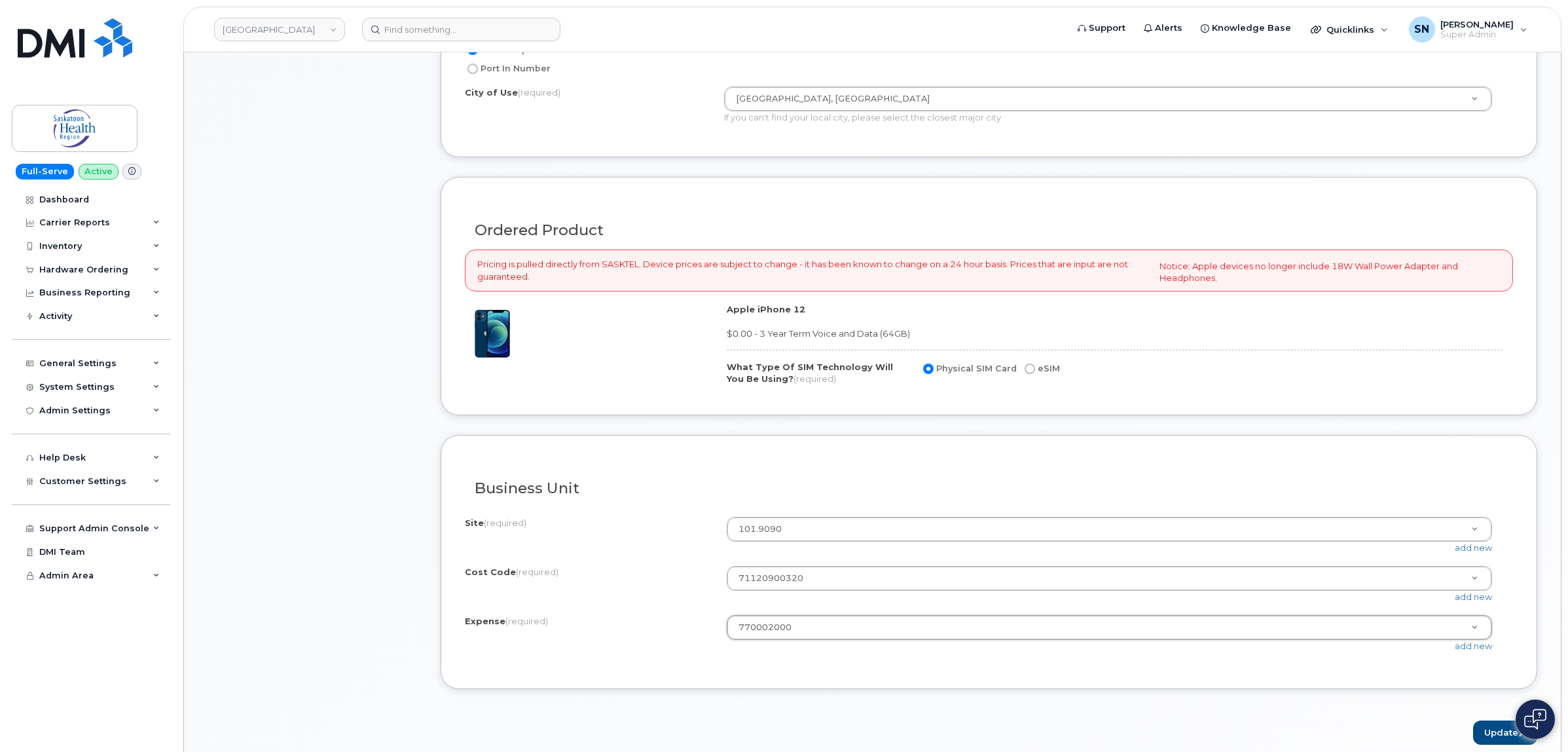
scroll to position [901, 0]
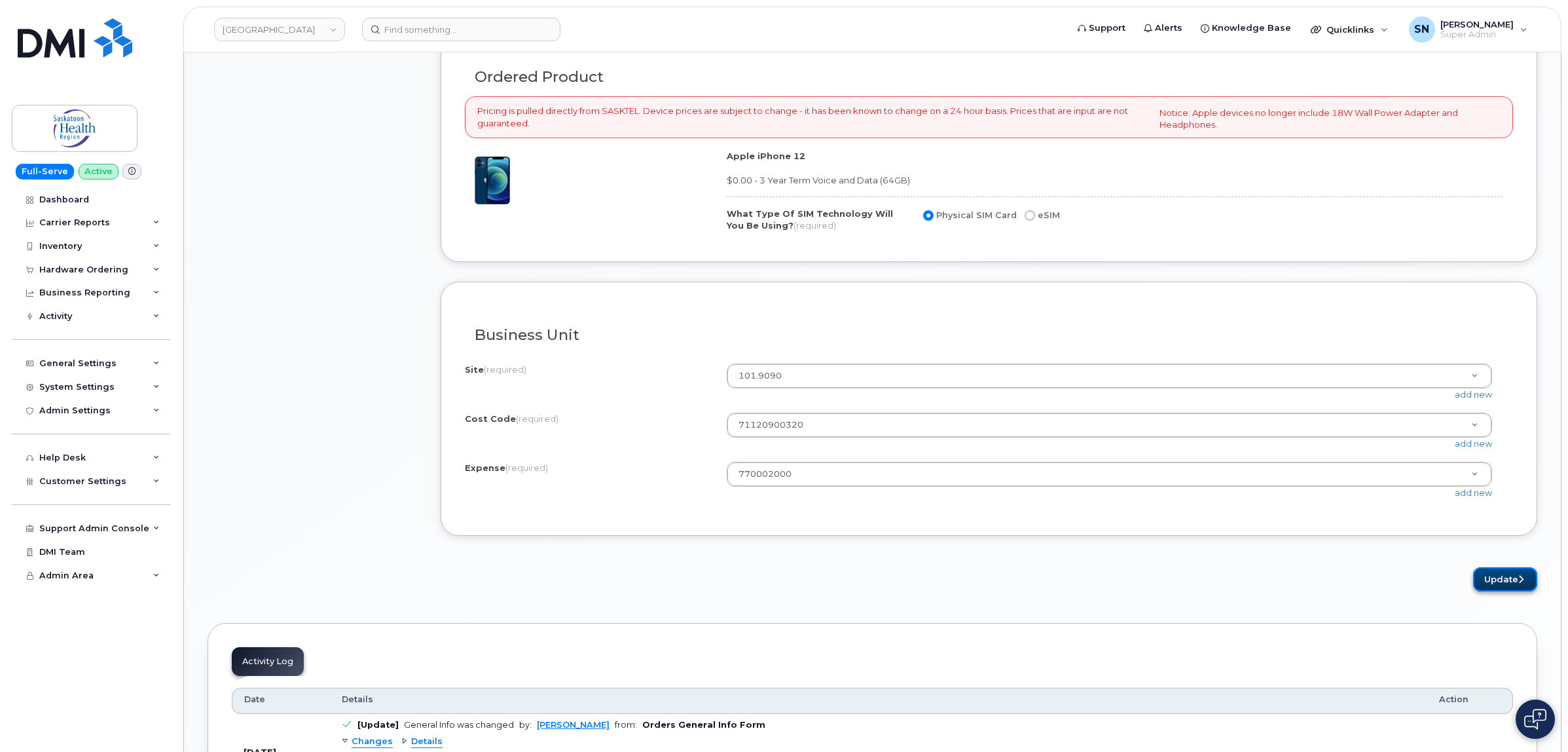
click at [1497, 586] on button "Update" at bounding box center [1505, 578] width 64 height 24
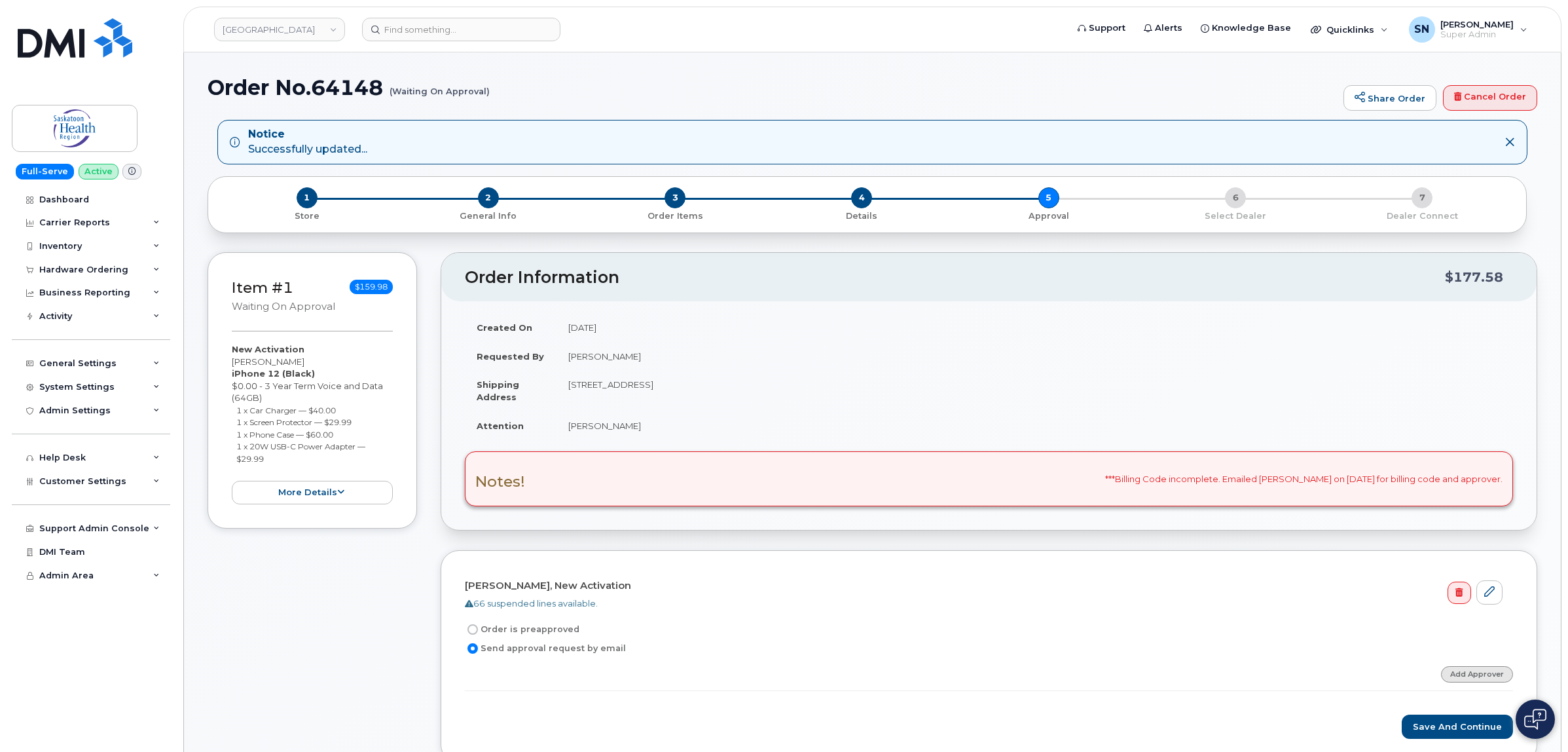
click at [1462, 672] on link "Add Approver" at bounding box center [1477, 675] width 72 height 16
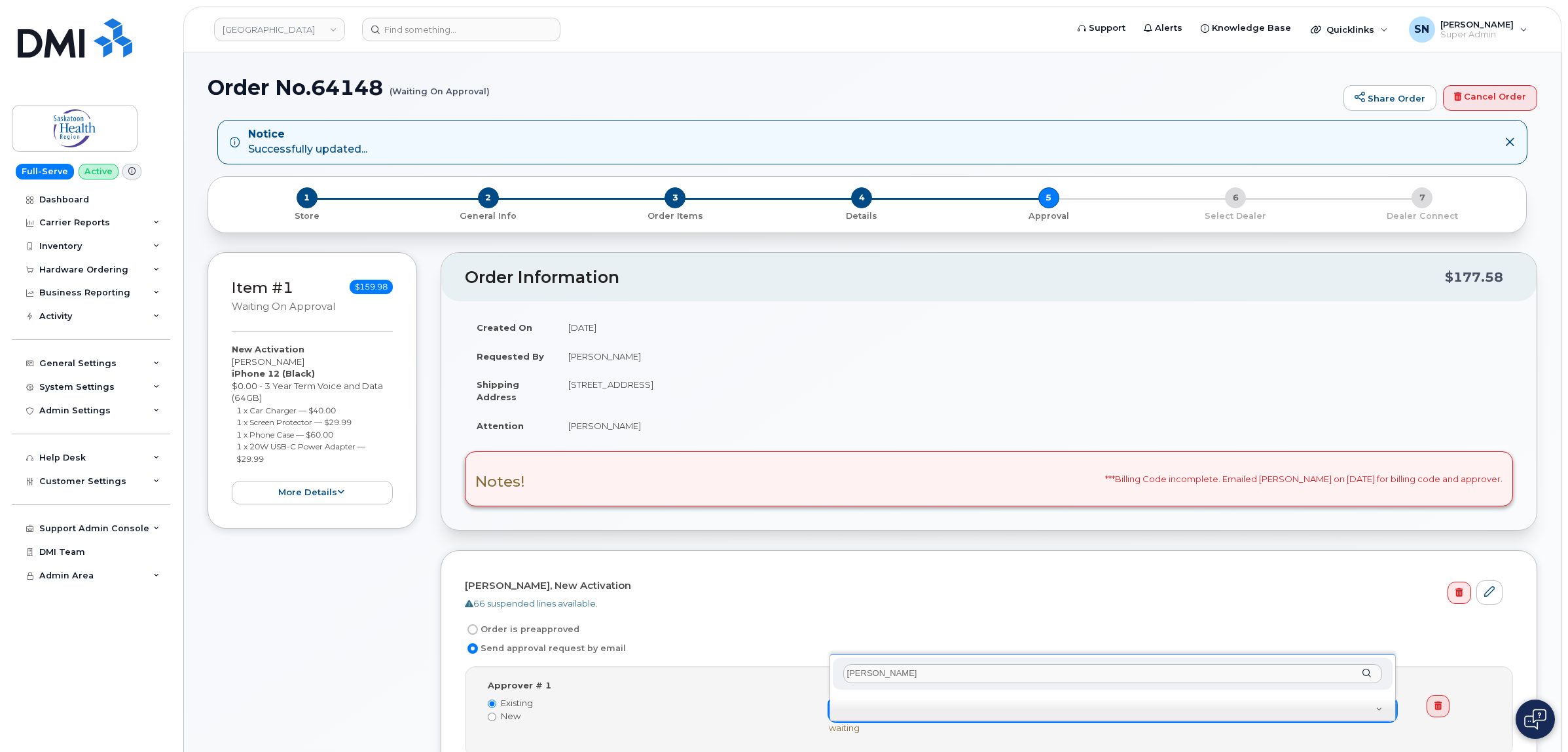
drag, startPoint x: 899, startPoint y: 675, endPoint x: 858, endPoint y: 673, distance: 41.0
click at [858, 673] on input "[PERSON_NAME]" at bounding box center [1112, 673] width 539 height 19
click at [900, 670] on input "Dione Ka" at bounding box center [1112, 673] width 539 height 19
drag, startPoint x: 900, startPoint y: 671, endPoint x: 889, endPoint y: 671, distance: 11.0
click at [889, 671] on input "Dione Ka" at bounding box center [1112, 673] width 539 height 19
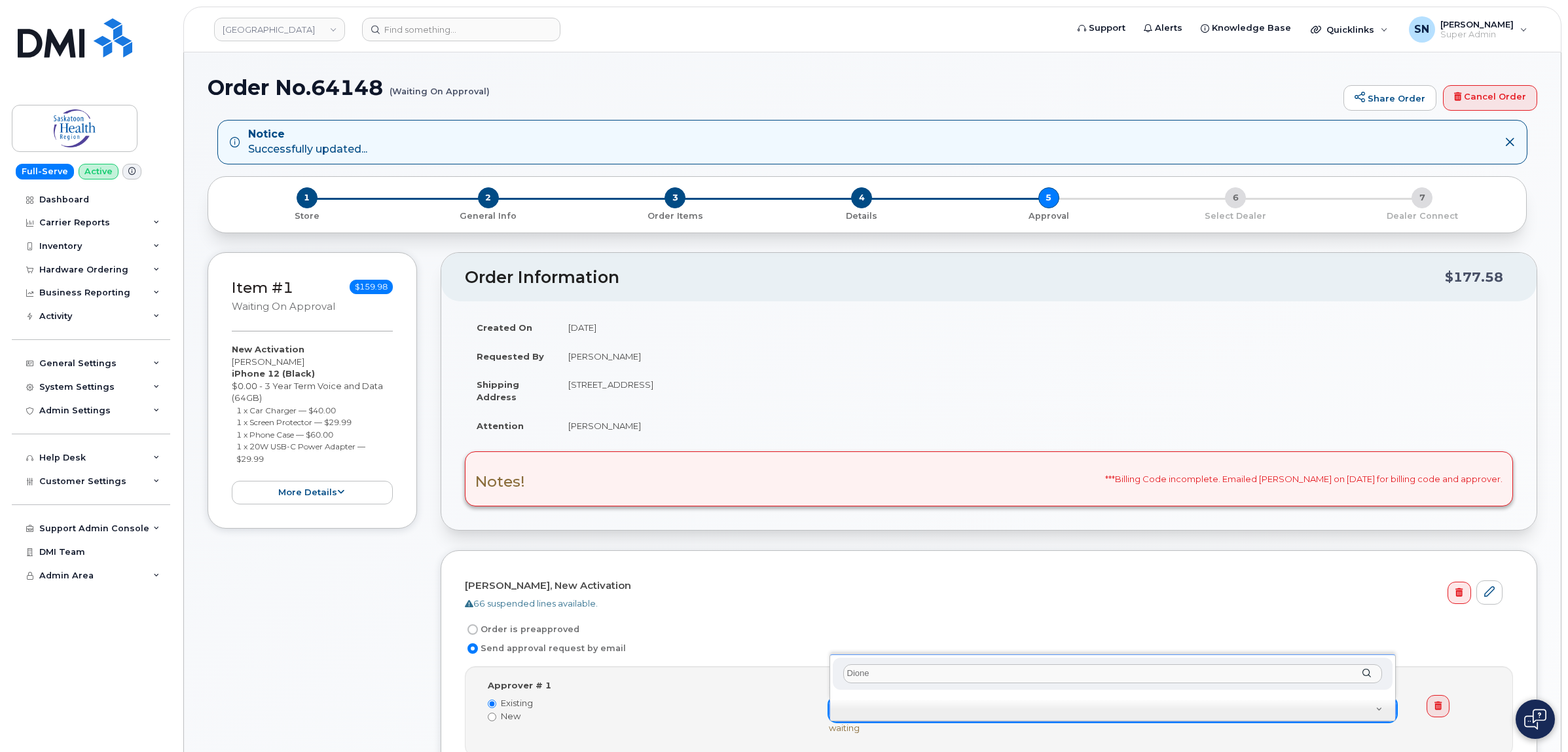
type input "Dione"
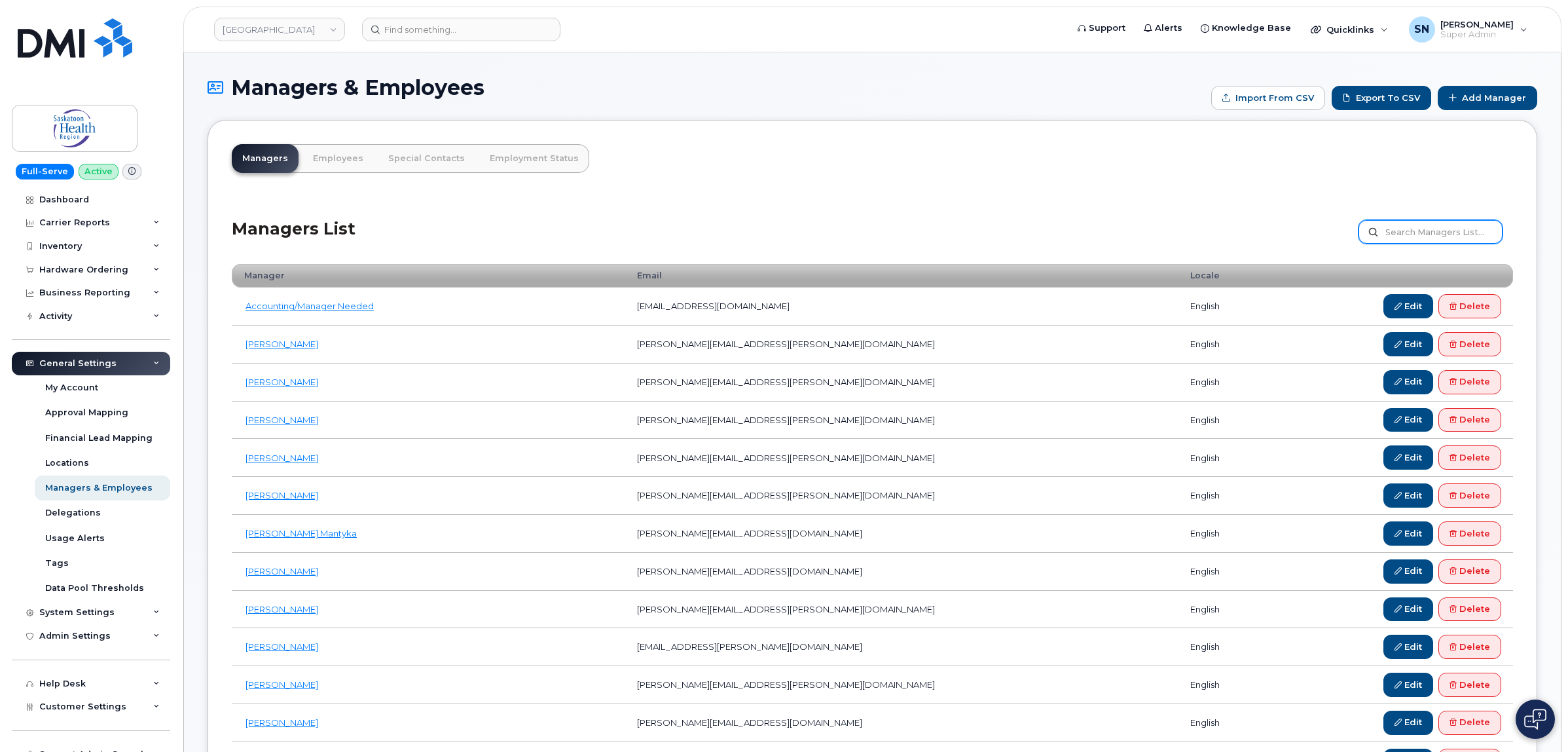
click at [1408, 233] on input "text" at bounding box center [1430, 231] width 144 height 24
type input "dione"
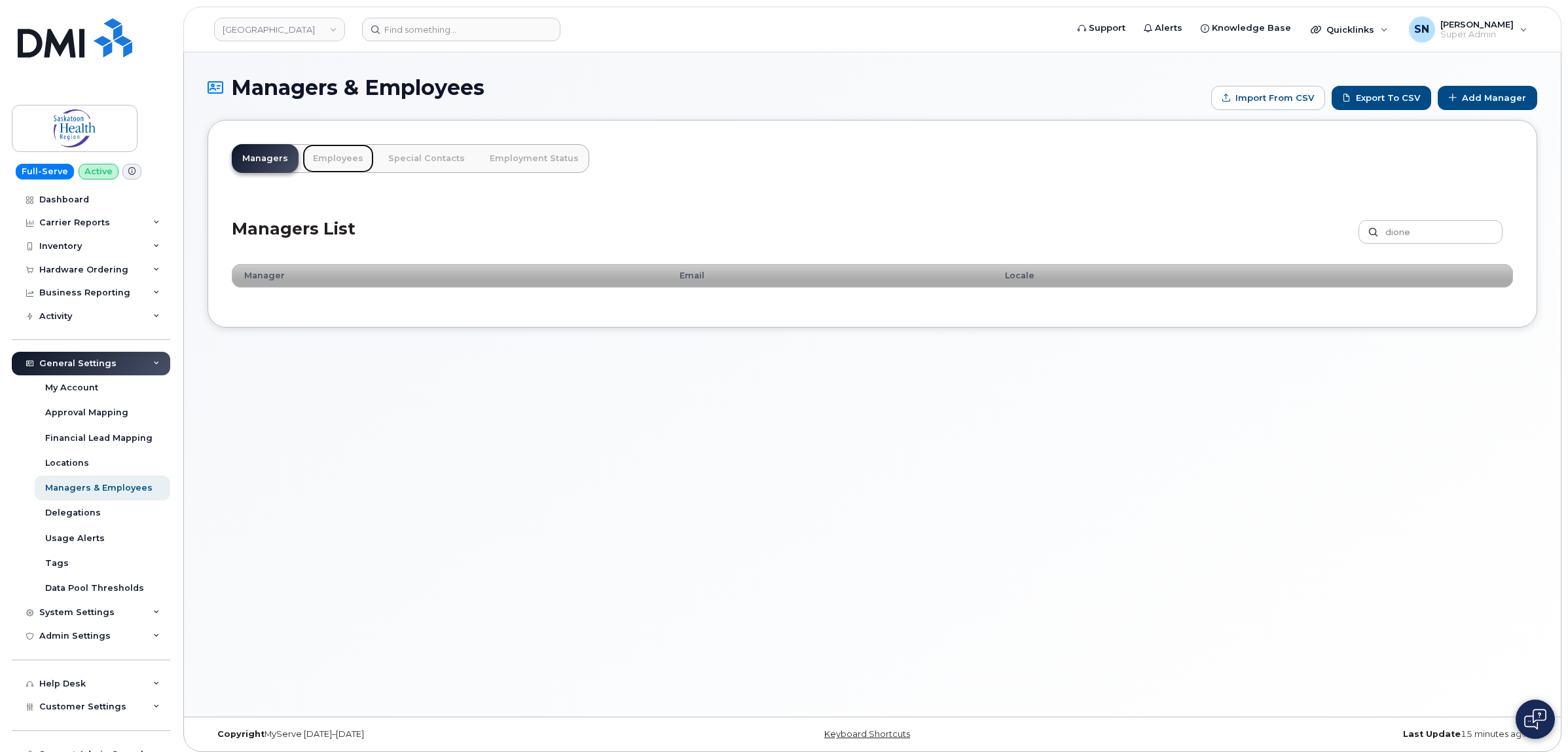
click at [352, 158] on link "Employees" at bounding box center [338, 158] width 72 height 29
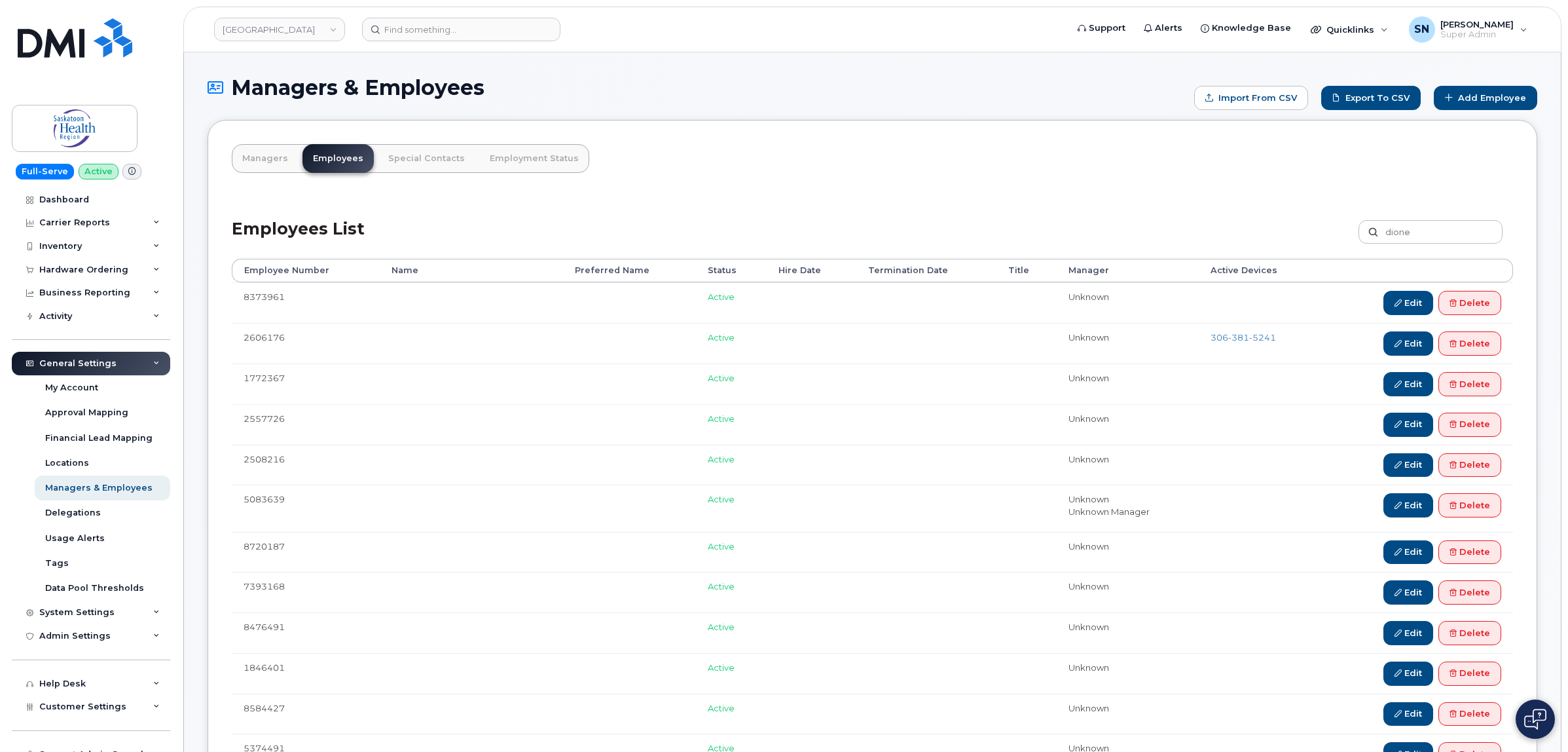
type input "dione"
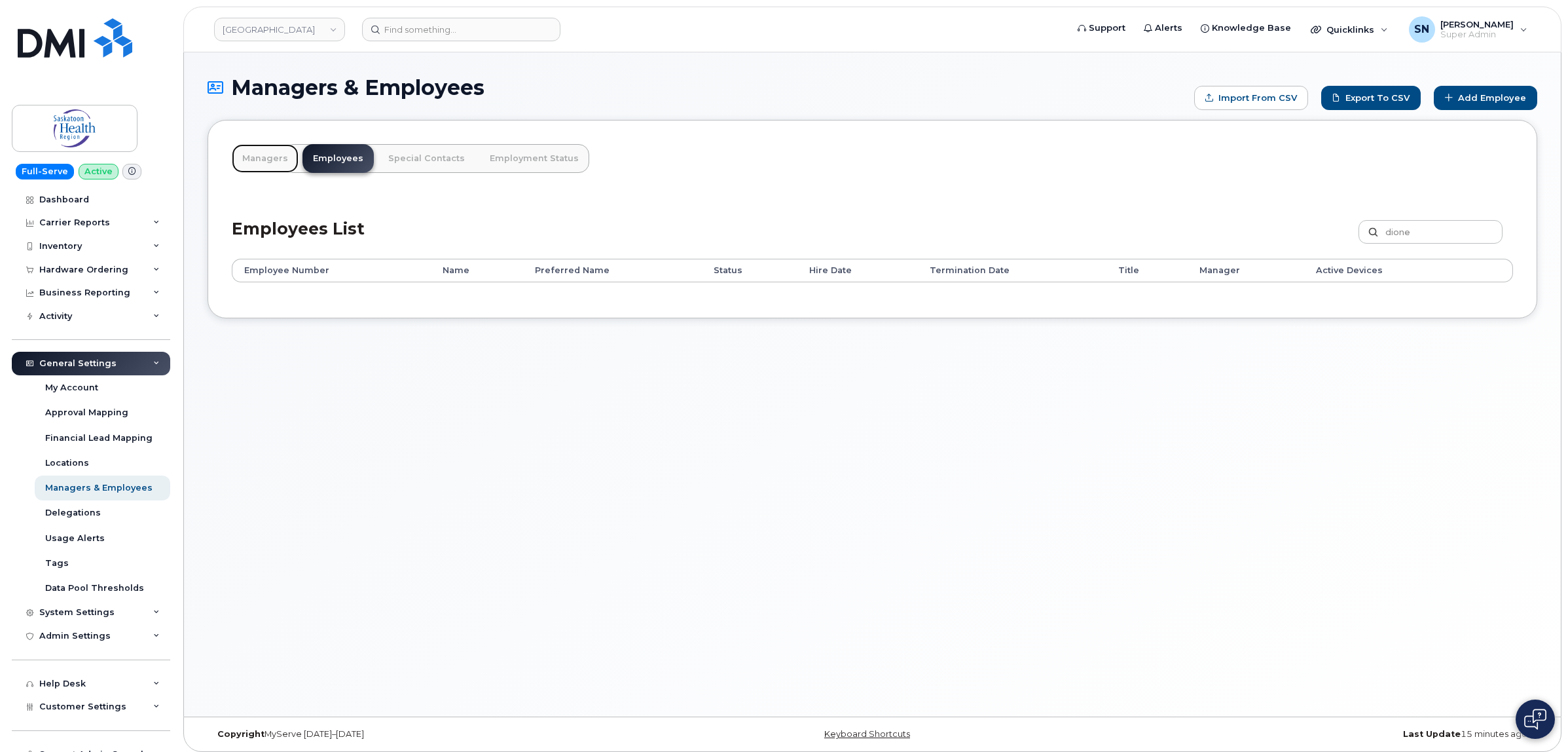
click at [271, 152] on link "Managers" at bounding box center [265, 158] width 67 height 29
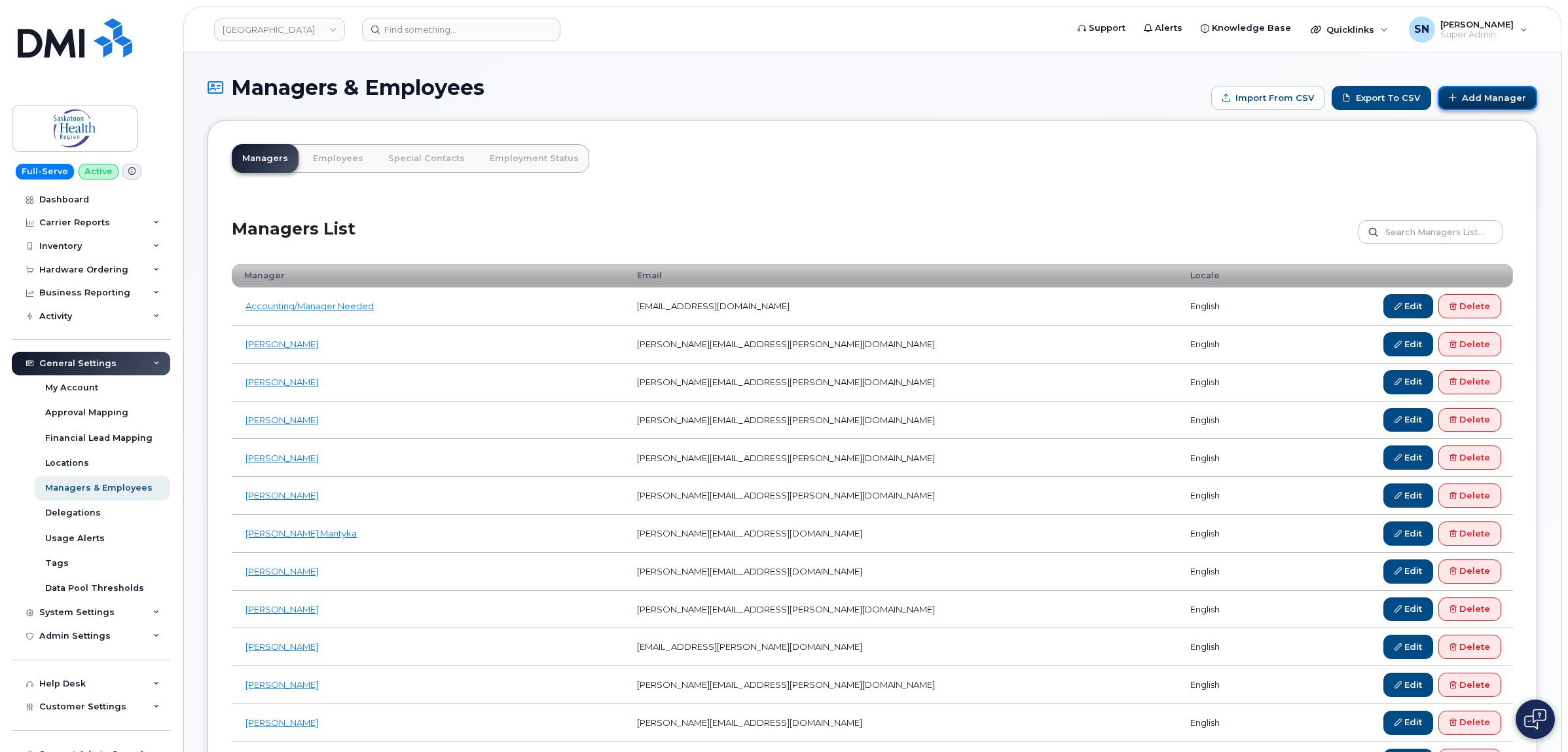
click at [1481, 98] on link "Add Manager" at bounding box center [1487, 97] width 99 height 24
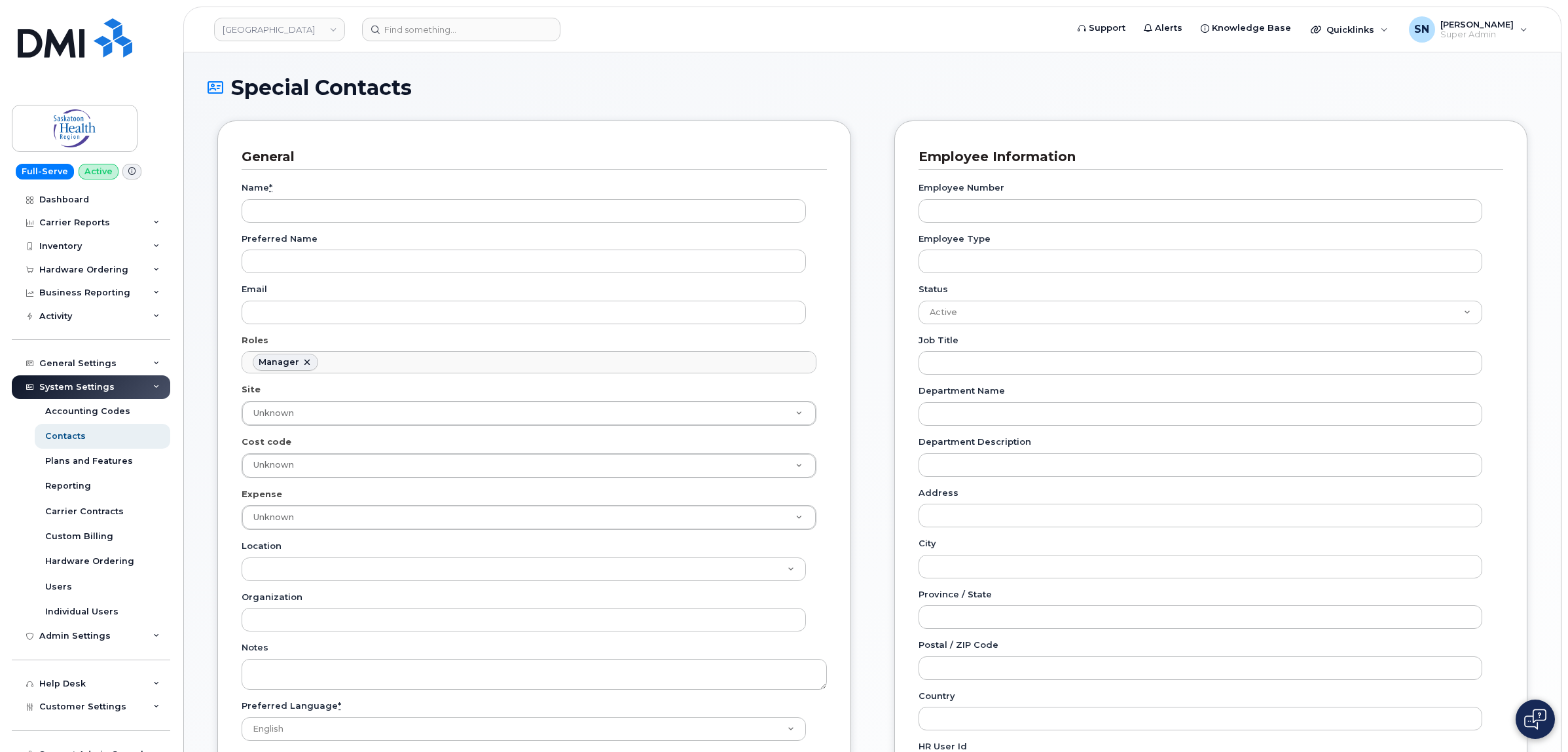
scroll to position [109, 0]
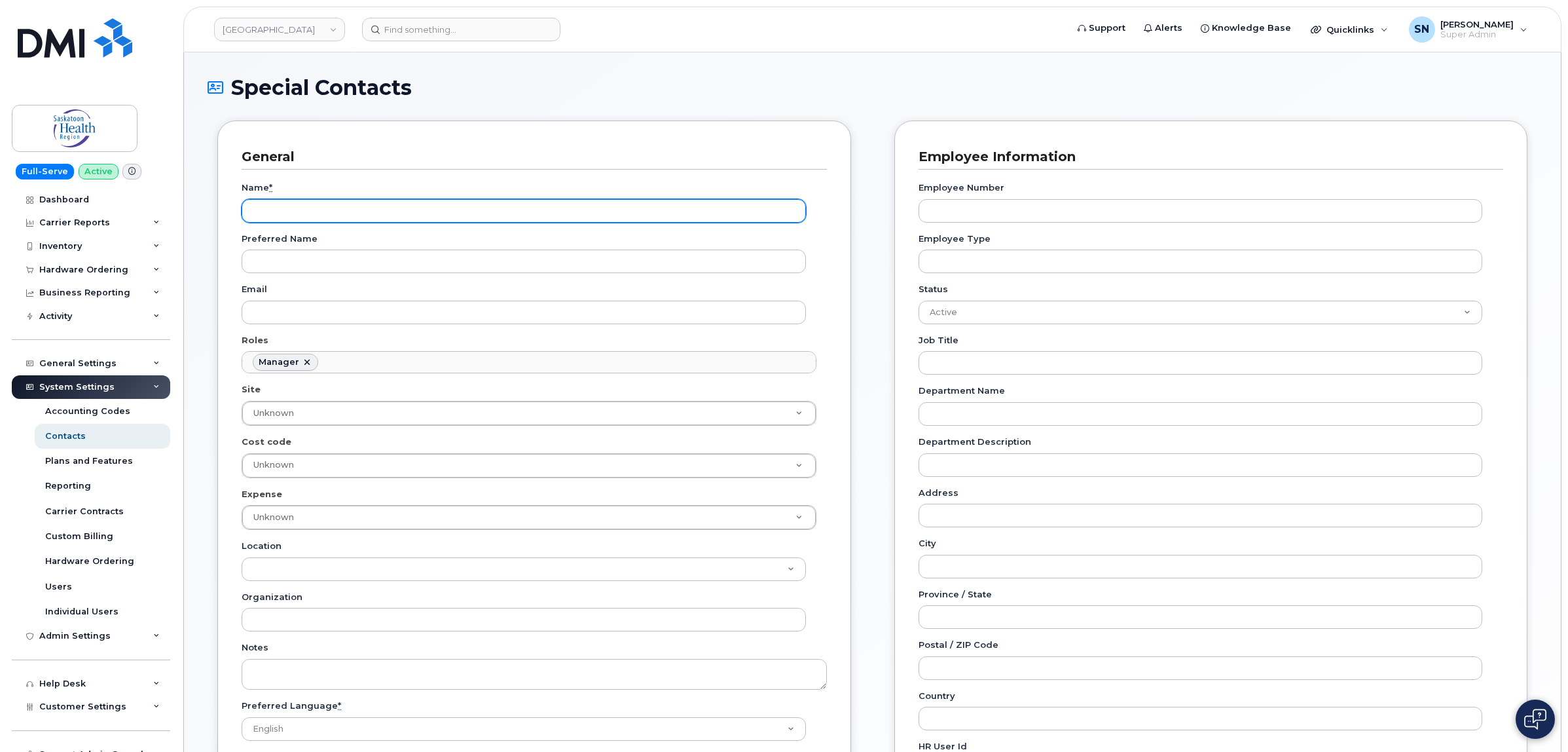
click at [442, 215] on input "Name *" at bounding box center [524, 211] width 564 height 24
paste input "[PERSON_NAME]"
click at [280, 207] on input "[PERSON_NAME]" at bounding box center [524, 211] width 564 height 24
type input "[PERSON_NAME]"
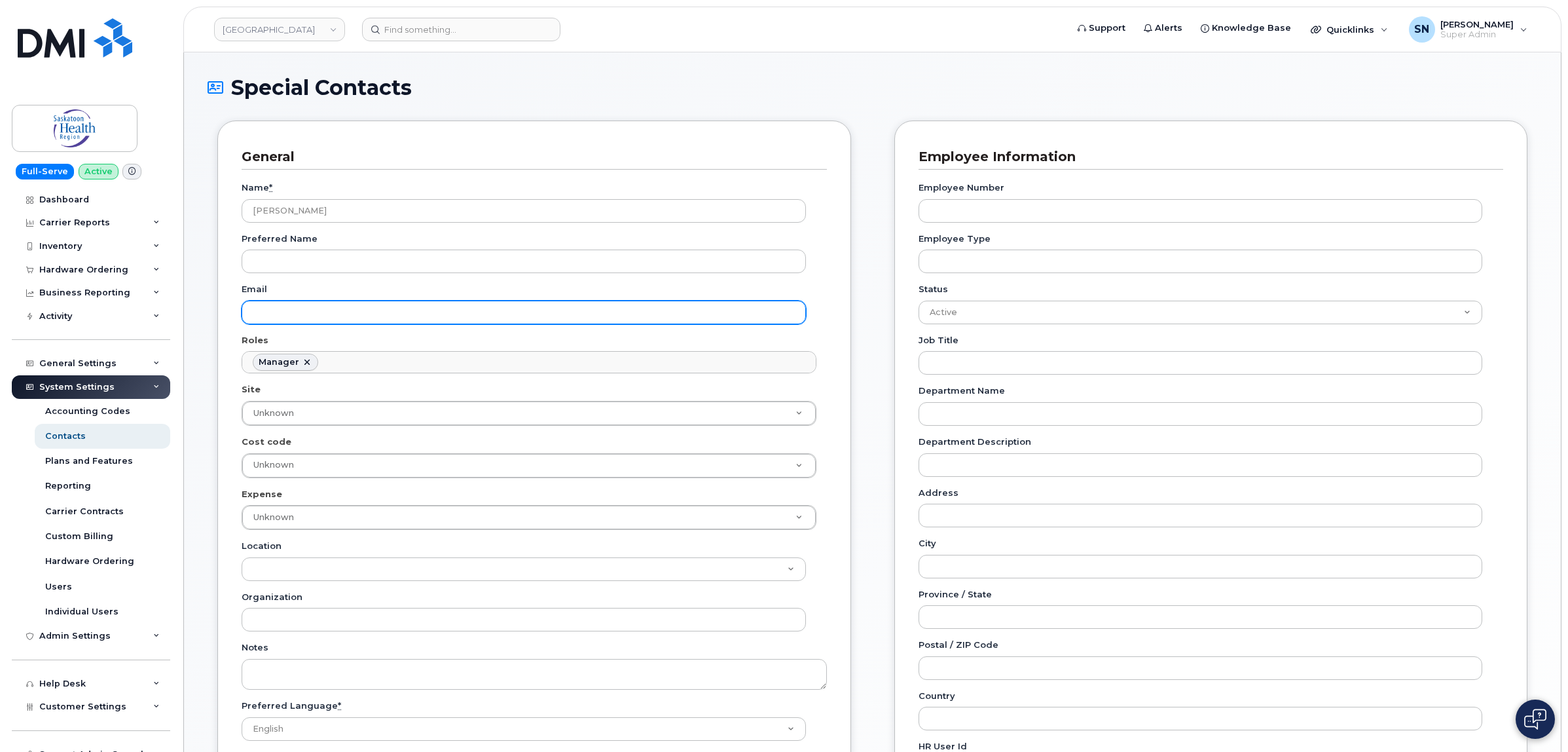
click at [338, 318] on input "Email" at bounding box center [524, 312] width 564 height 24
paste input "[EMAIL_ADDRESS][DOMAIN_NAME]"
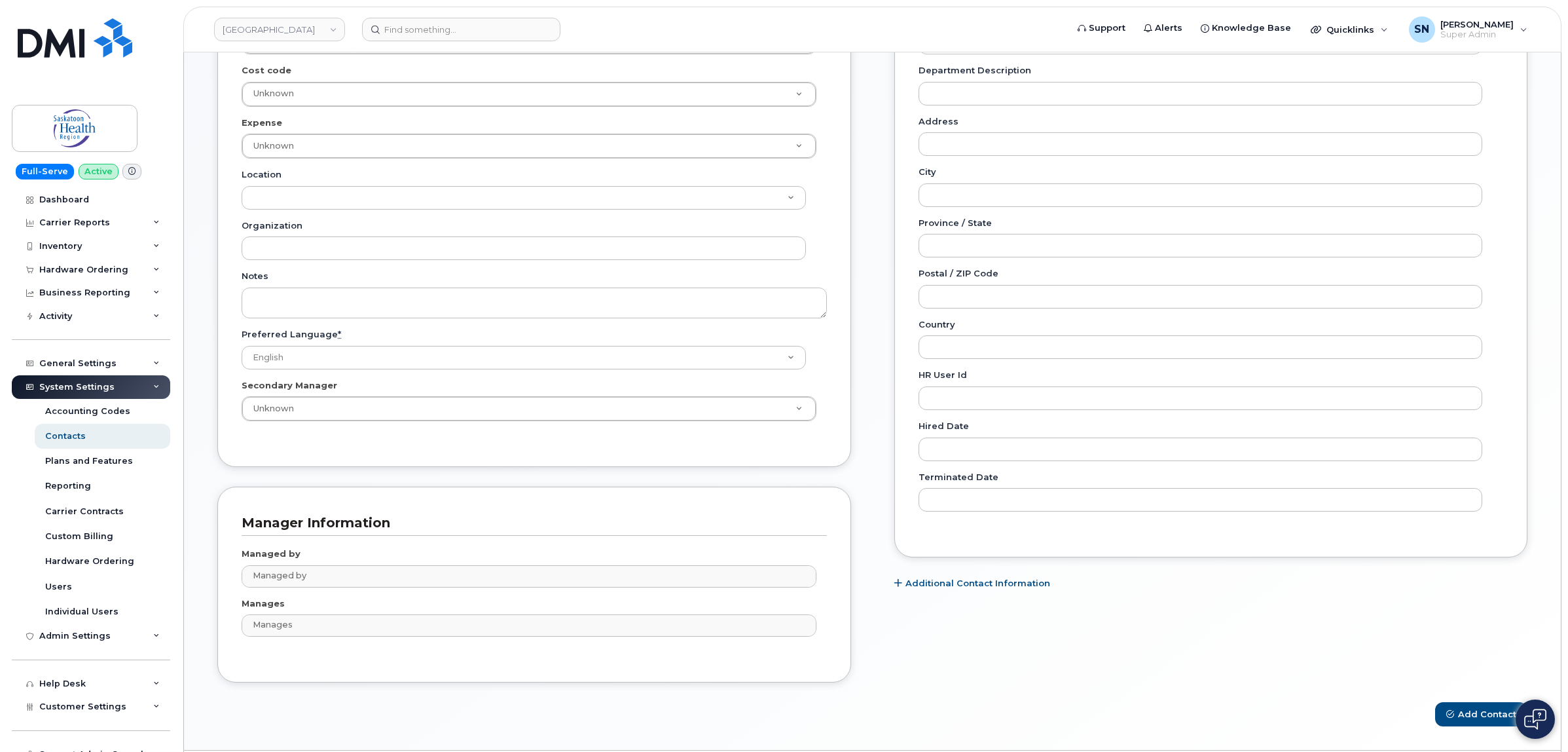
scroll to position [415, 0]
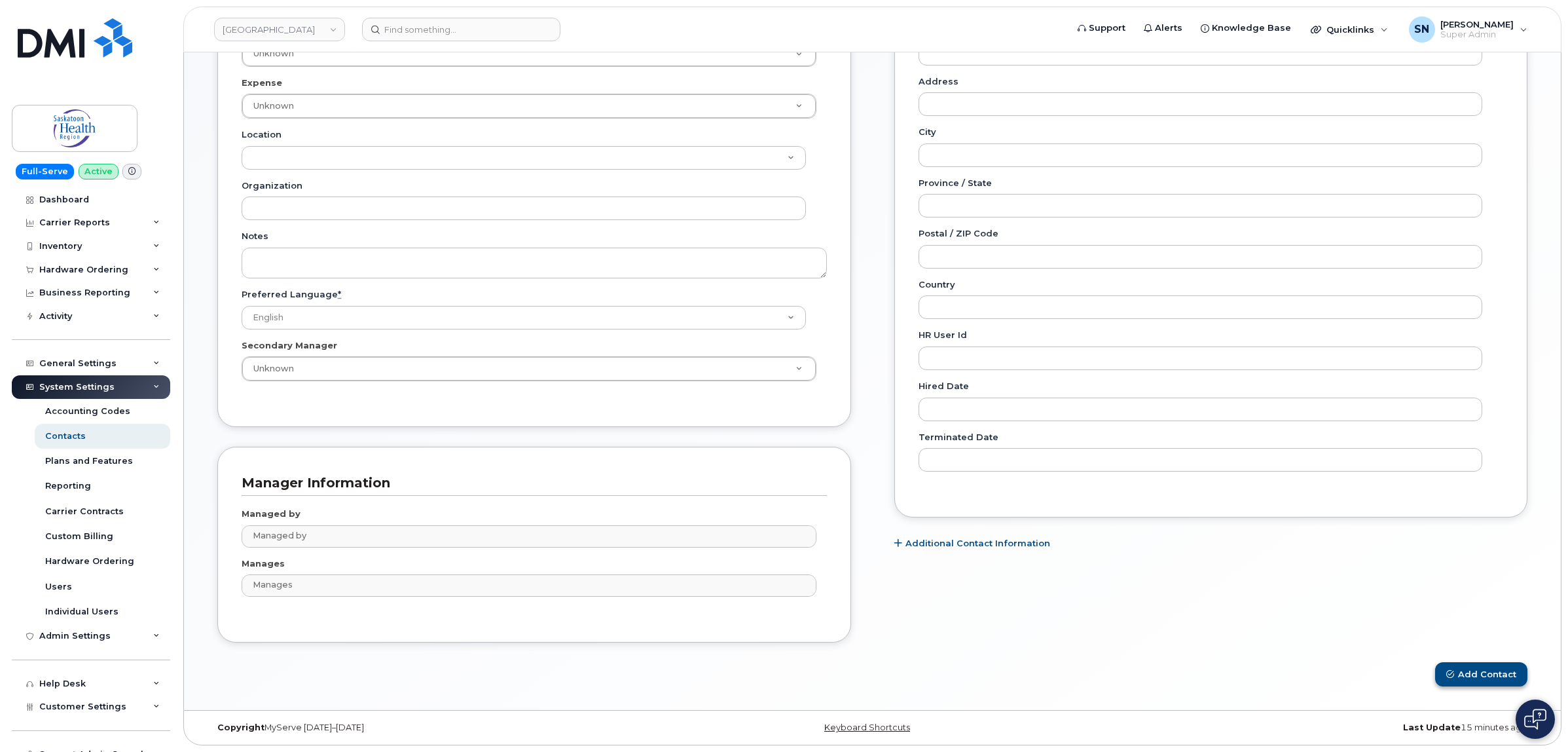
type input "[EMAIL_ADDRESS][DOMAIN_NAME]"
click at [1474, 673] on button "Add Contact" at bounding box center [1481, 674] width 92 height 24
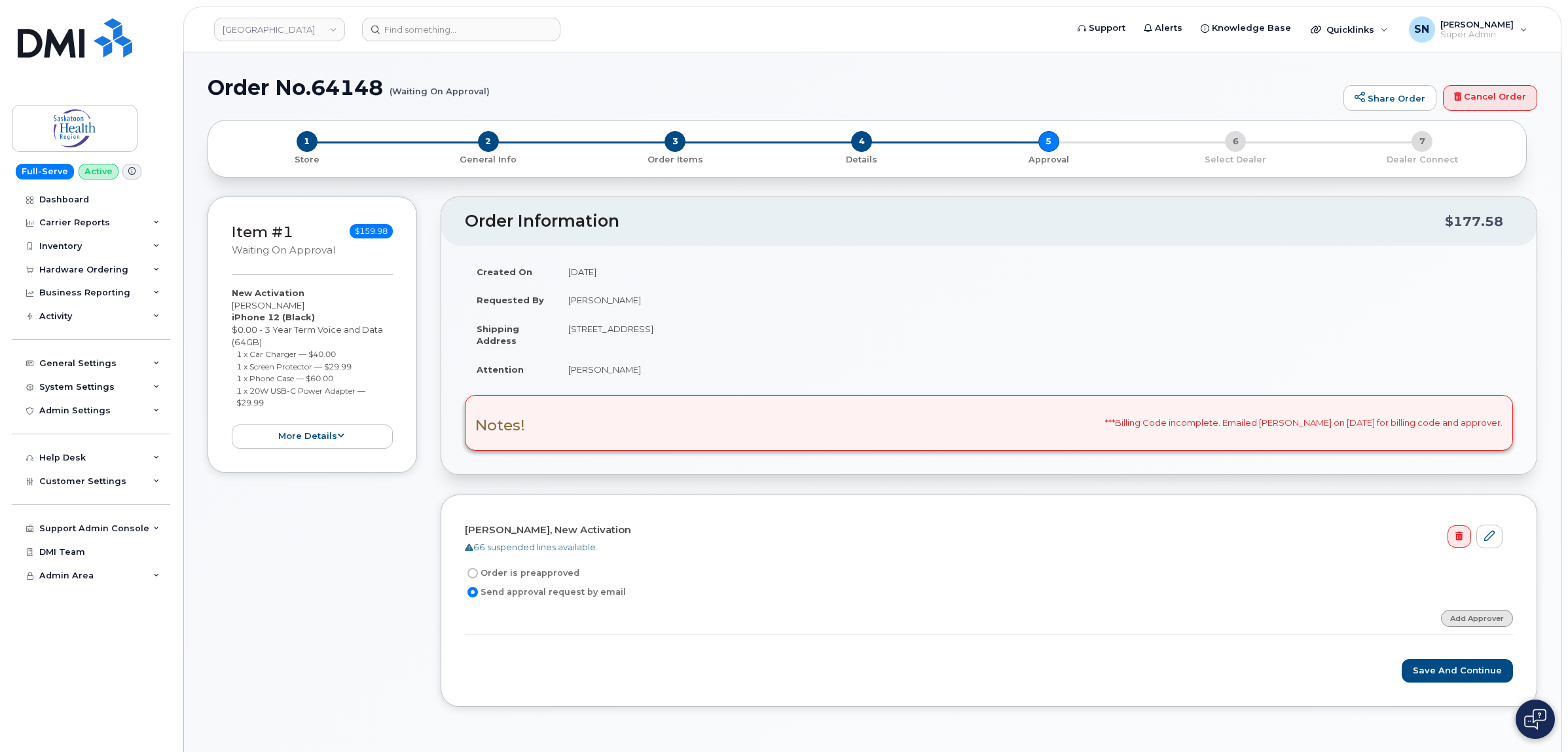
click at [1465, 615] on link "Add Approver" at bounding box center [1477, 618] width 72 height 16
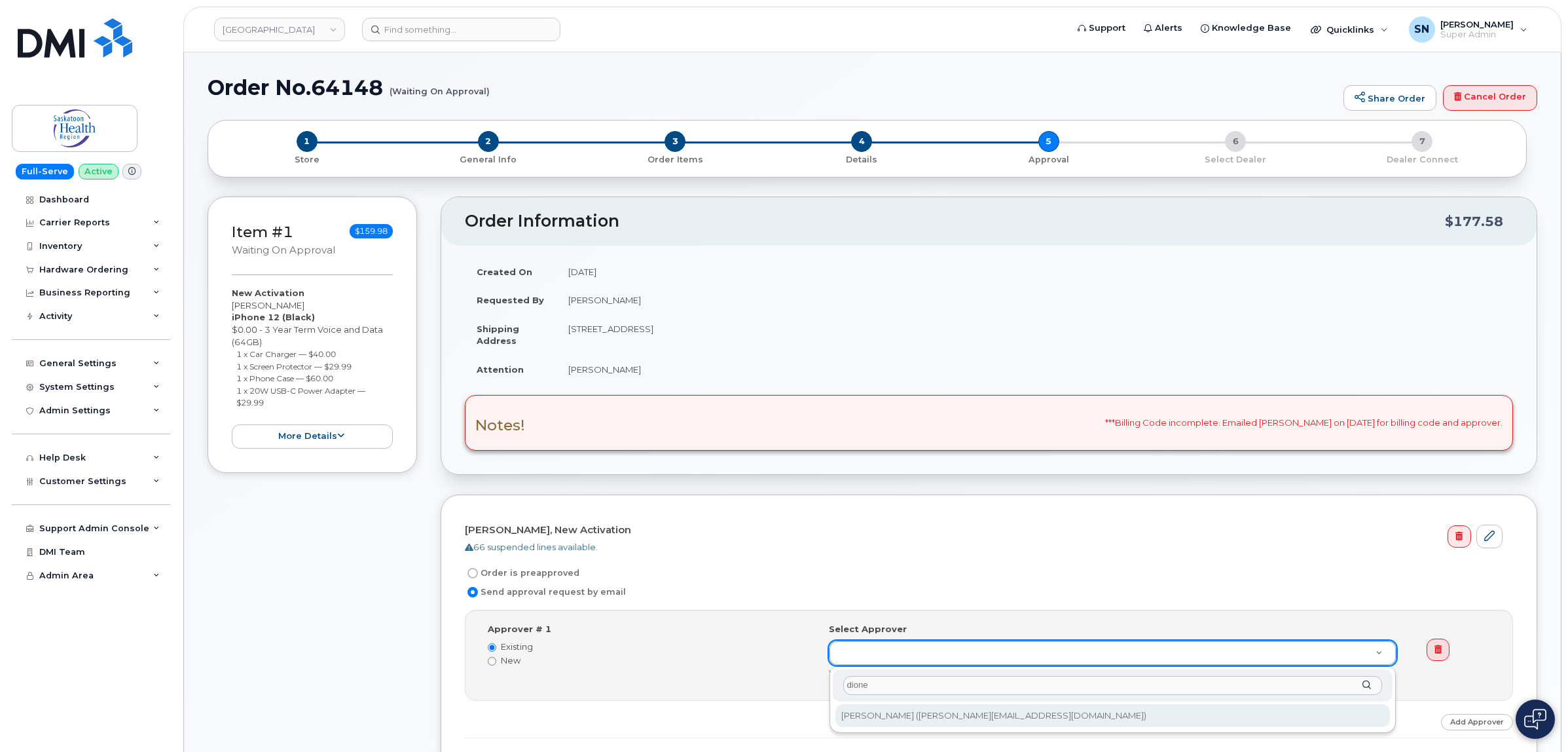
type input "dione"
type input "820221"
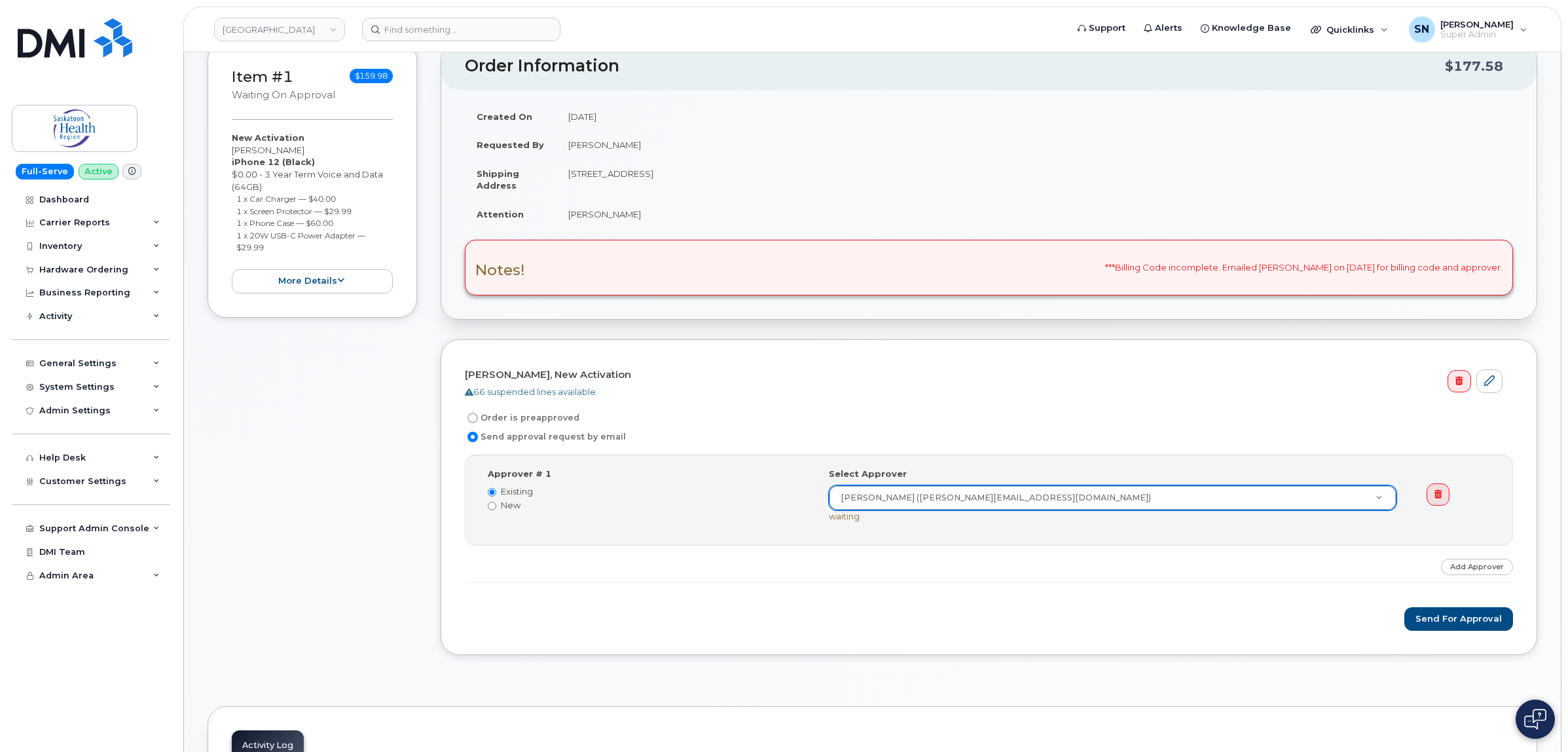
scroll to position [327, 0]
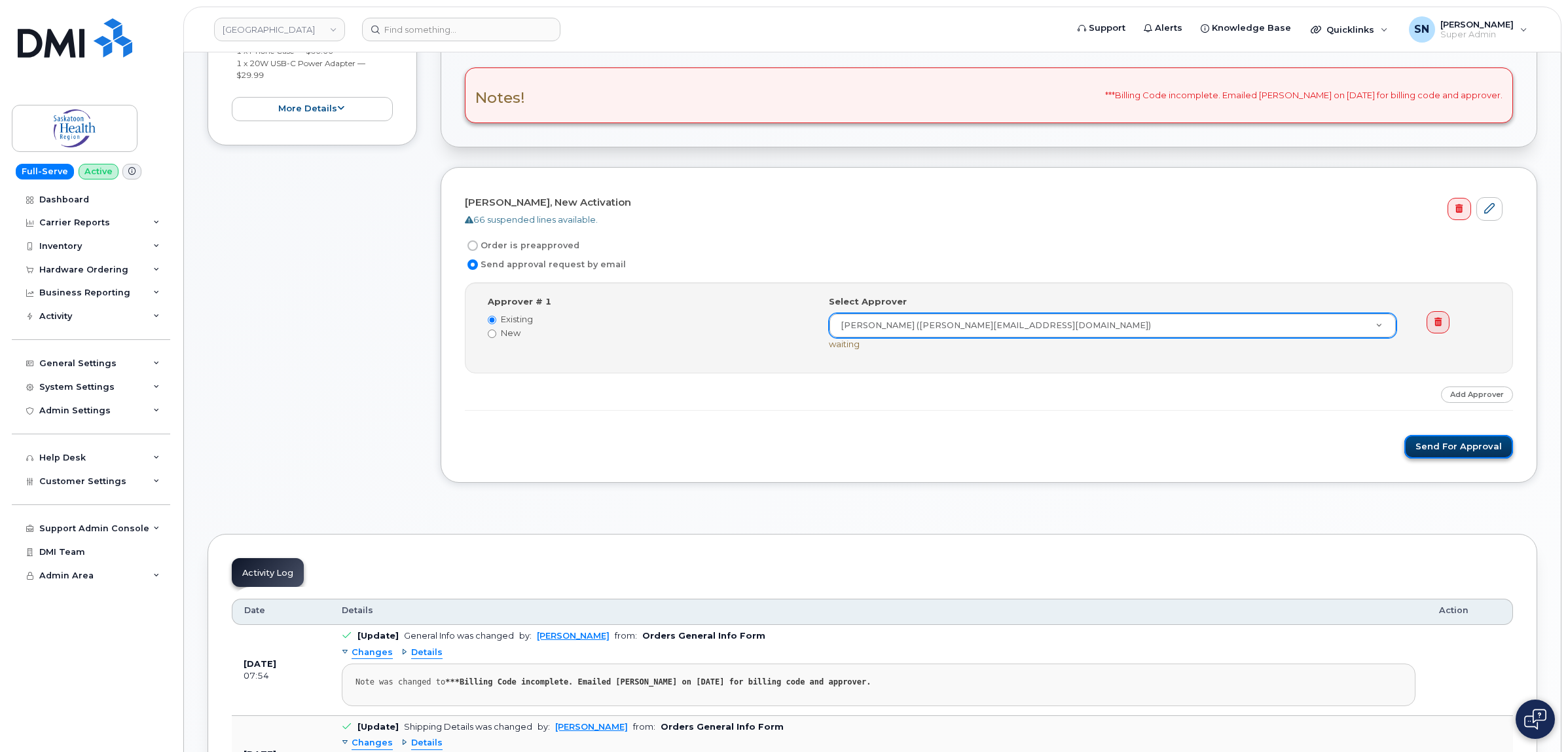
click at [1478, 454] on button "Send for Approval" at bounding box center [1458, 447] width 109 height 24
